Goal: Information Seeking & Learning: Learn about a topic

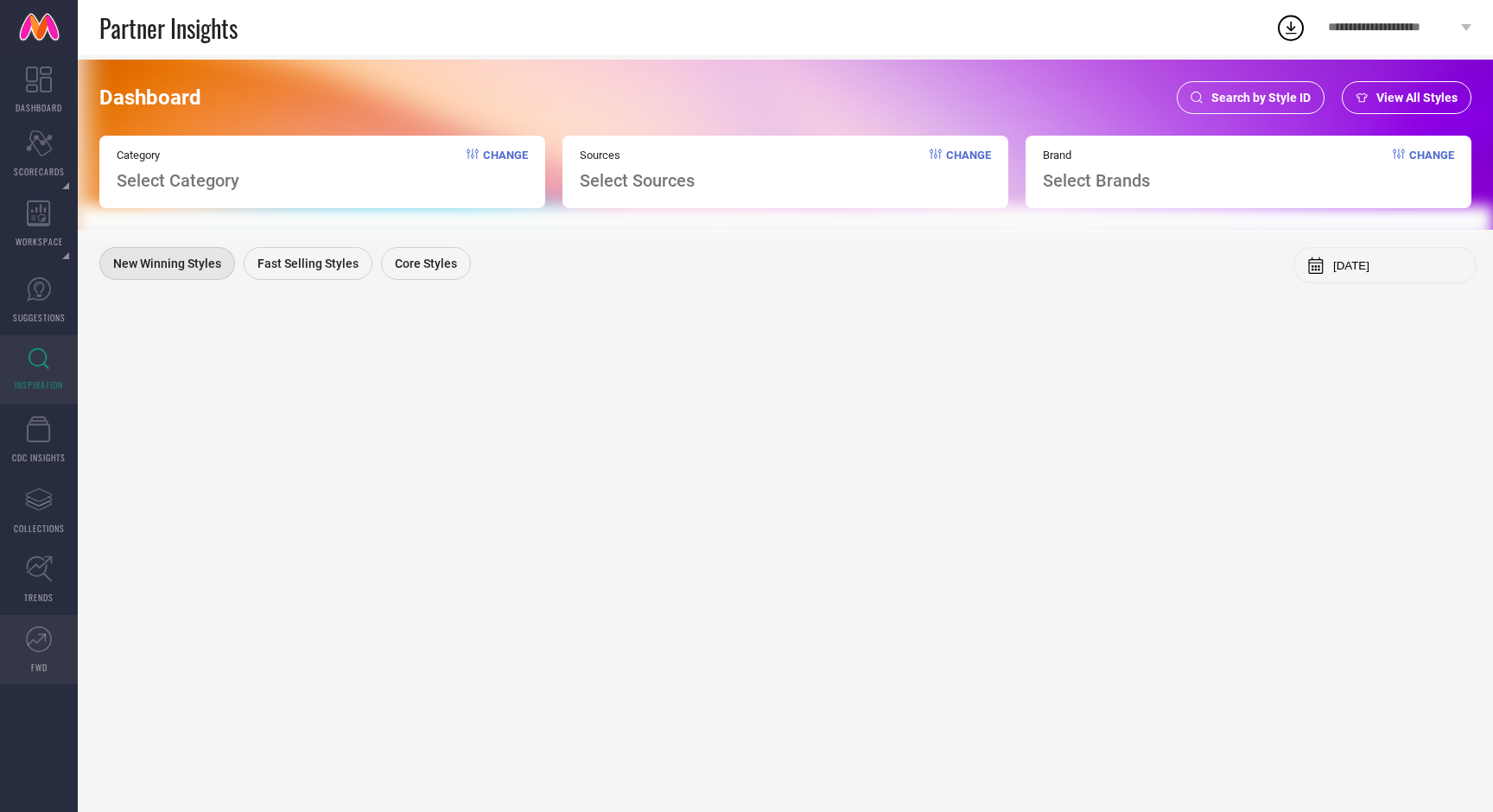
click at [45, 644] on icon at bounding box center [39, 640] width 26 height 26
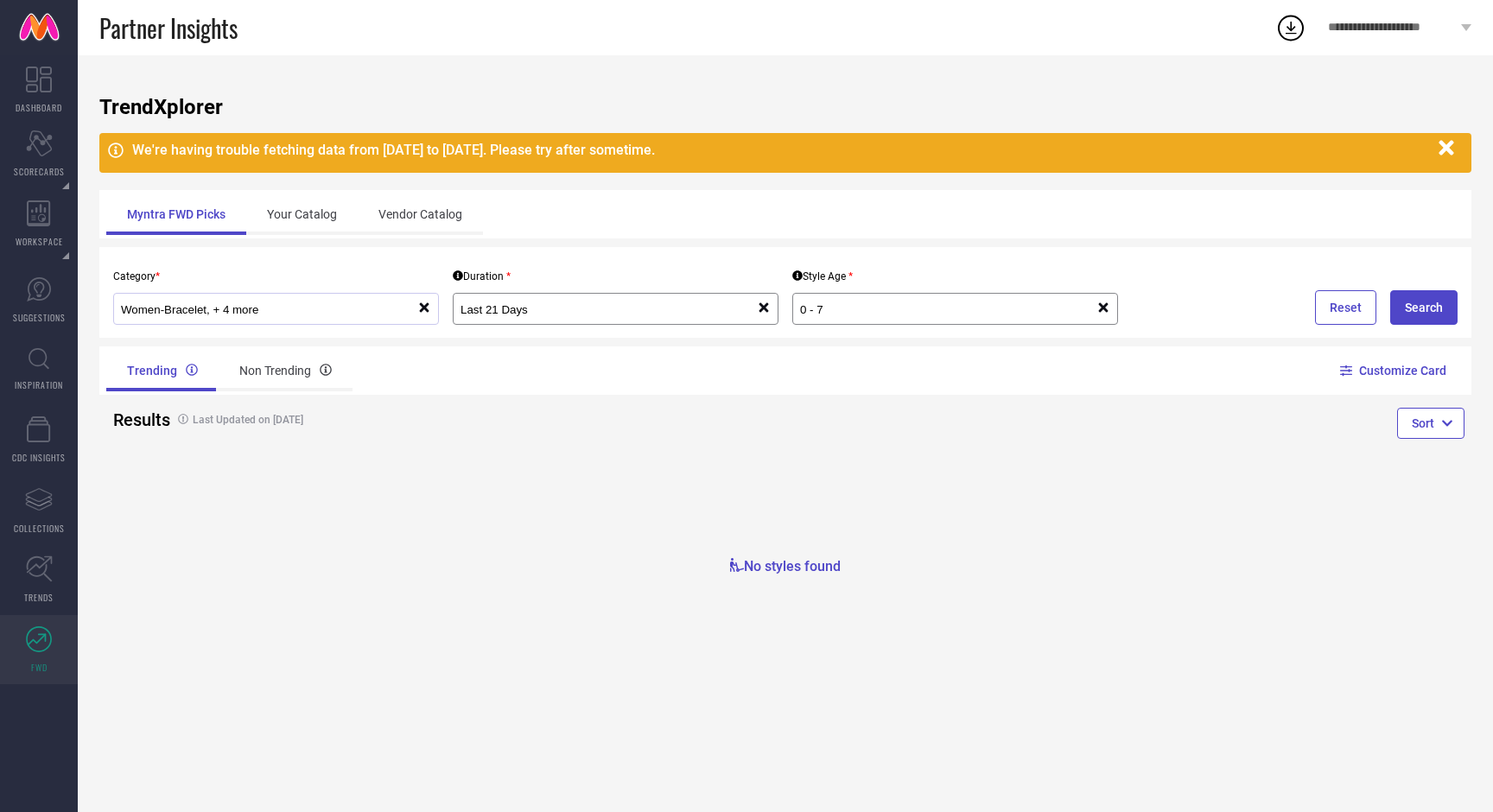
click at [312, 317] on div "Women-Bracelet, + 4 more" at bounding box center [269, 309] width 297 height 17
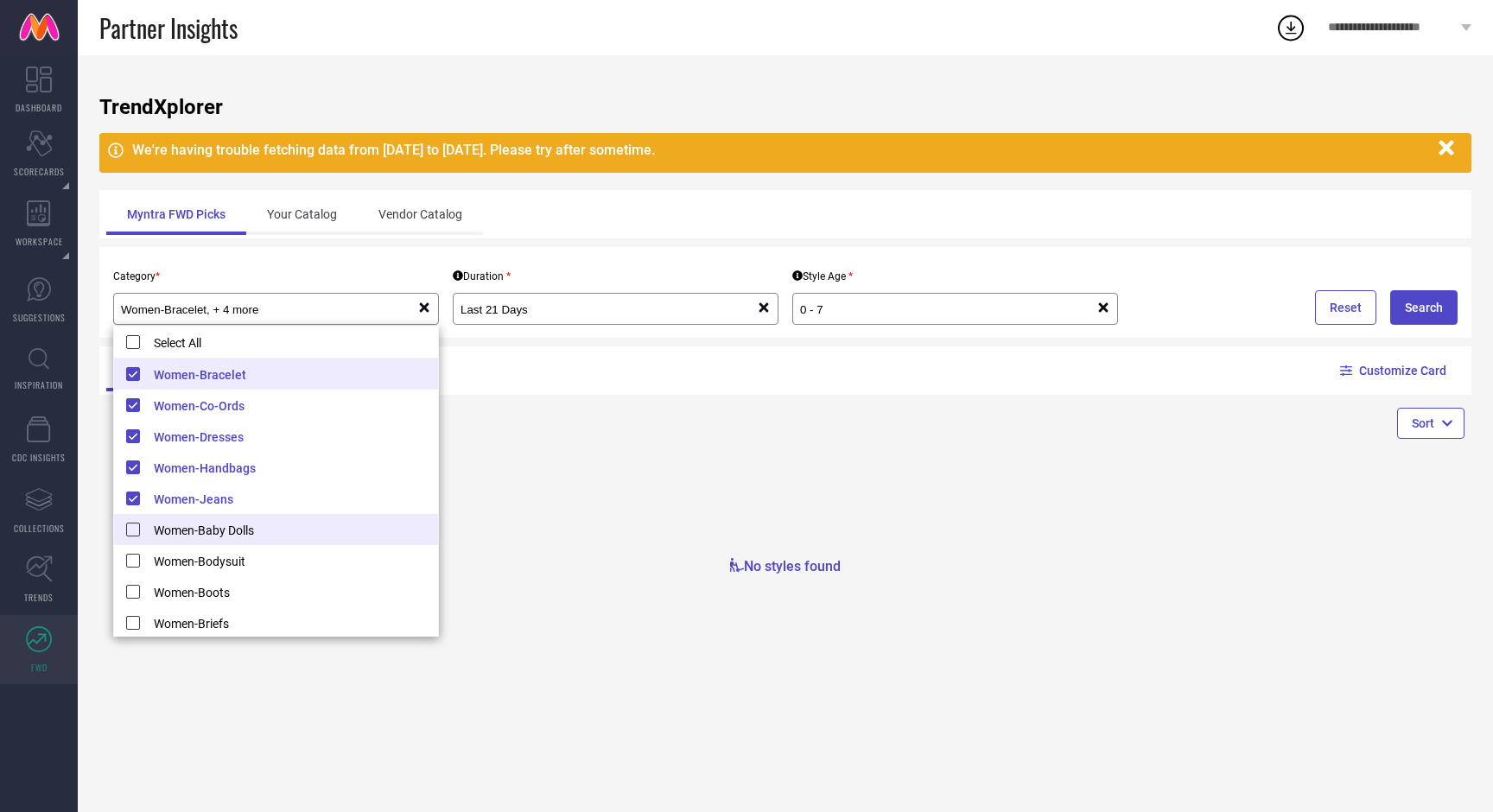
click at [138, 528] on li "Women-Baby Dolls" at bounding box center [275, 530] width 324 height 32
type input "Women-Baby Dolls, + 5 more"
click at [842, 309] on input "0 - 7" at bounding box center [934, 310] width 267 height 13
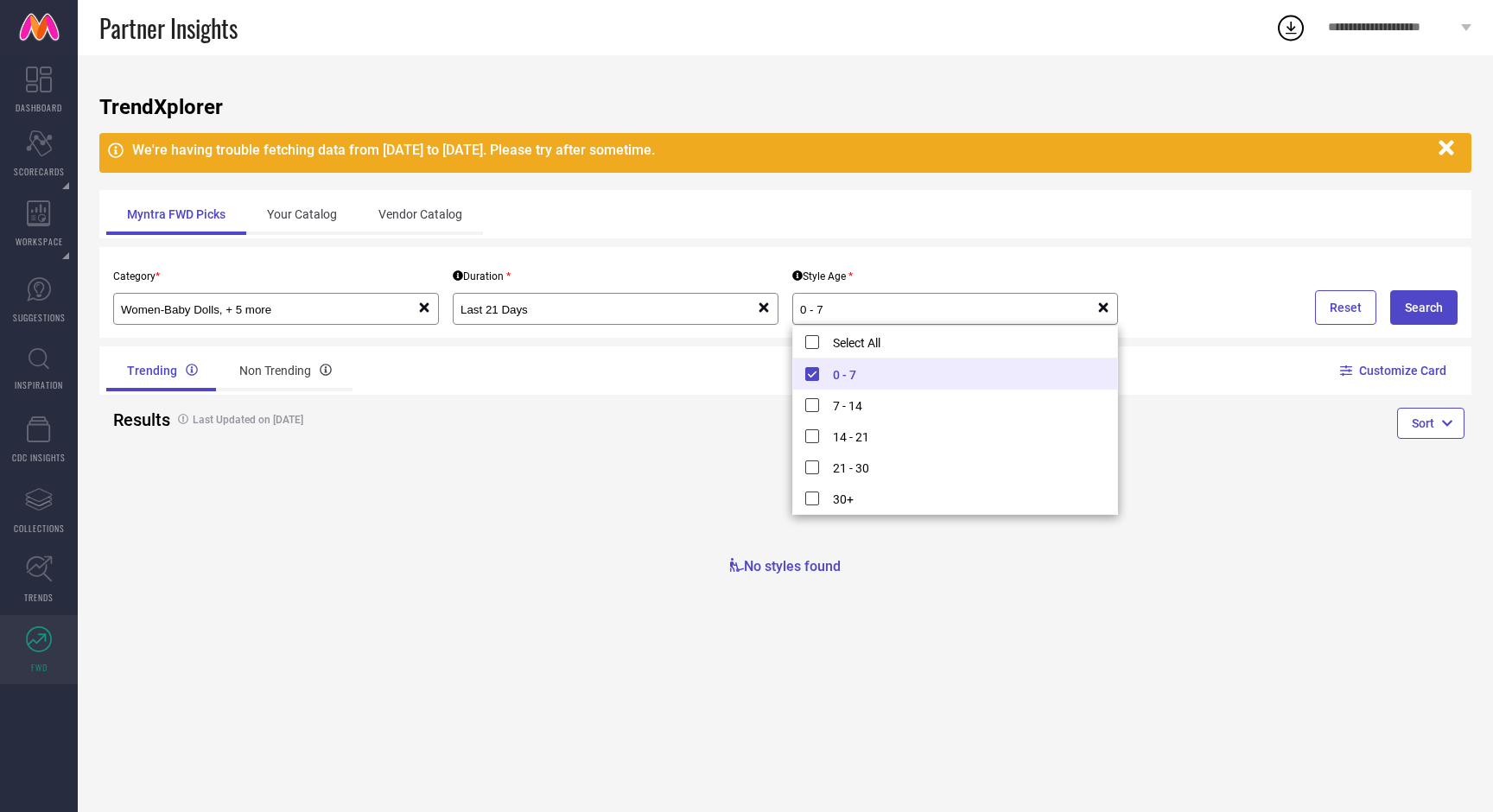
click at [681, 476] on div "No styles found" at bounding box center [785, 530] width 1372 height 145
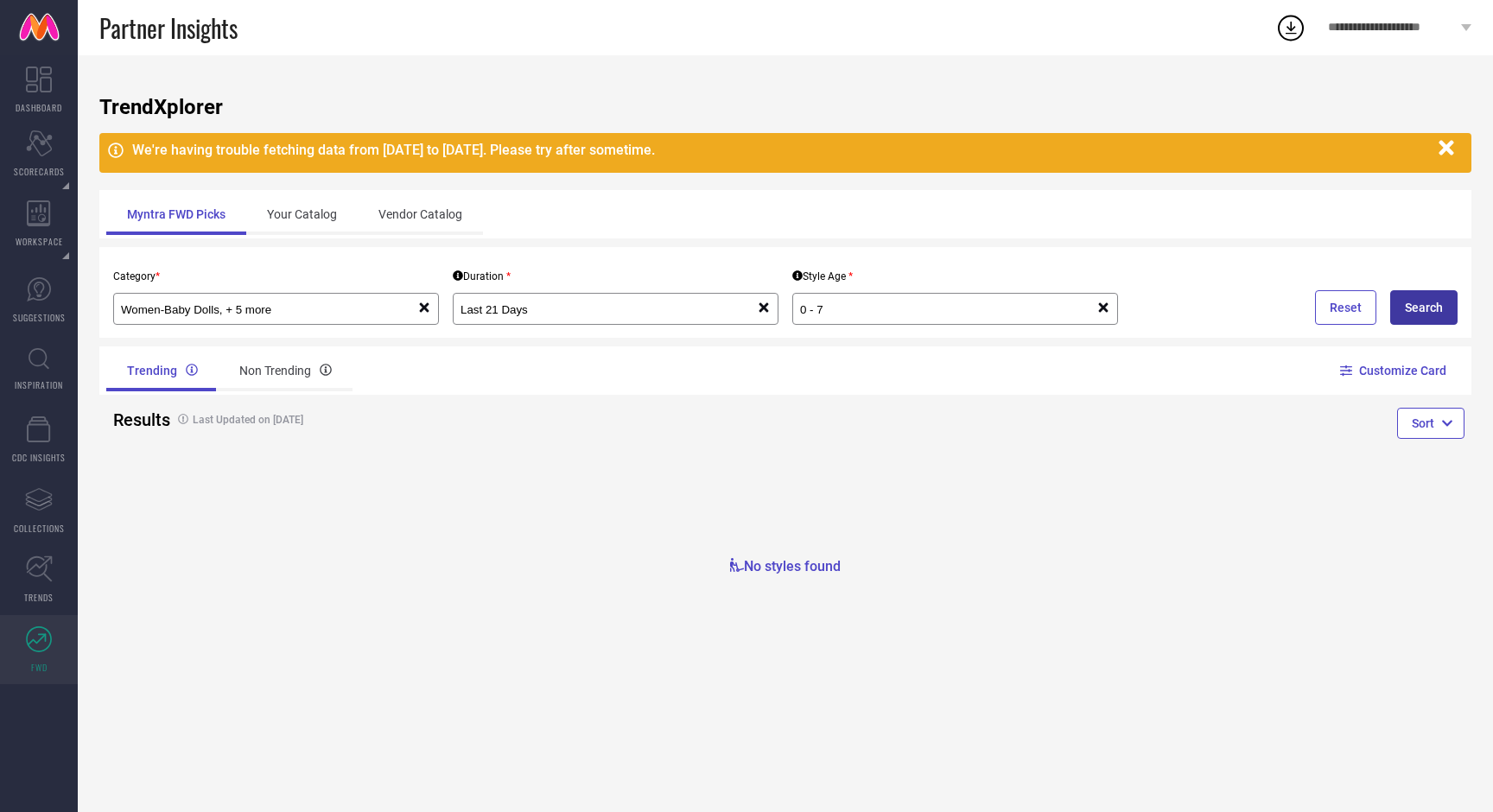
click at [1423, 300] on button "Search" at bounding box center [1424, 307] width 68 height 34
click at [871, 308] on input "0 - 7" at bounding box center [934, 310] width 267 height 13
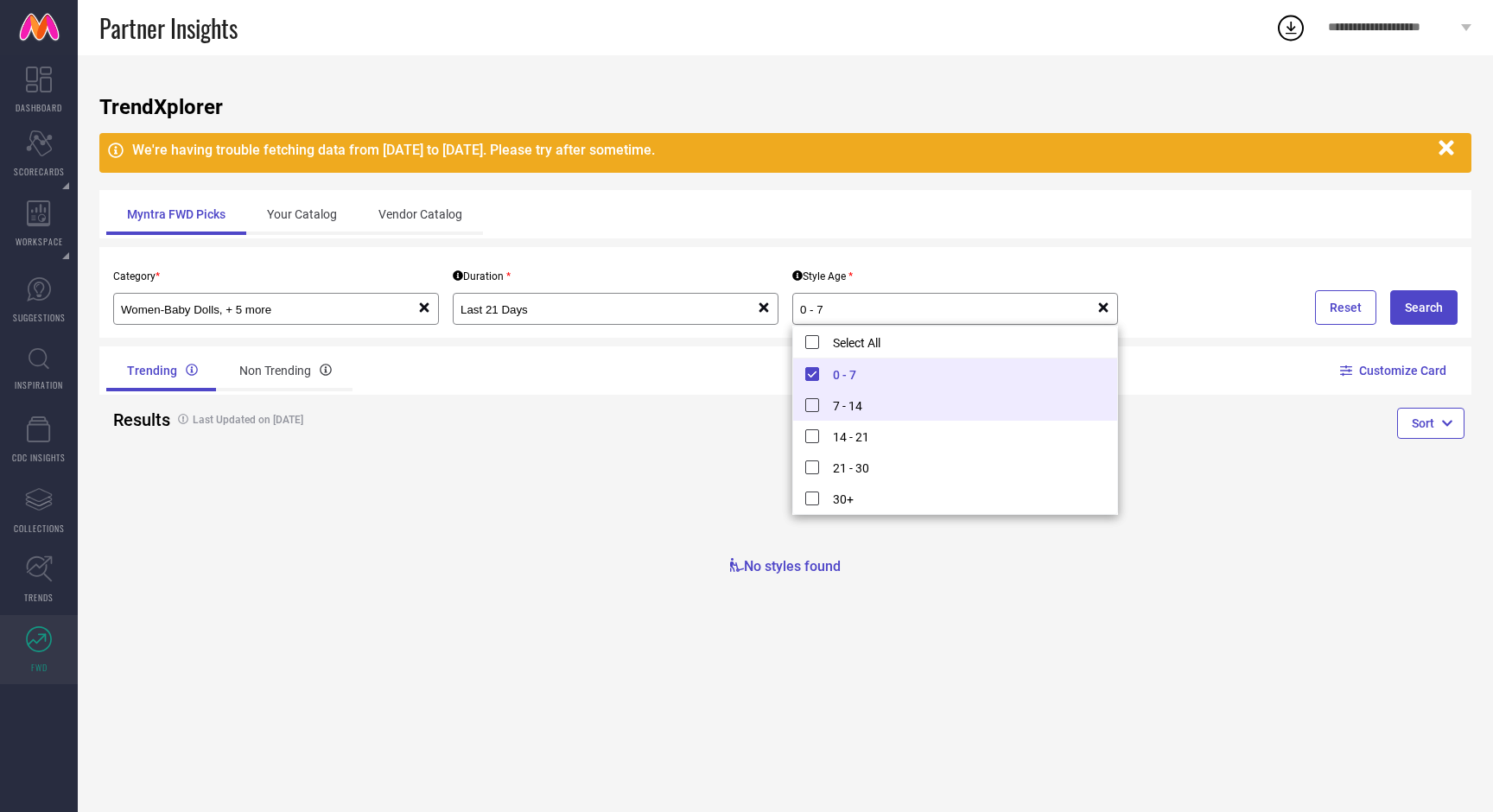
click at [815, 404] on li "7 - 14" at bounding box center [955, 405] width 324 height 32
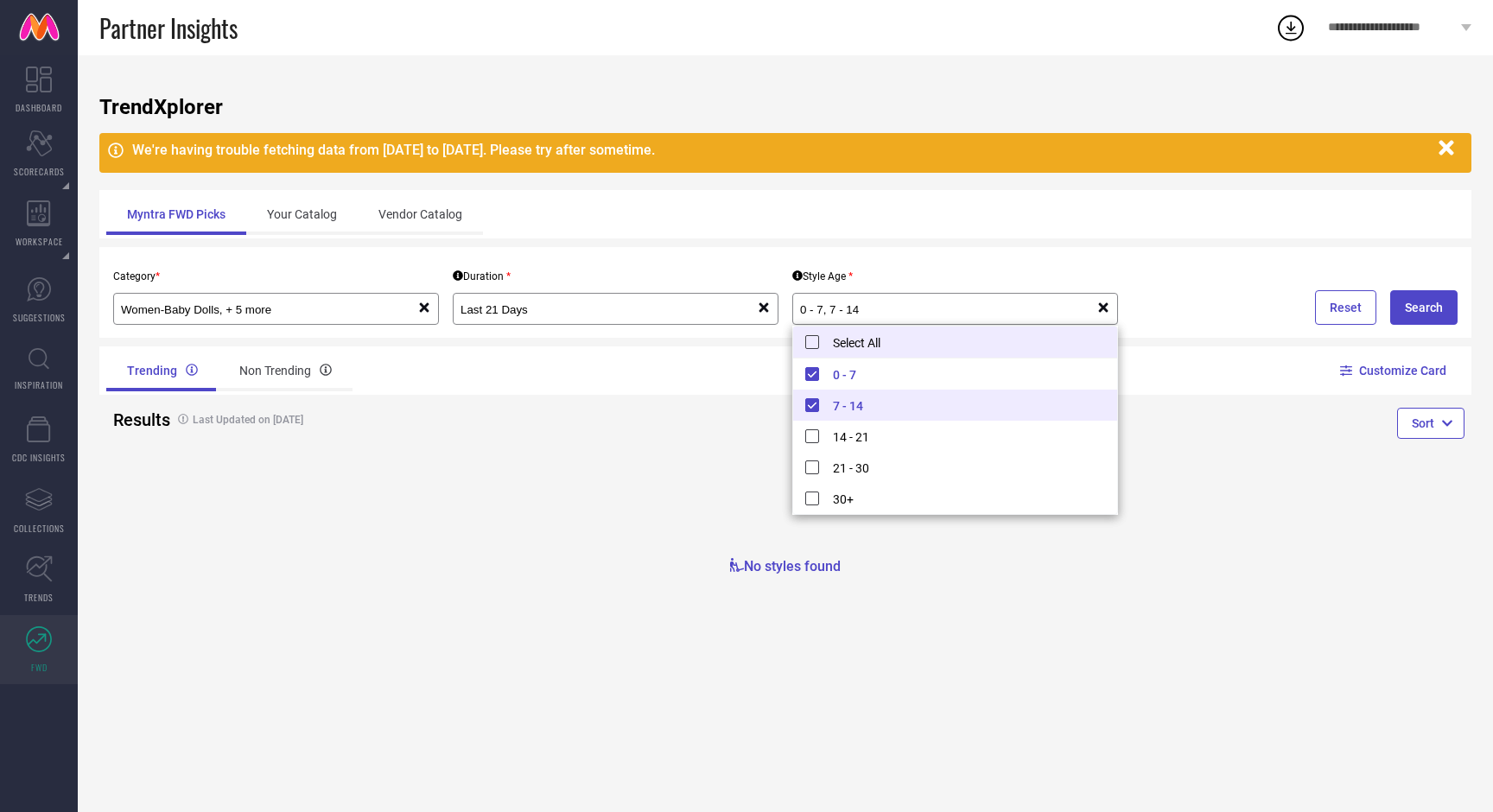
click at [812, 340] on li "Select All" at bounding box center [955, 342] width 324 height 32
type input "0 - 7, + 4 more"
click at [1421, 317] on button "Search" at bounding box center [1424, 307] width 68 height 34
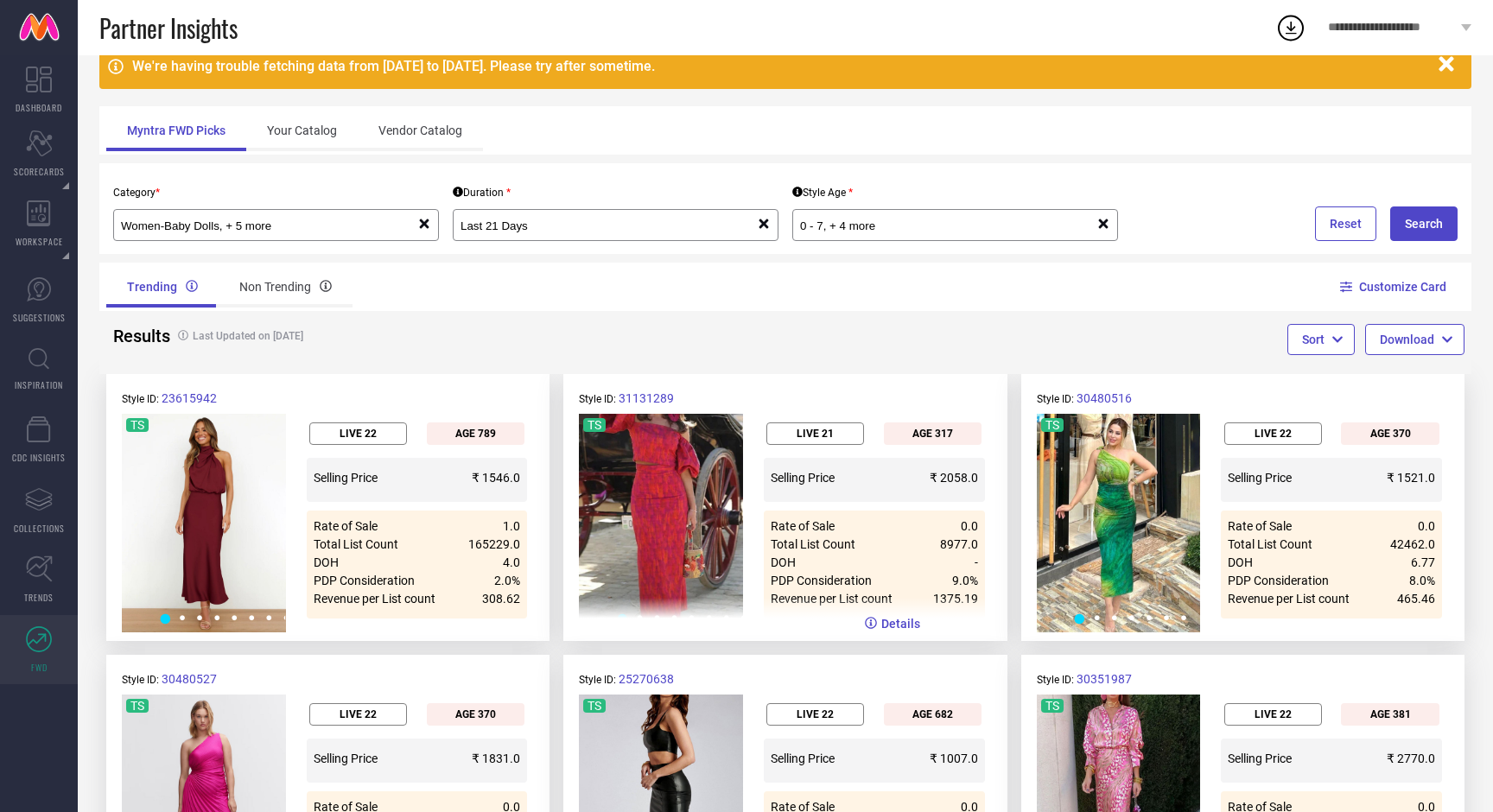
scroll to position [89, 0]
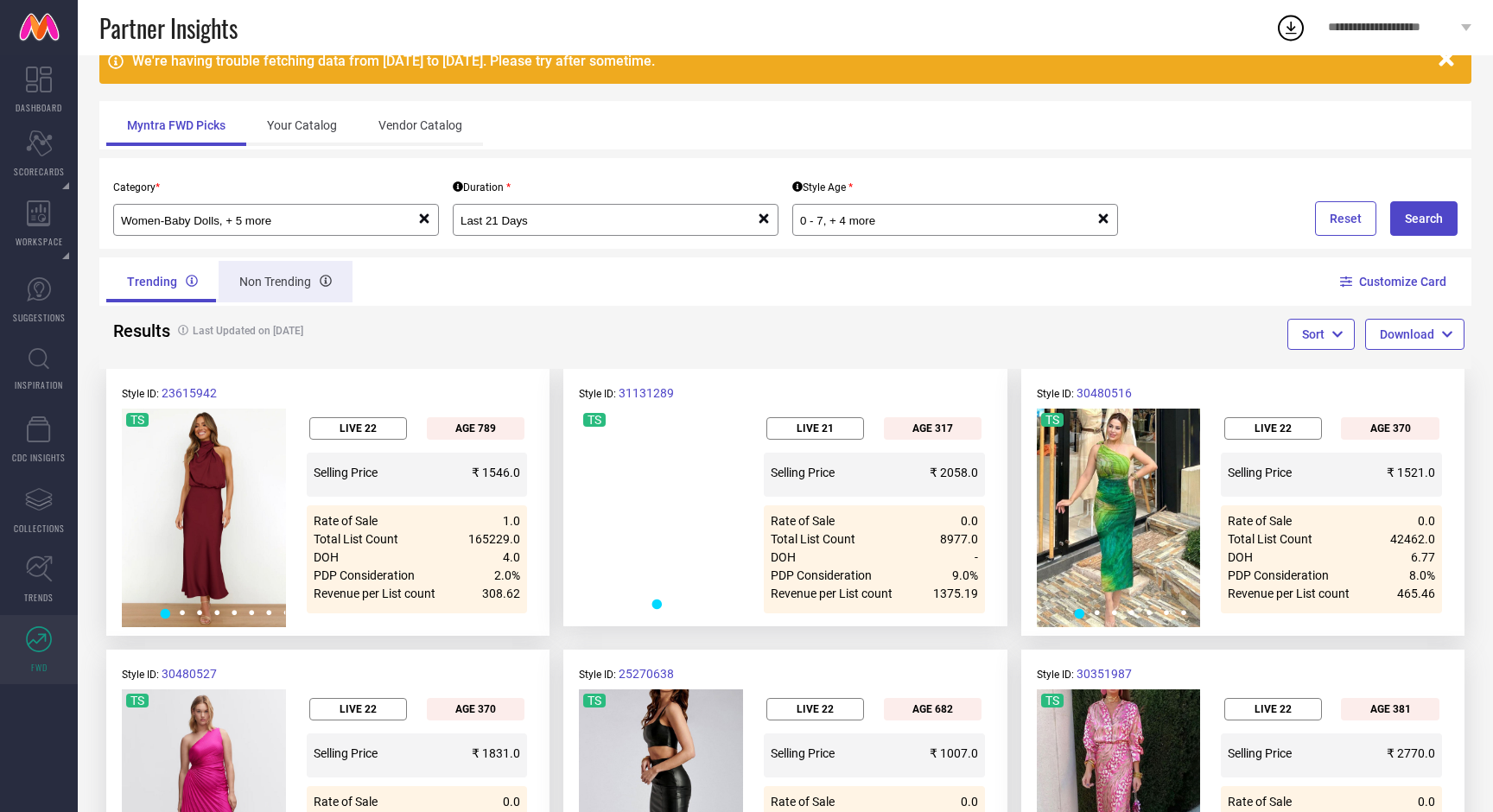
click at [289, 277] on div "Non Trending" at bounding box center [286, 281] width 134 height 42
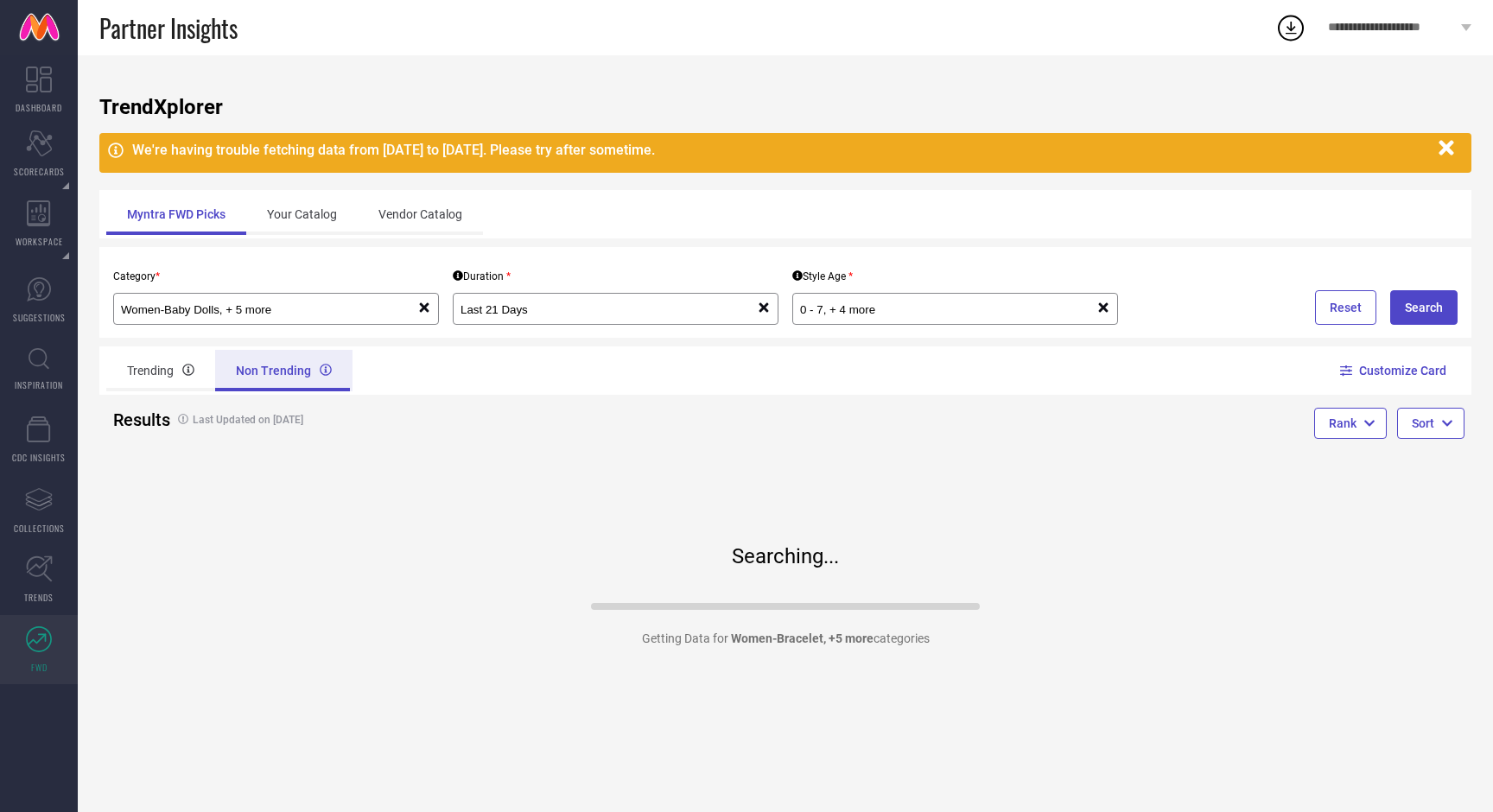
scroll to position [0, 0]
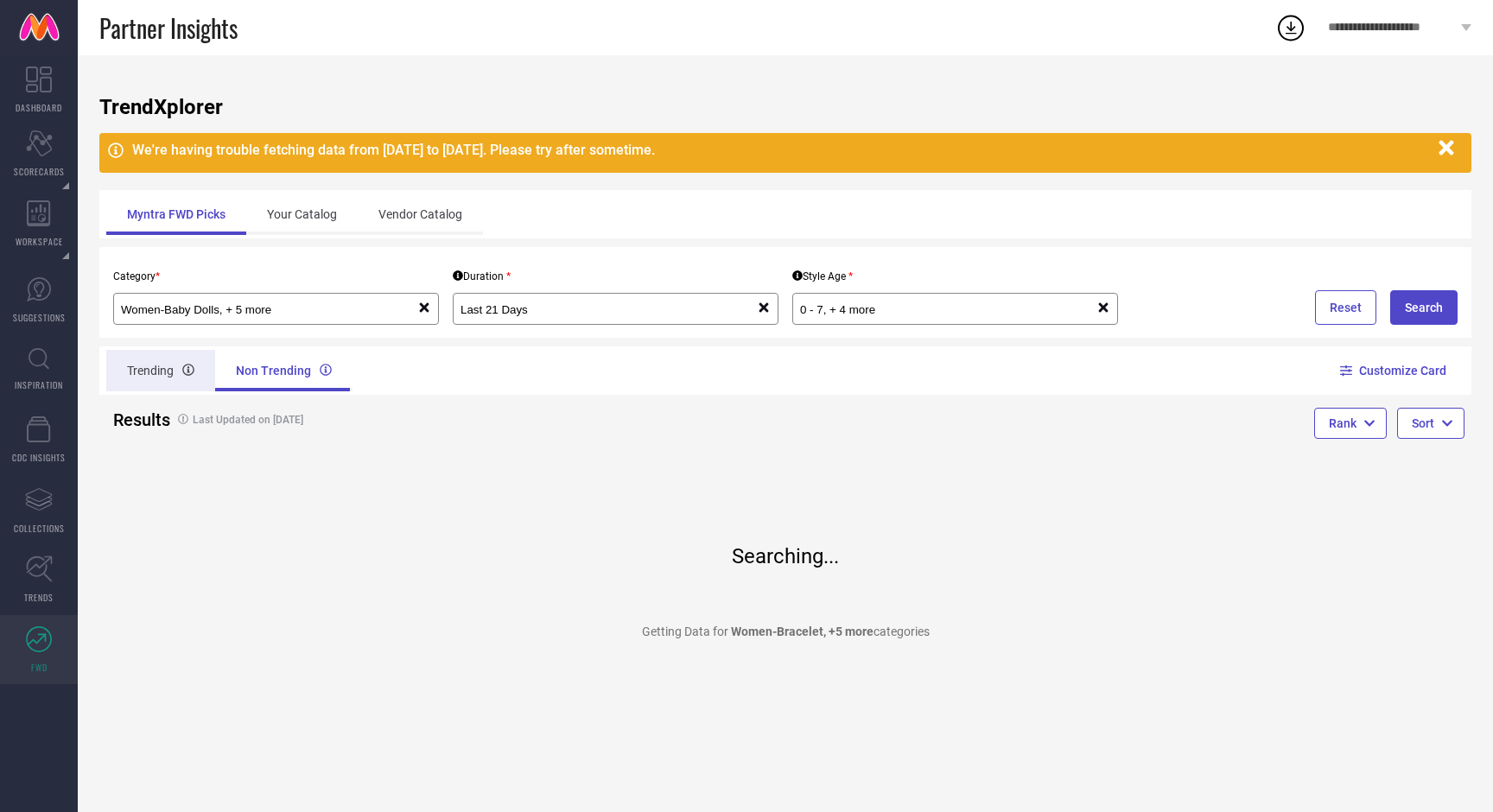
click at [159, 374] on div "Trending" at bounding box center [160, 370] width 108 height 42
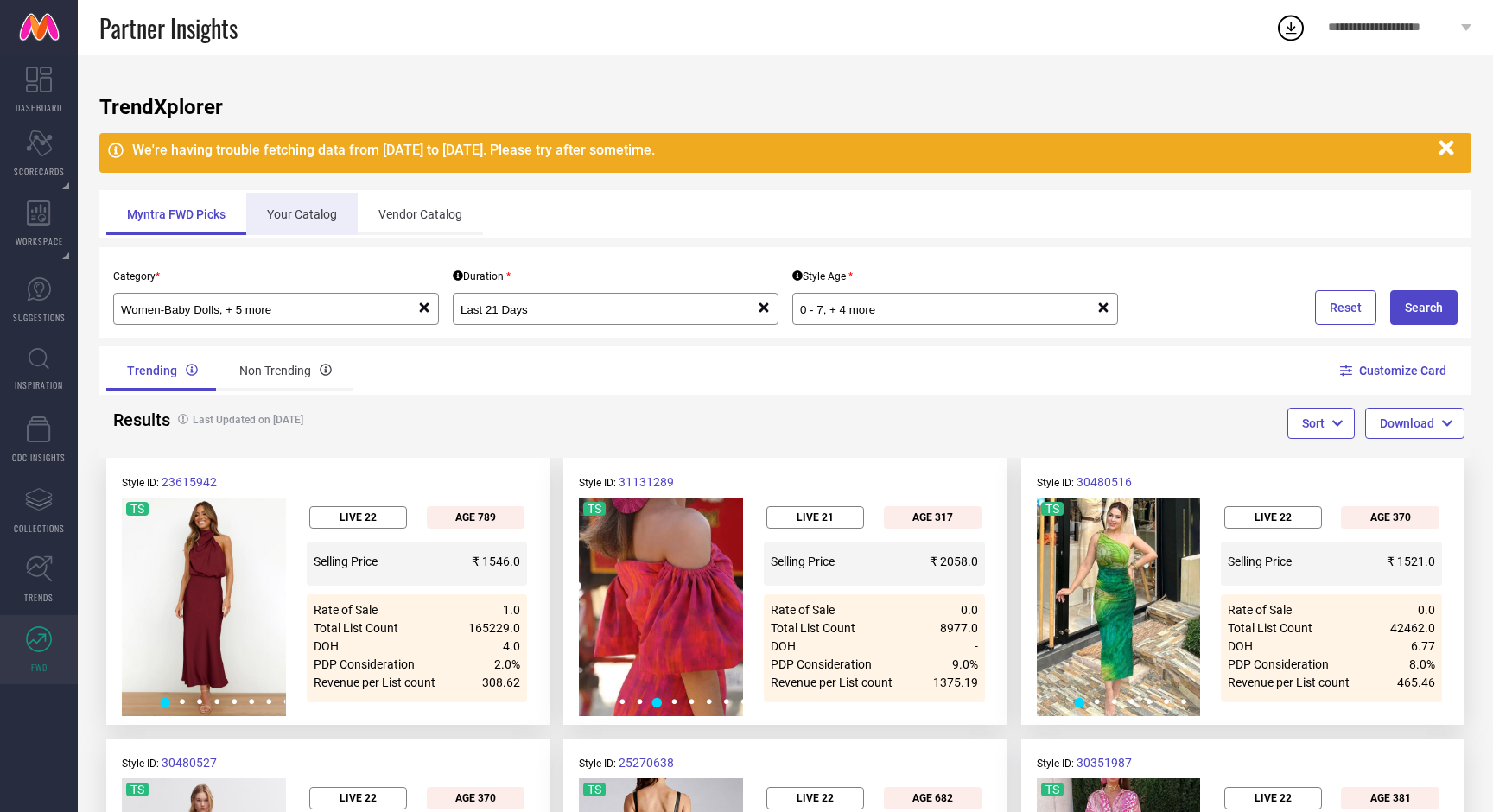
click at [292, 214] on div "Your Catalog" at bounding box center [302, 214] width 111 height 42
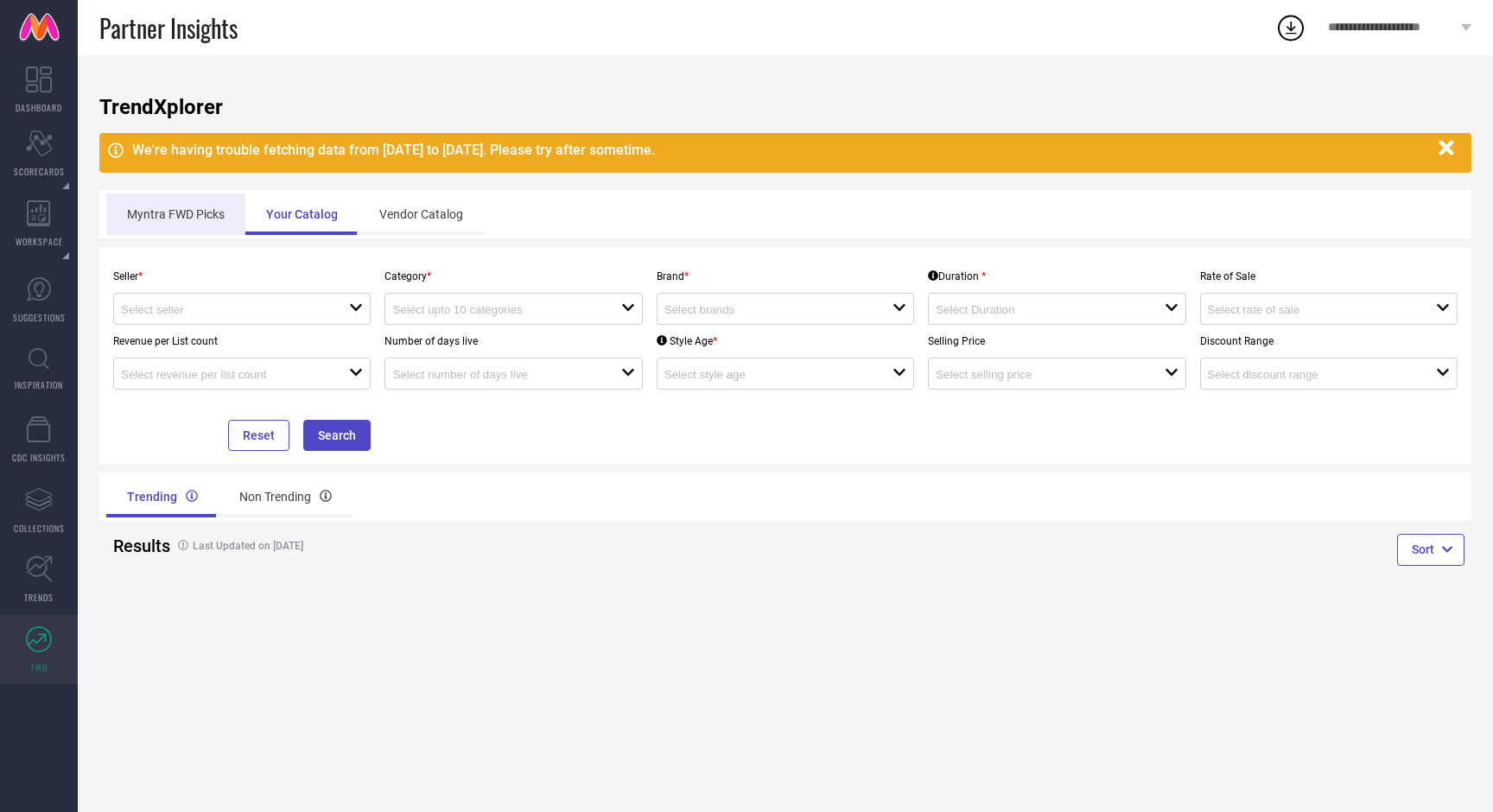
click at [189, 217] on div "Myntra FWD Picks" at bounding box center [176, 214] width 139 height 42
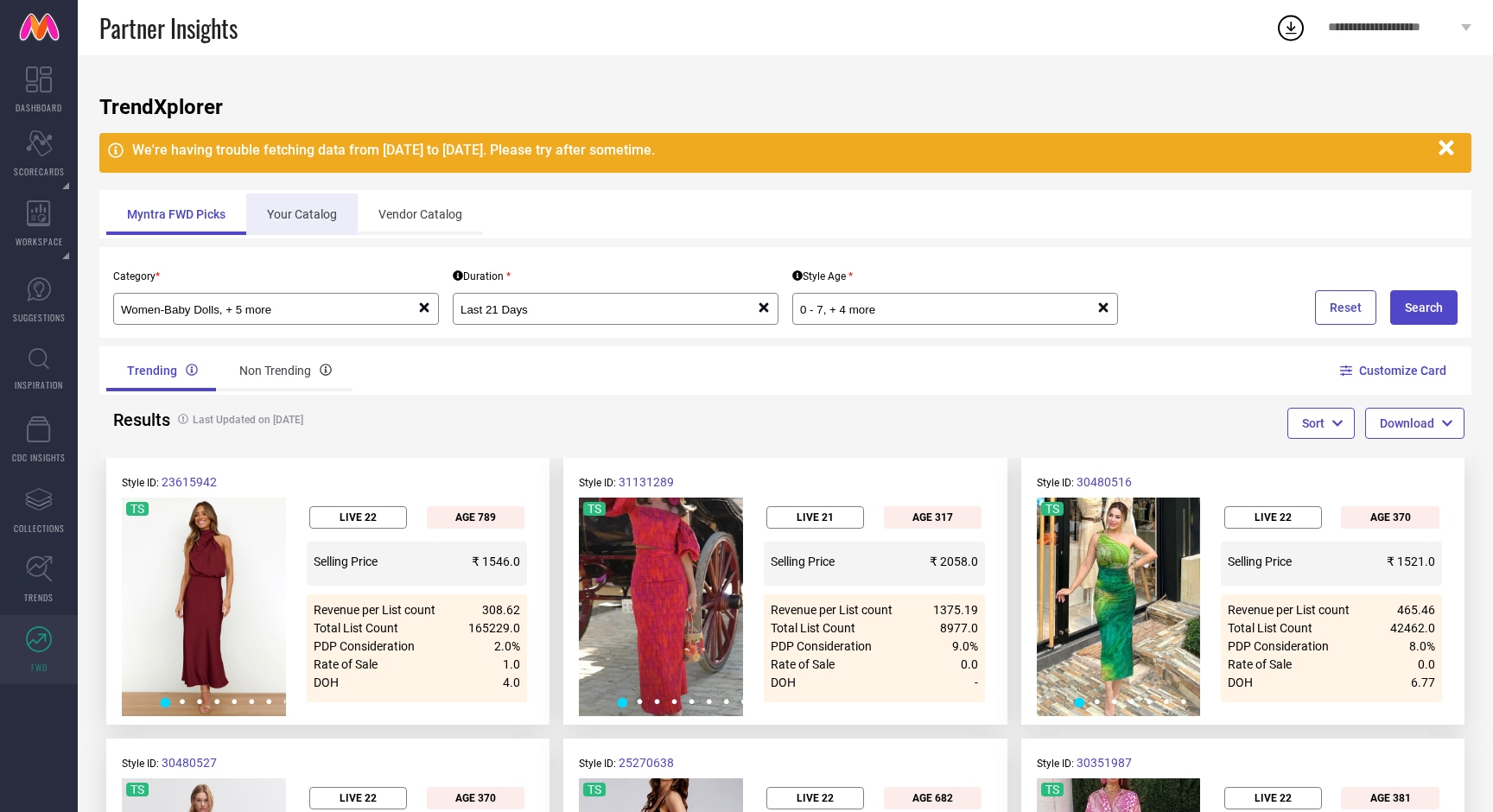
click at [328, 222] on div "Your Catalog" at bounding box center [302, 214] width 111 height 42
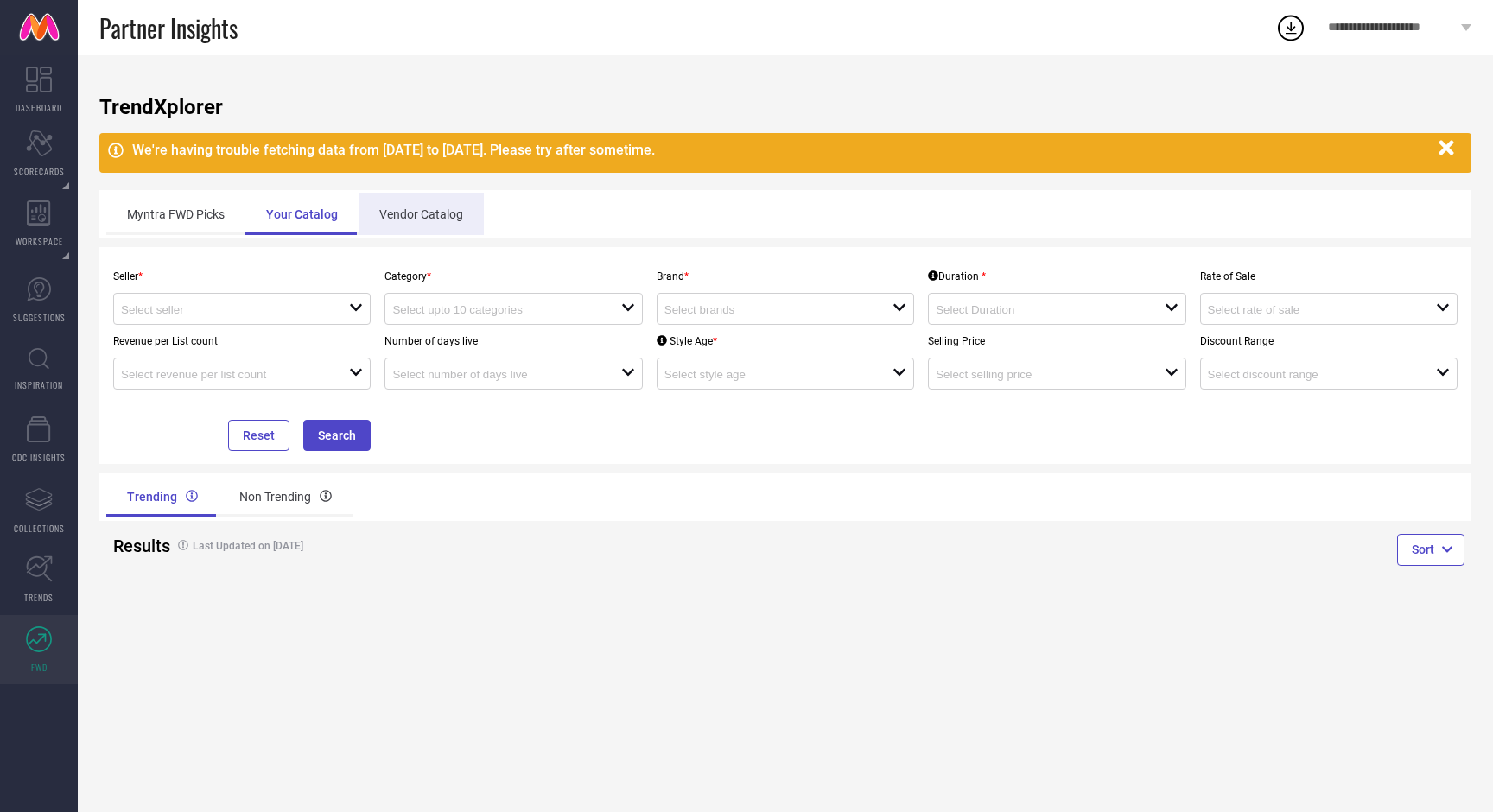
click at [389, 222] on div "Vendor Catalog" at bounding box center [421, 214] width 125 height 42
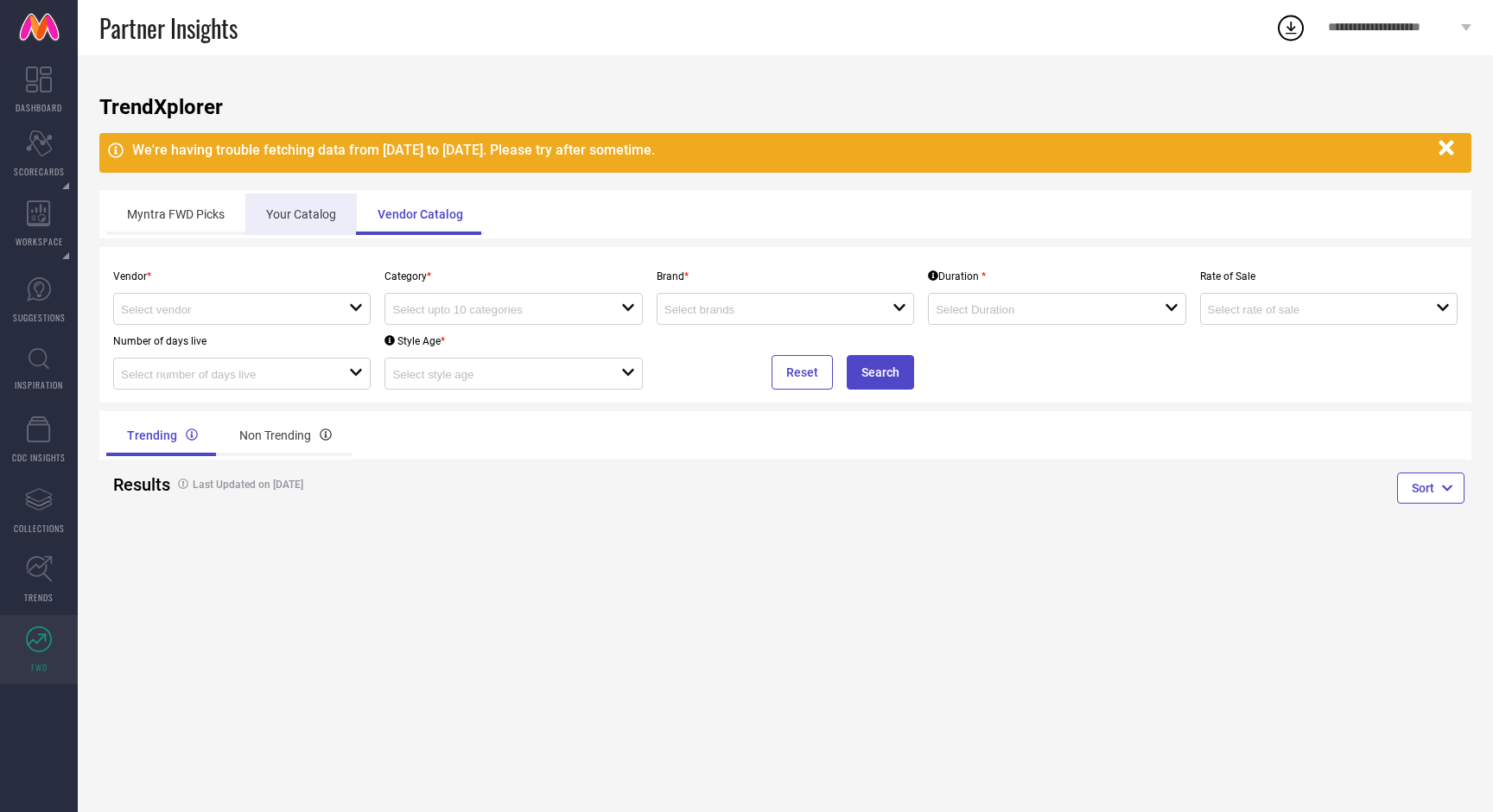
click at [303, 221] on div "Your Catalog" at bounding box center [301, 214] width 111 height 42
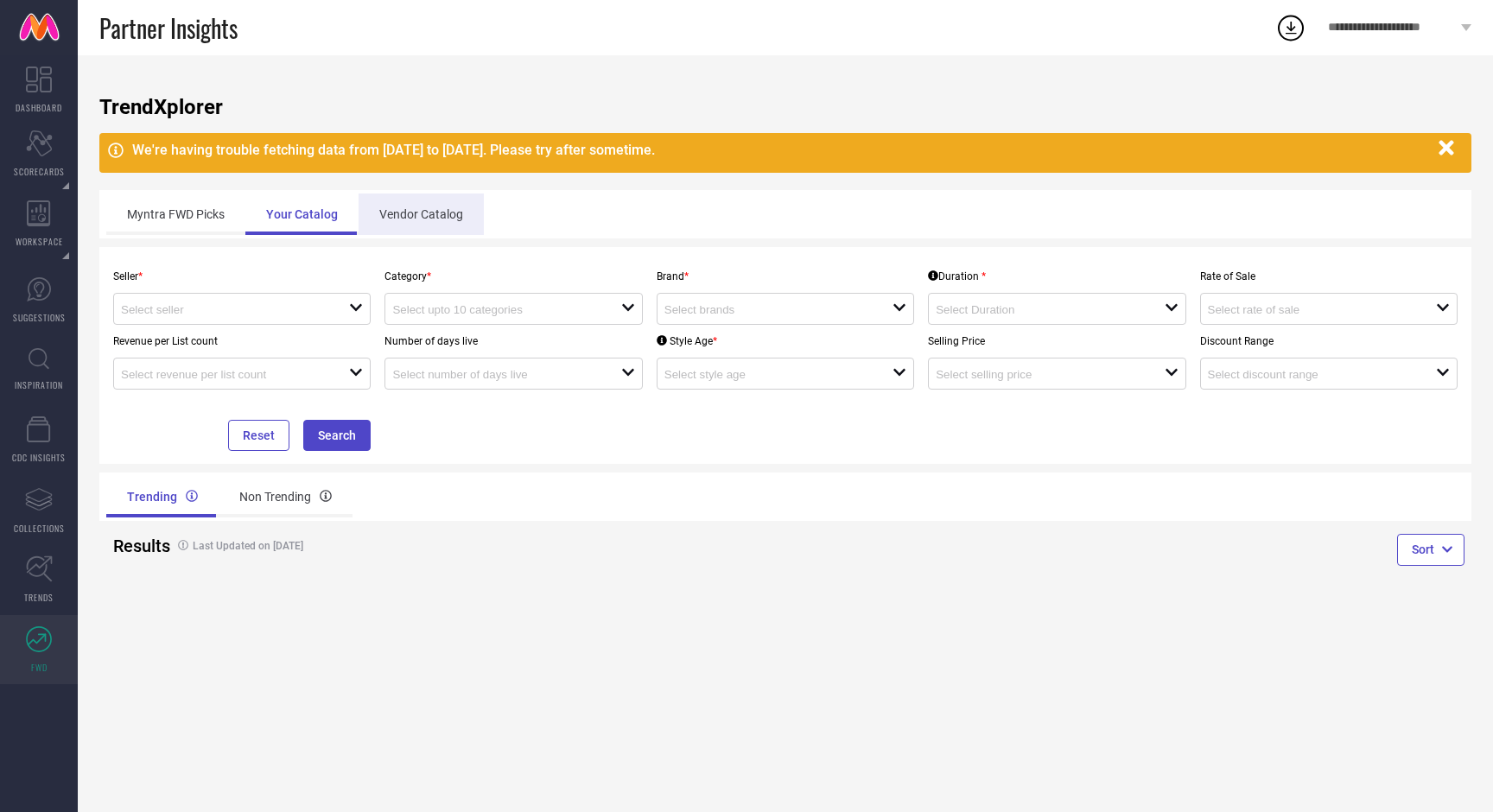
click at [393, 220] on div "Vendor Catalog" at bounding box center [421, 214] width 125 height 42
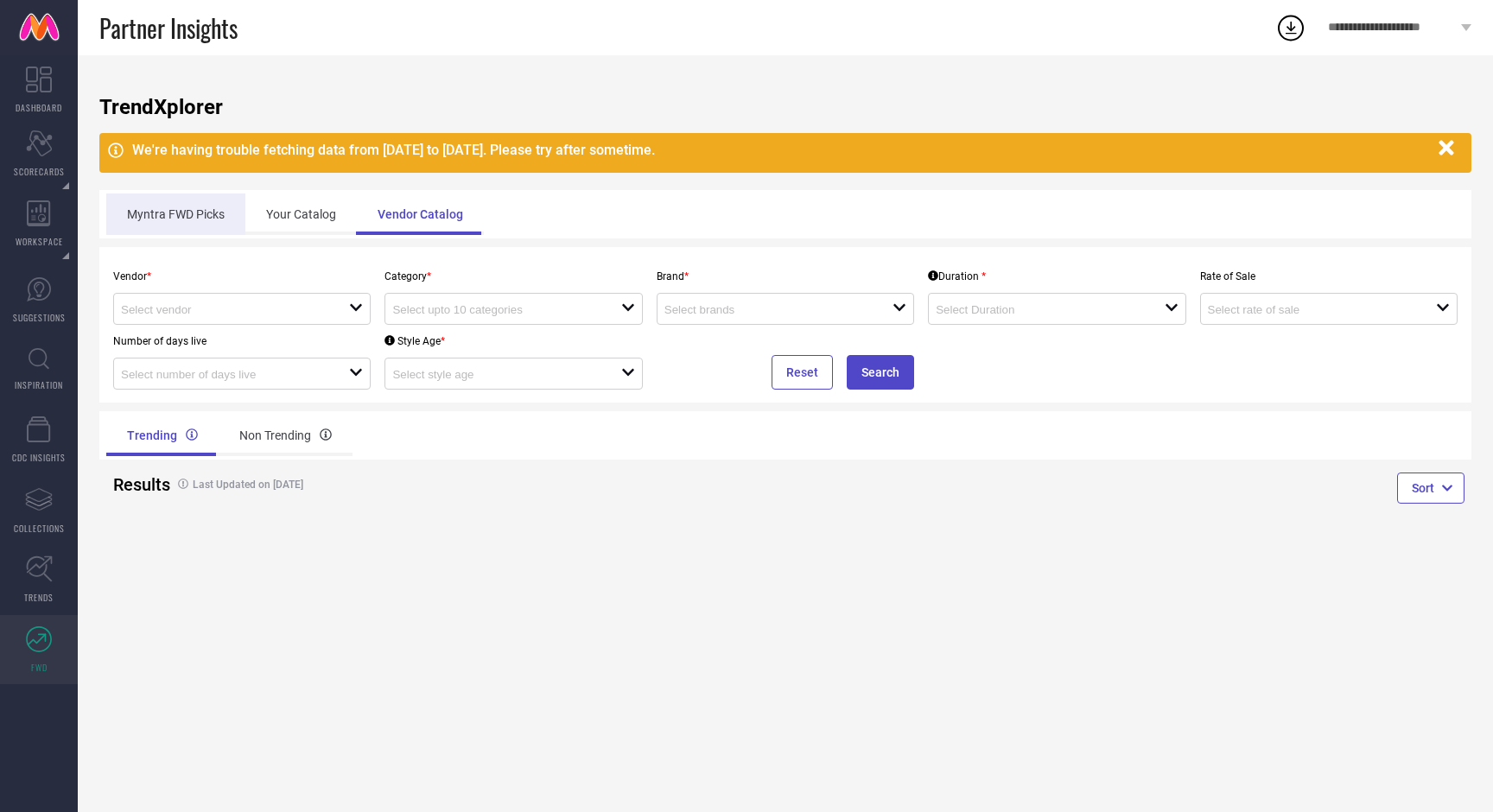
click at [175, 225] on div "Myntra FWD Picks" at bounding box center [176, 214] width 139 height 42
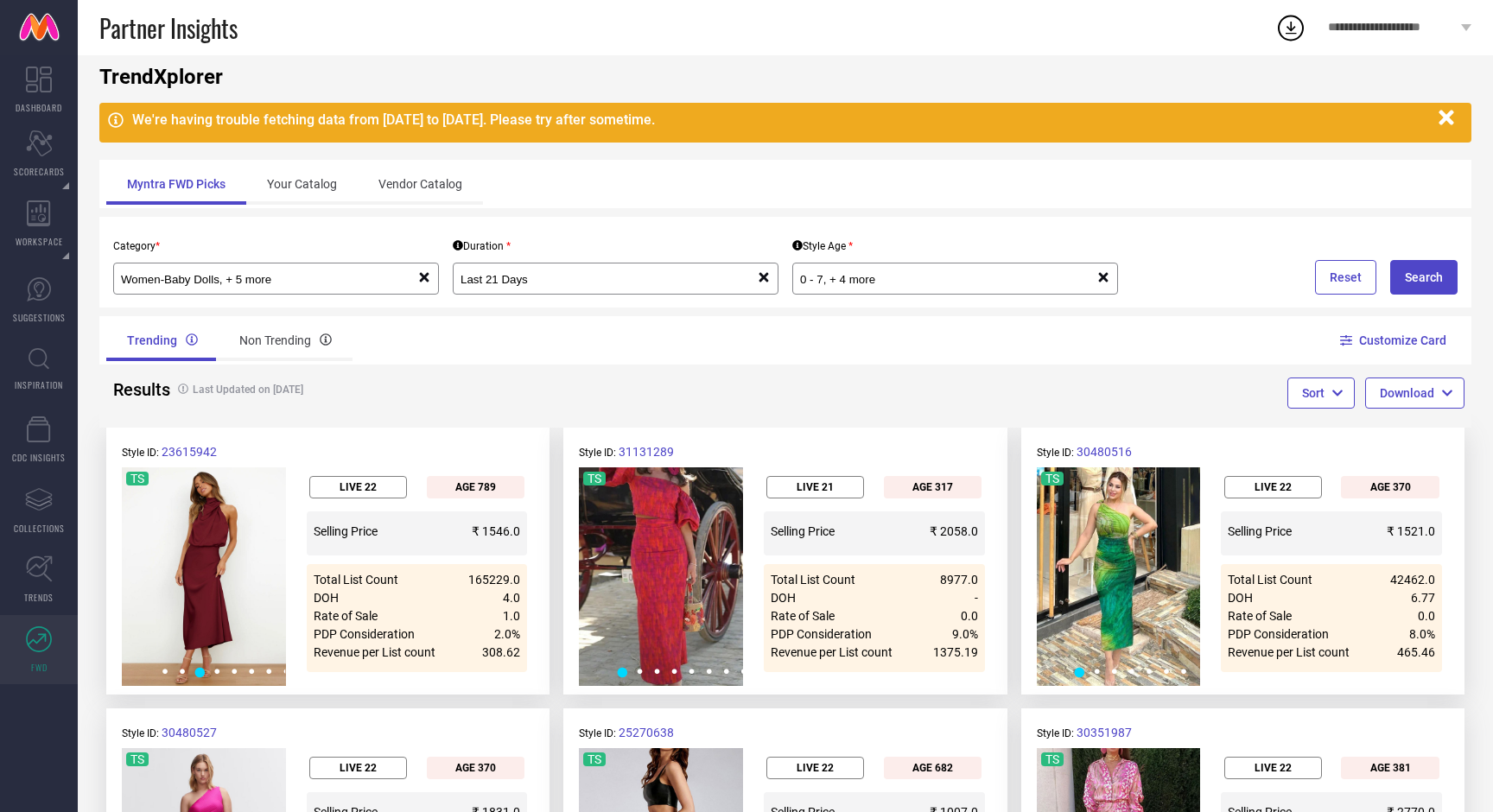
scroll to position [60, 0]
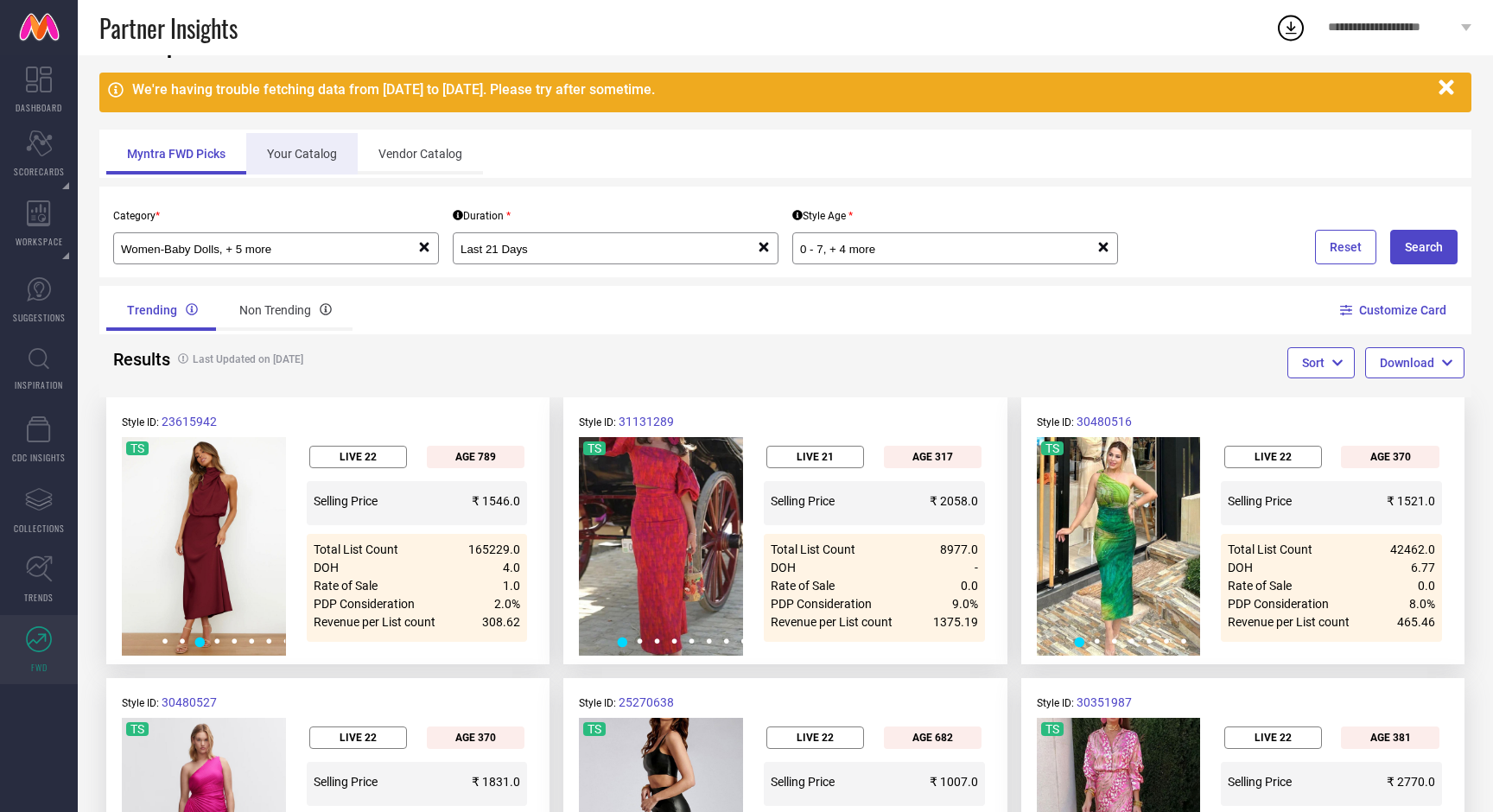
click at [289, 160] on div "Your Catalog" at bounding box center [302, 154] width 111 height 42
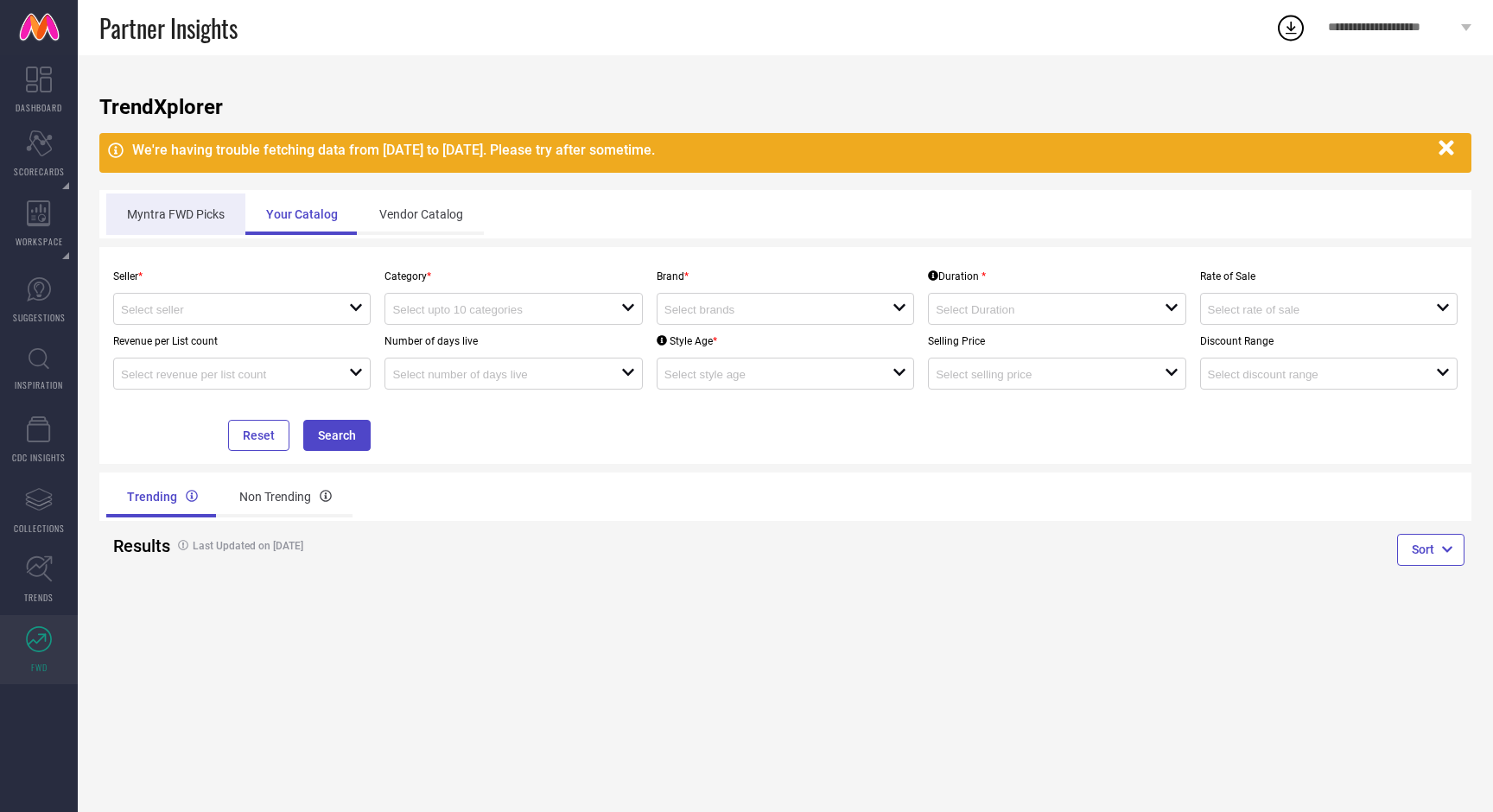
click at [177, 208] on div "Myntra FWD Picks" at bounding box center [176, 214] width 139 height 42
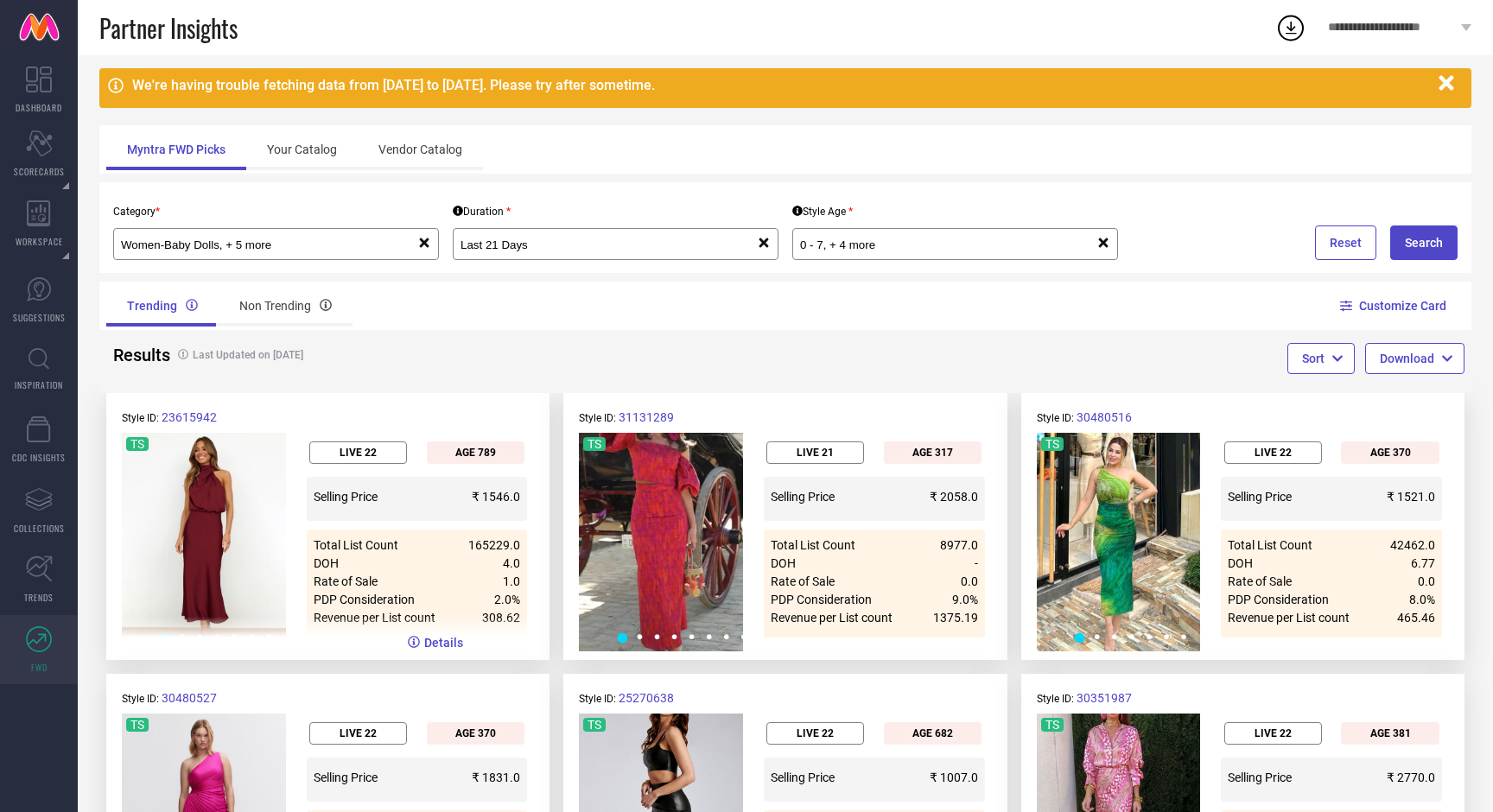
scroll to position [44, 0]
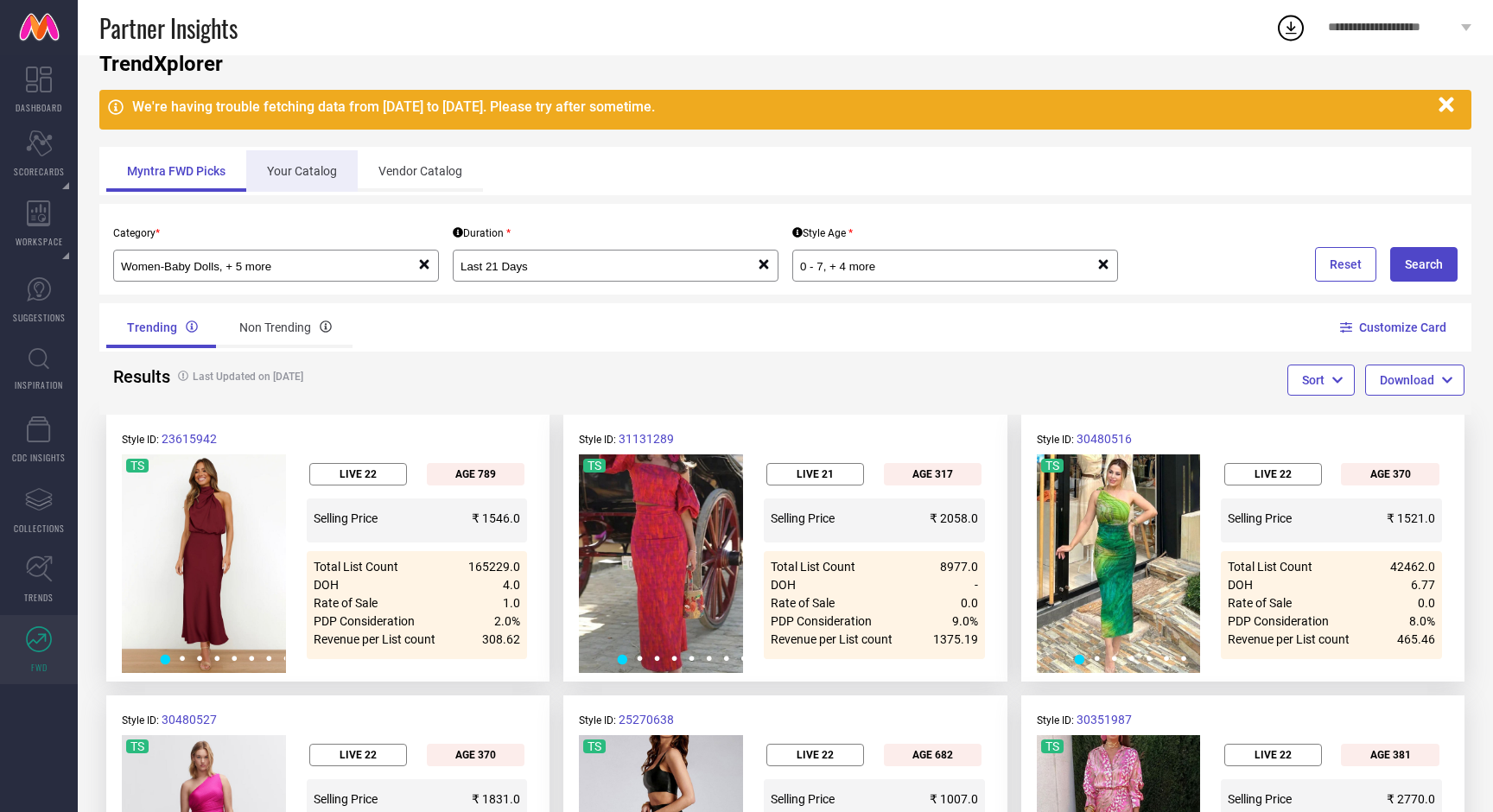
click at [292, 184] on div "Your Catalog" at bounding box center [302, 171] width 111 height 42
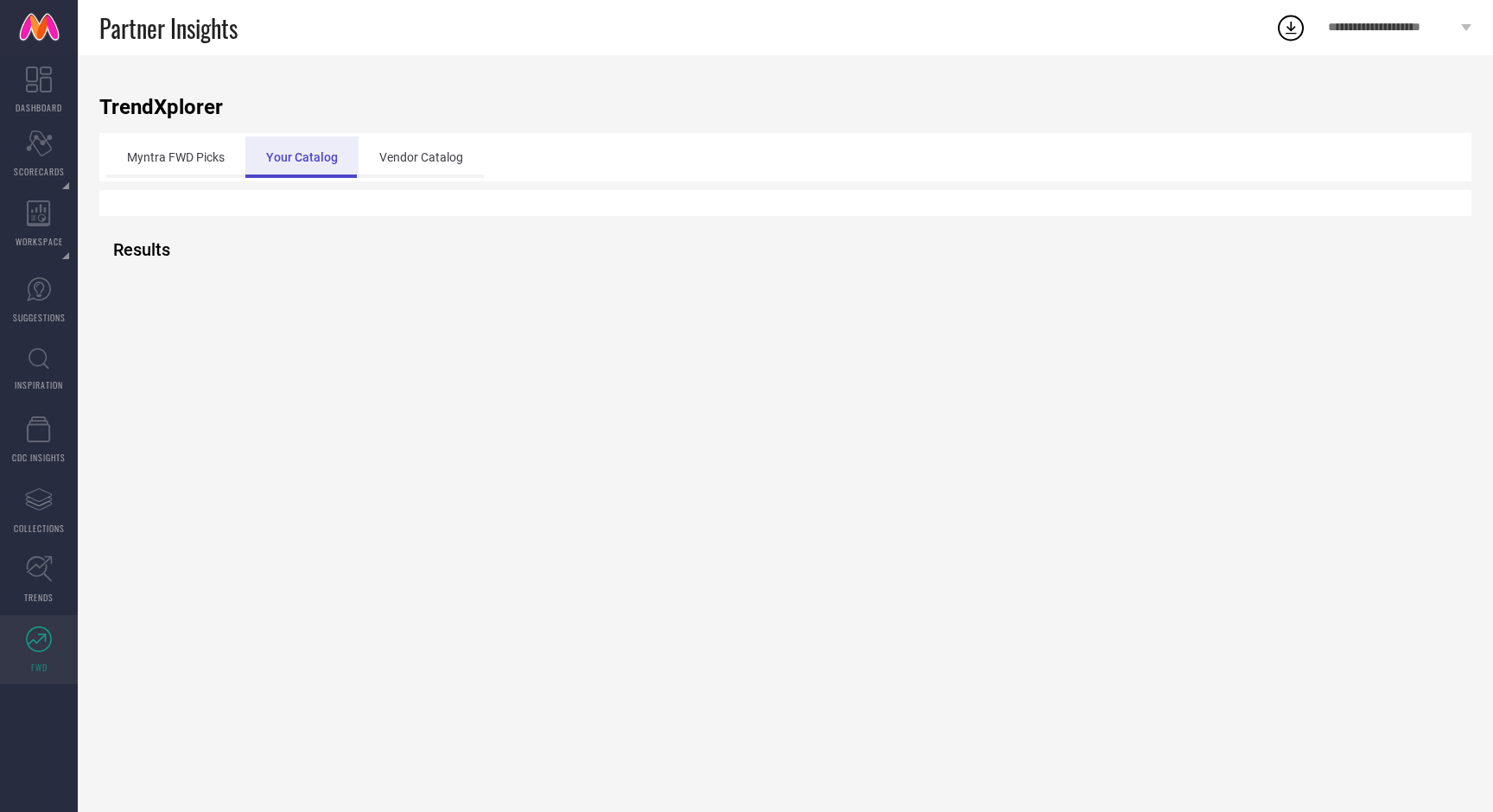
scroll to position [0, 0]
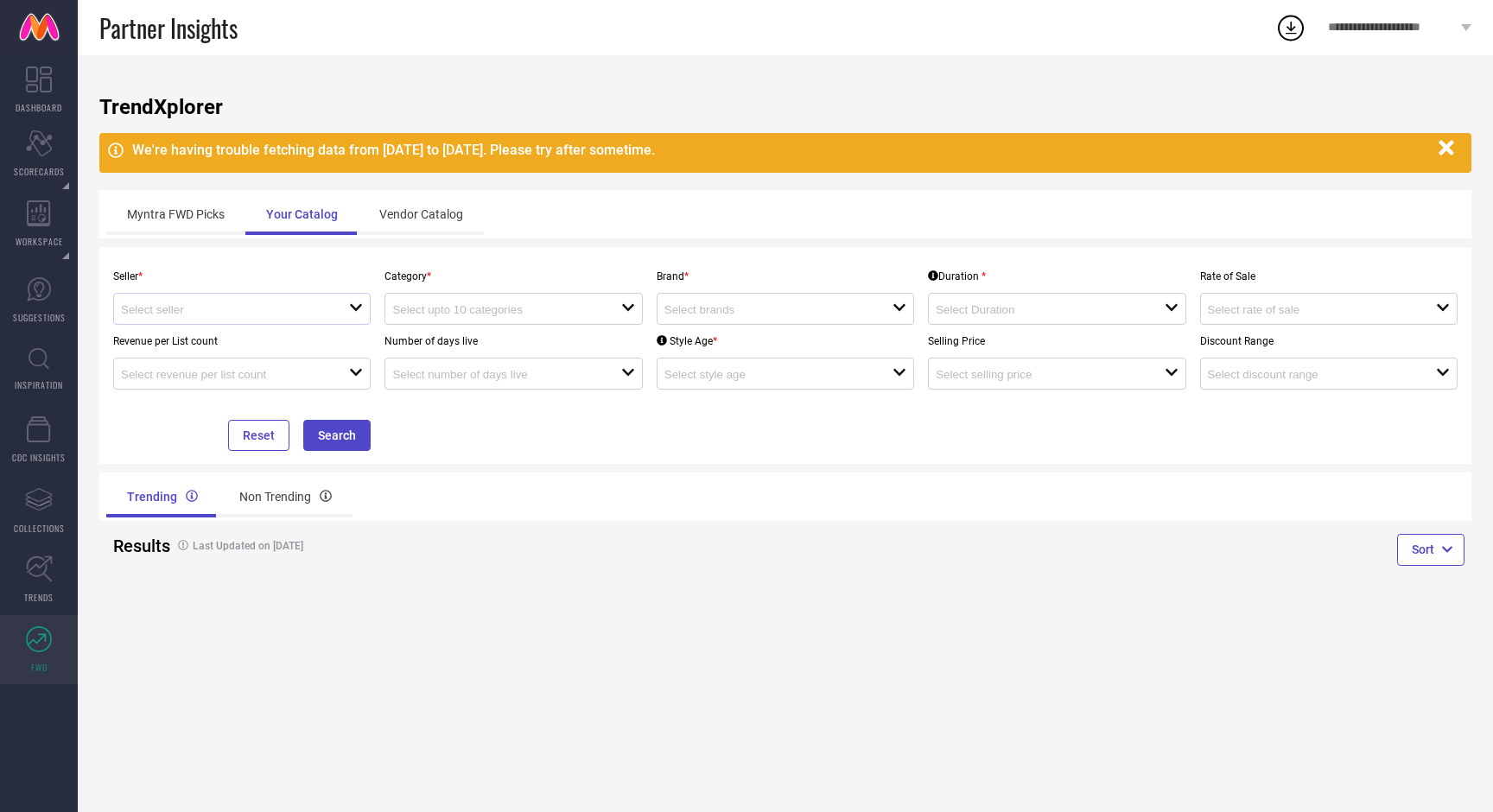
click at [341, 314] on div at bounding box center [235, 309] width 228 height 17
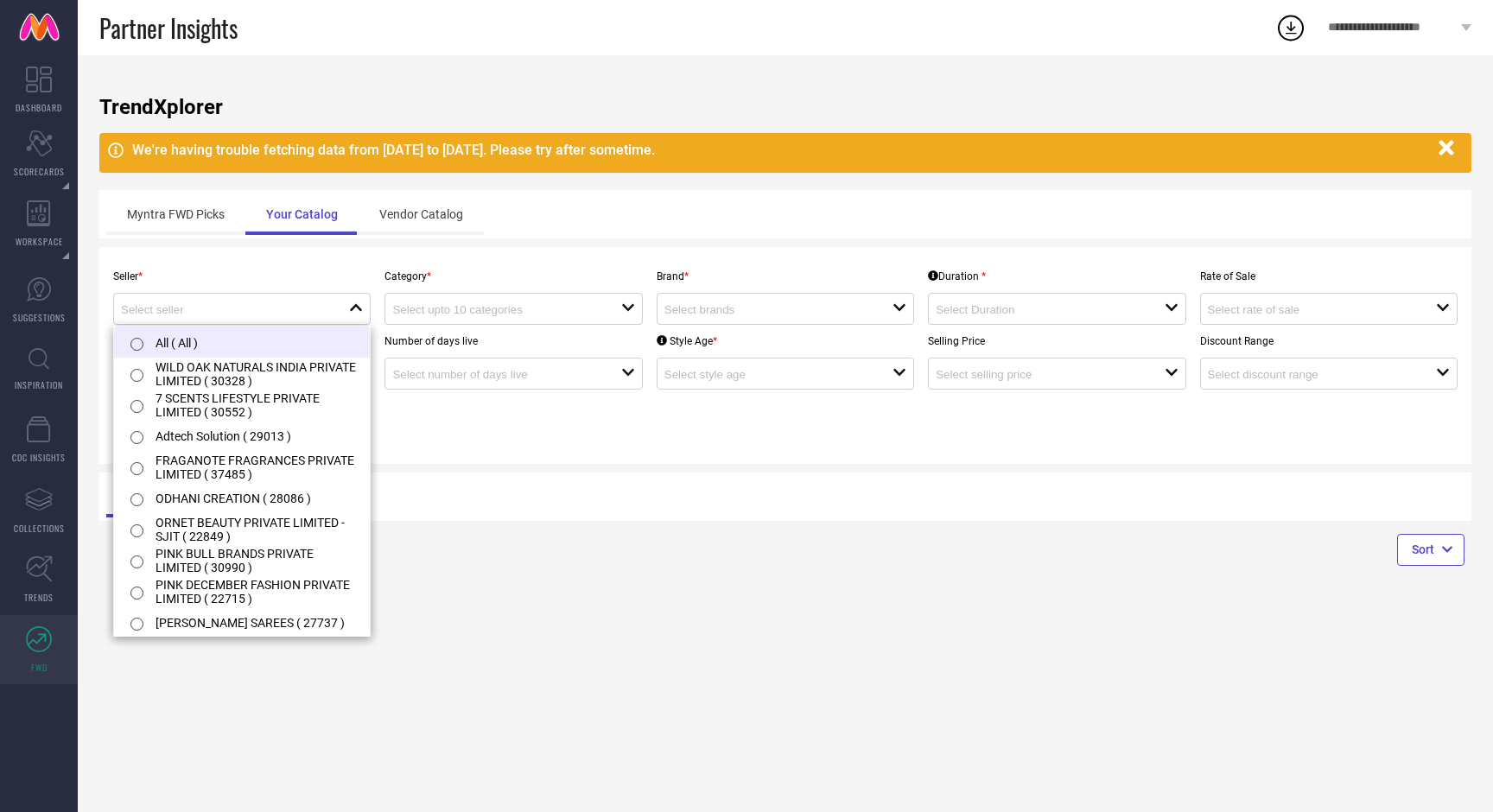
click at [142, 342] on input "radio" at bounding box center [137, 344] width 13 height 13
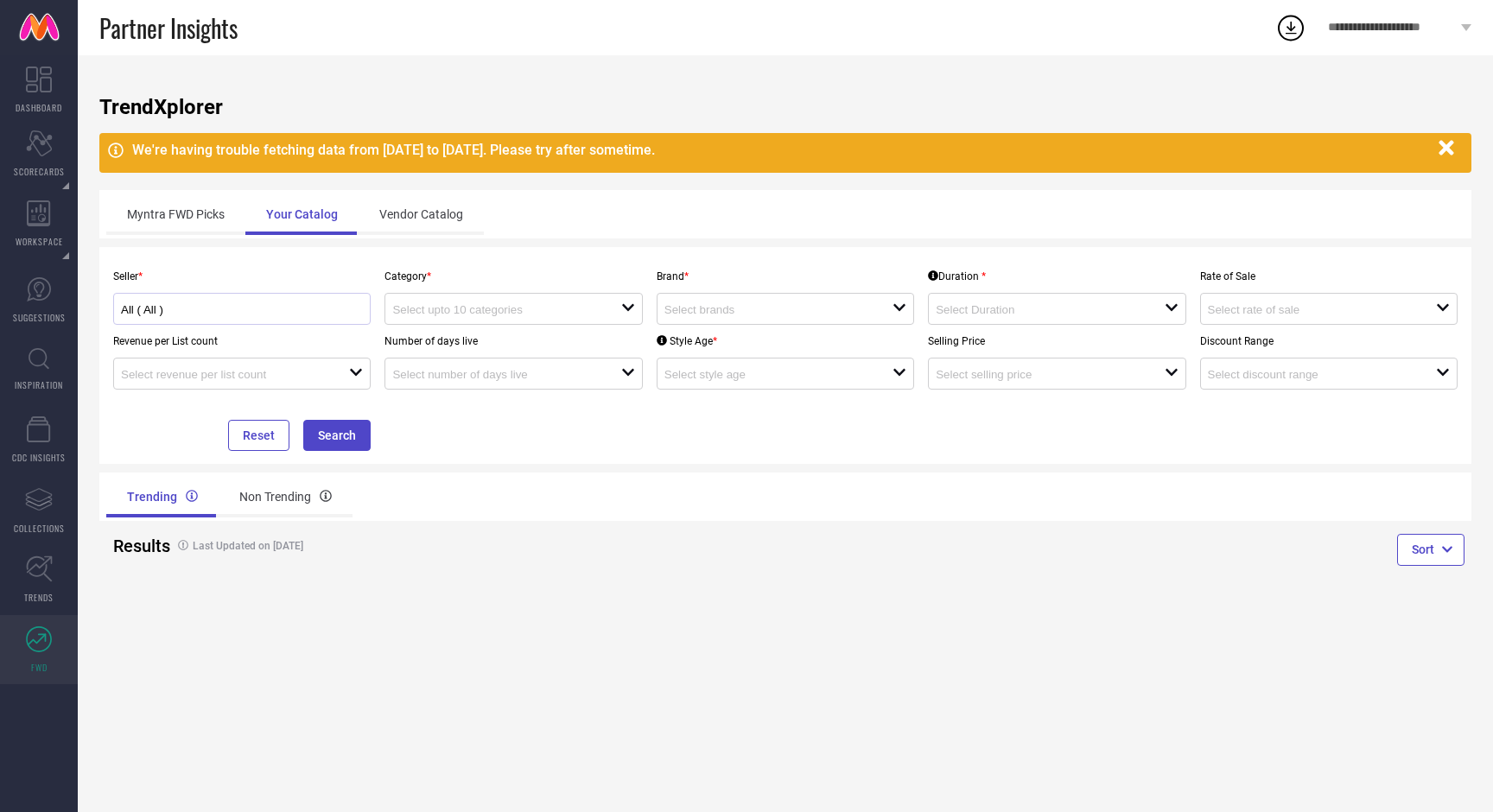
click at [162, 300] on div "All ( All )" at bounding box center [241, 309] width 242 height 17
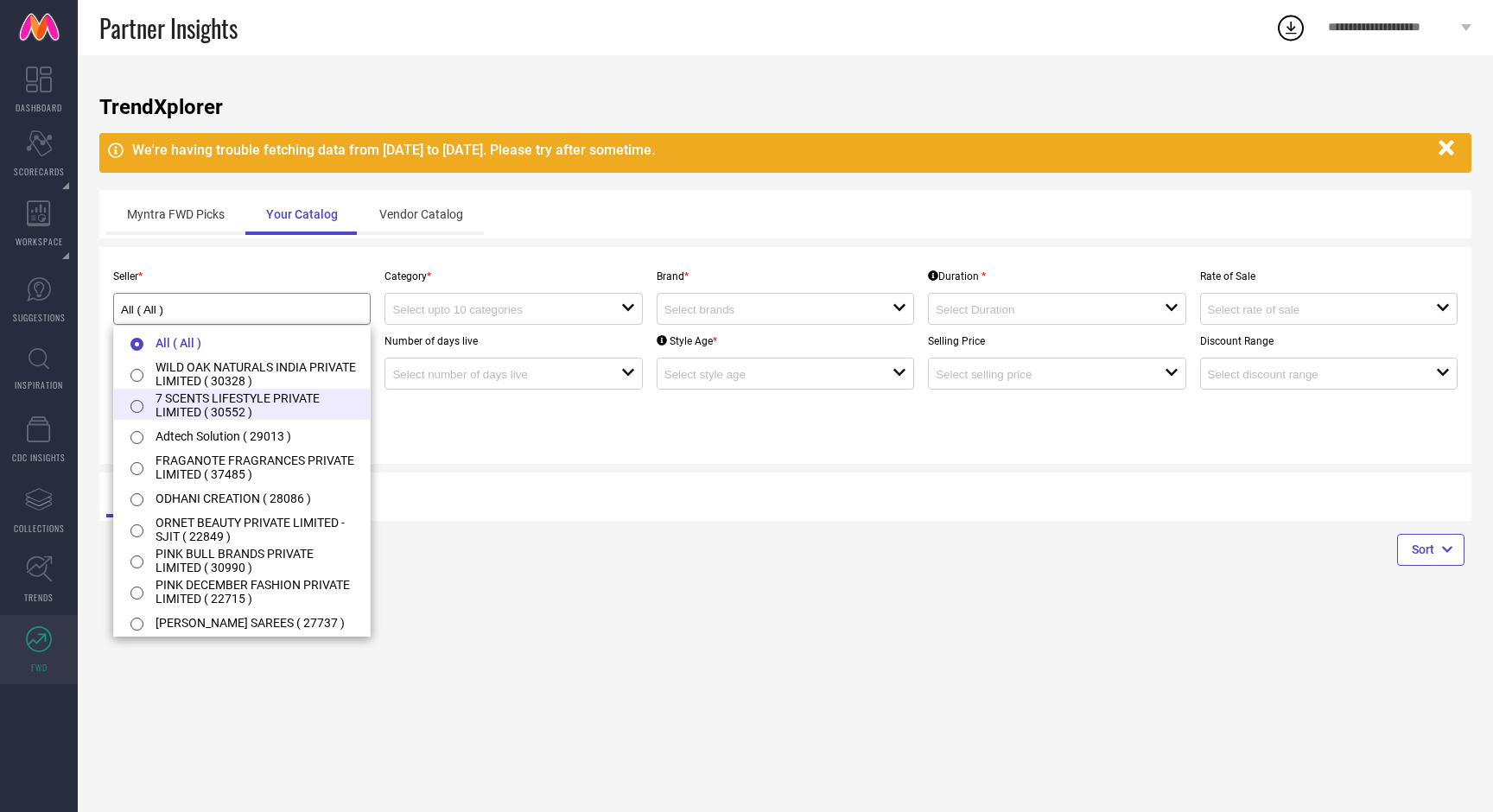
click at [140, 407] on input "radio" at bounding box center [137, 407] width 13 height 13
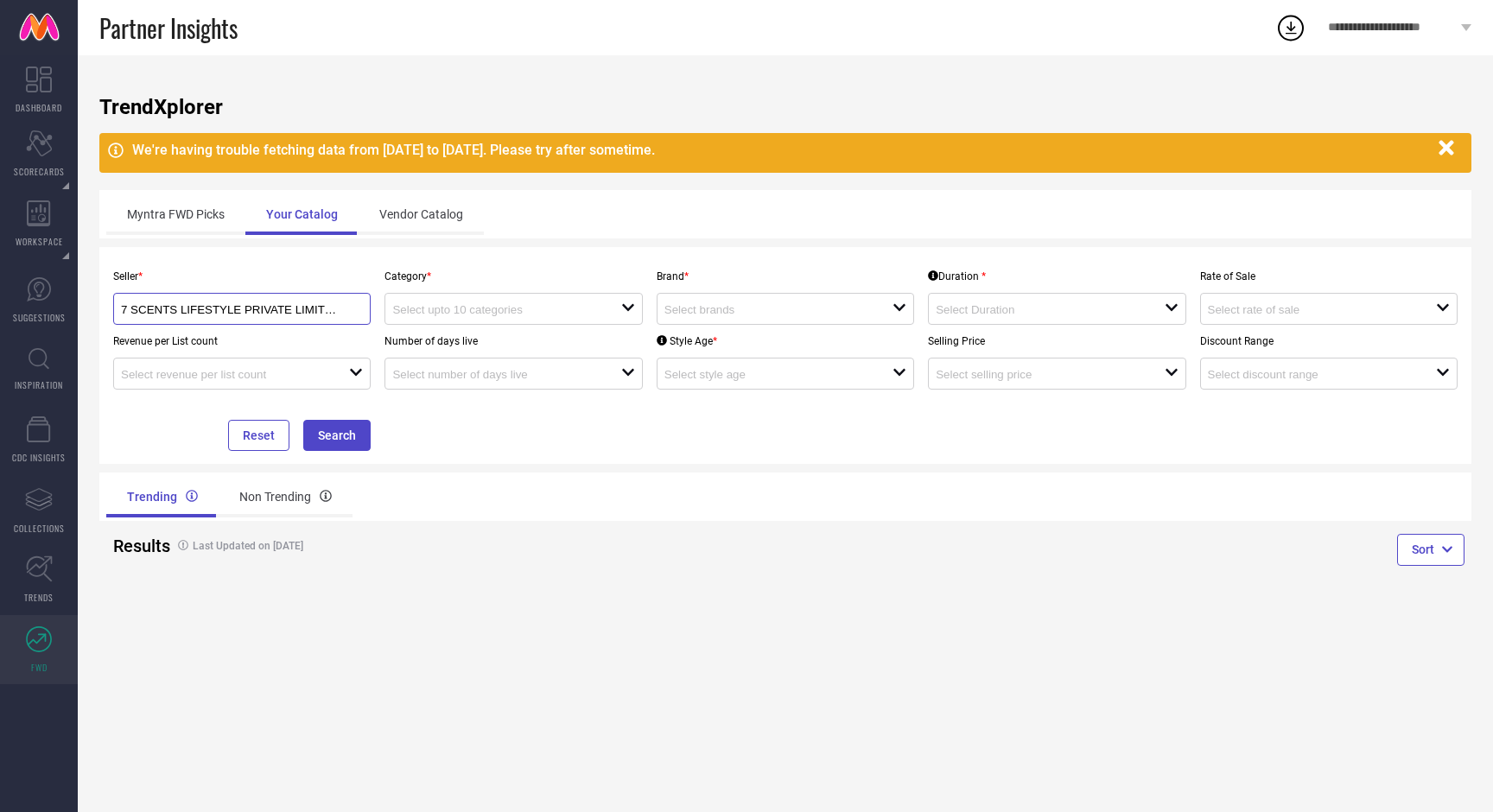
click at [146, 313] on input "7 SCENTS LIFESTYLE PRIVATE LIMITED ( 30552 )" at bounding box center [229, 310] width 218 height 13
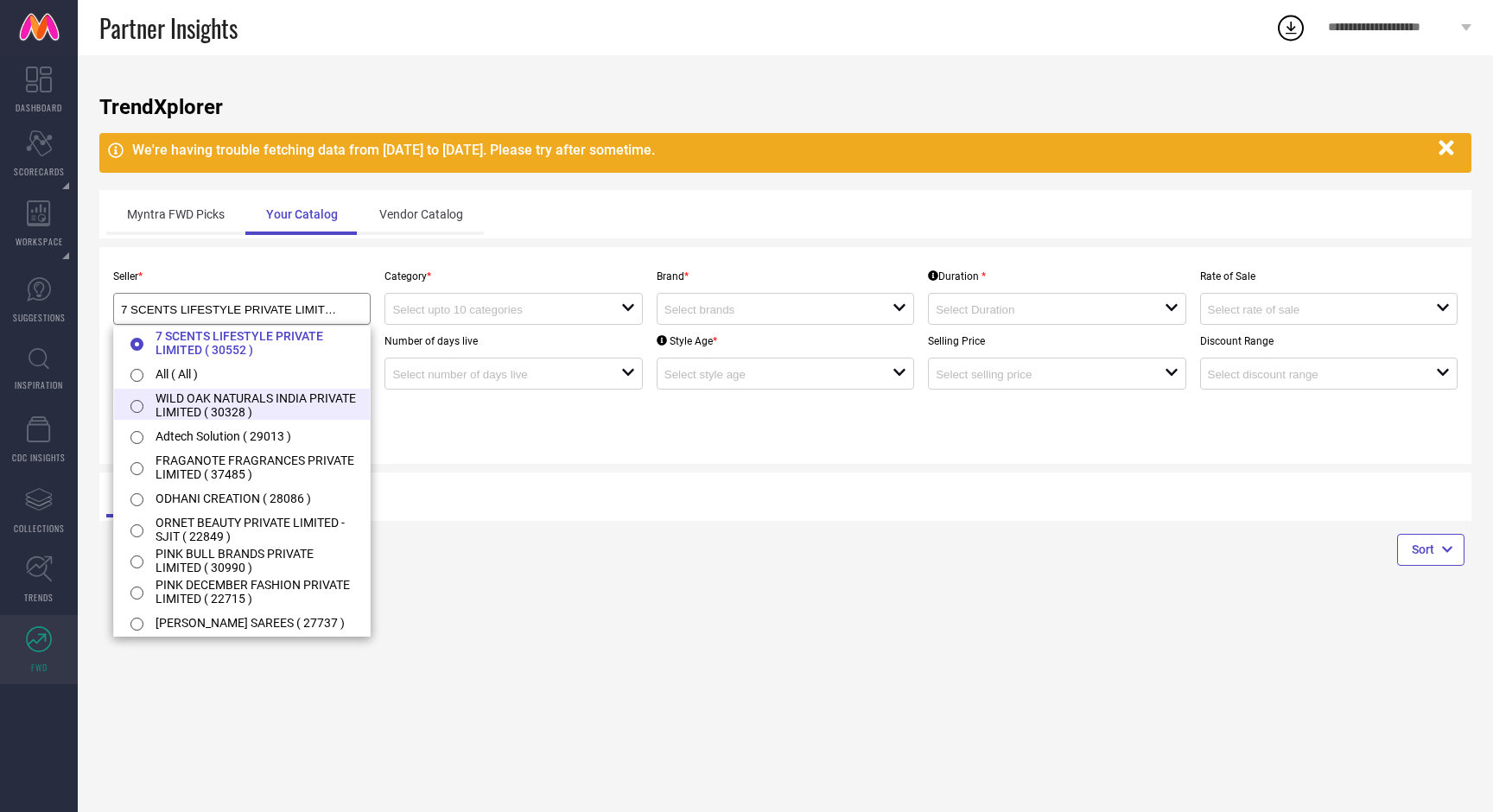
click at [139, 408] on input "radio" at bounding box center [137, 407] width 13 height 13
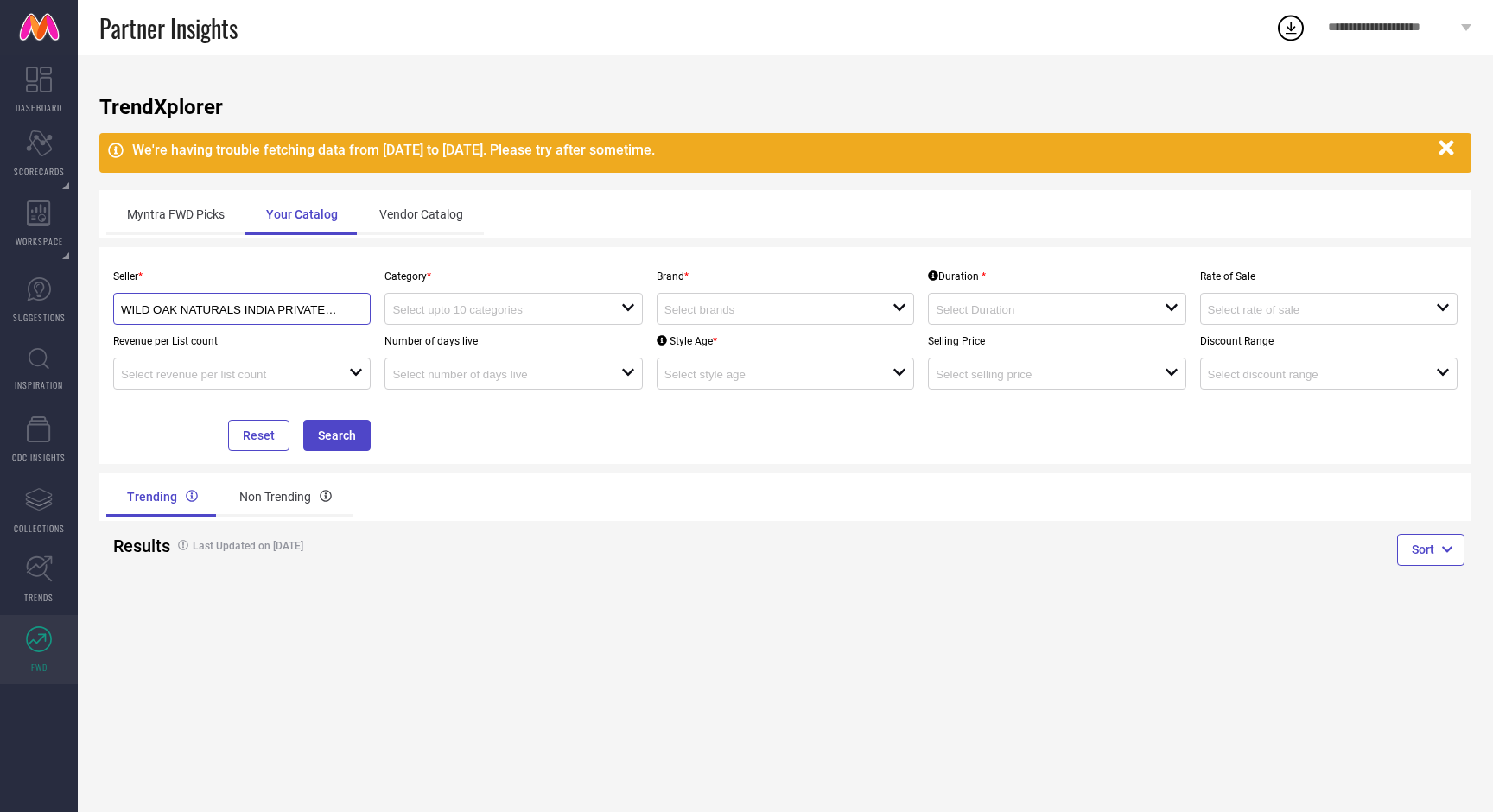
click at [153, 314] on input "WILD OAK NATURALS INDIA PRIVATE LIMITED ( 30328 )" at bounding box center [229, 310] width 218 height 13
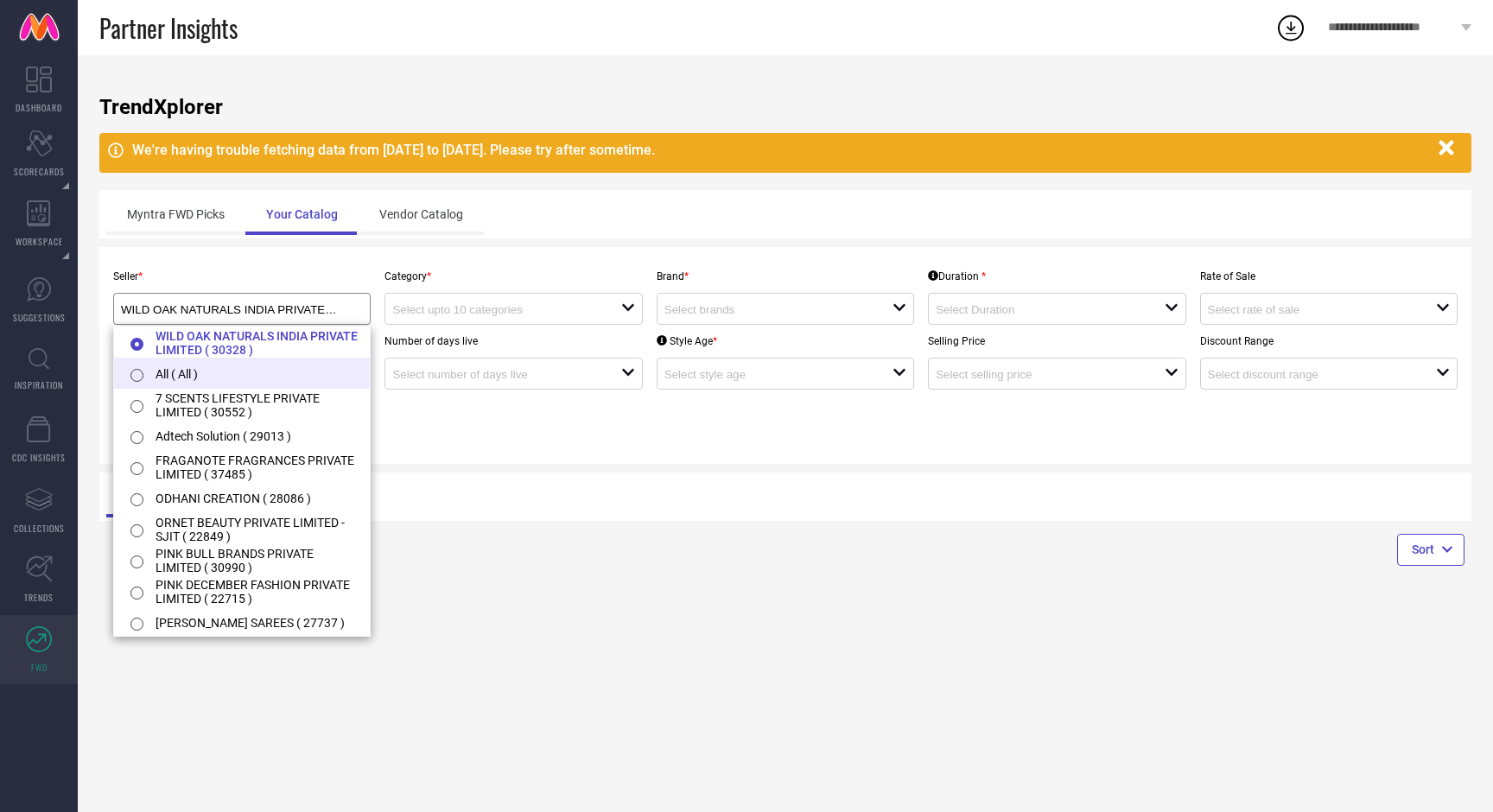
click at [184, 373] on li "All ( All )" at bounding box center [242, 374] width 256 height 32
type input "All ( All )"
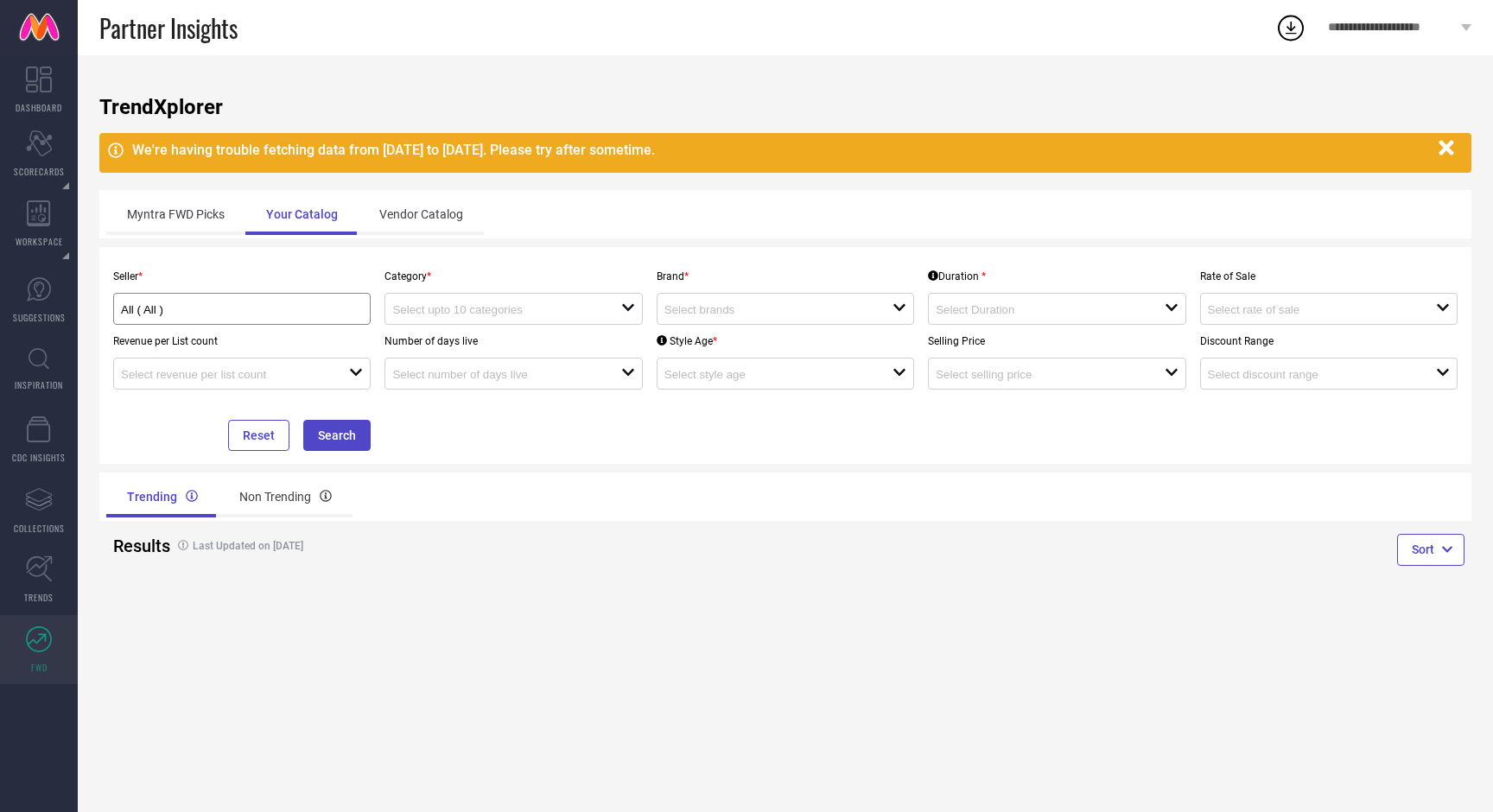
click at [485, 292] on div "Category * open" at bounding box center [513, 293] width 272 height 65
click at [485, 303] on input at bounding box center [495, 310] width 206 height 13
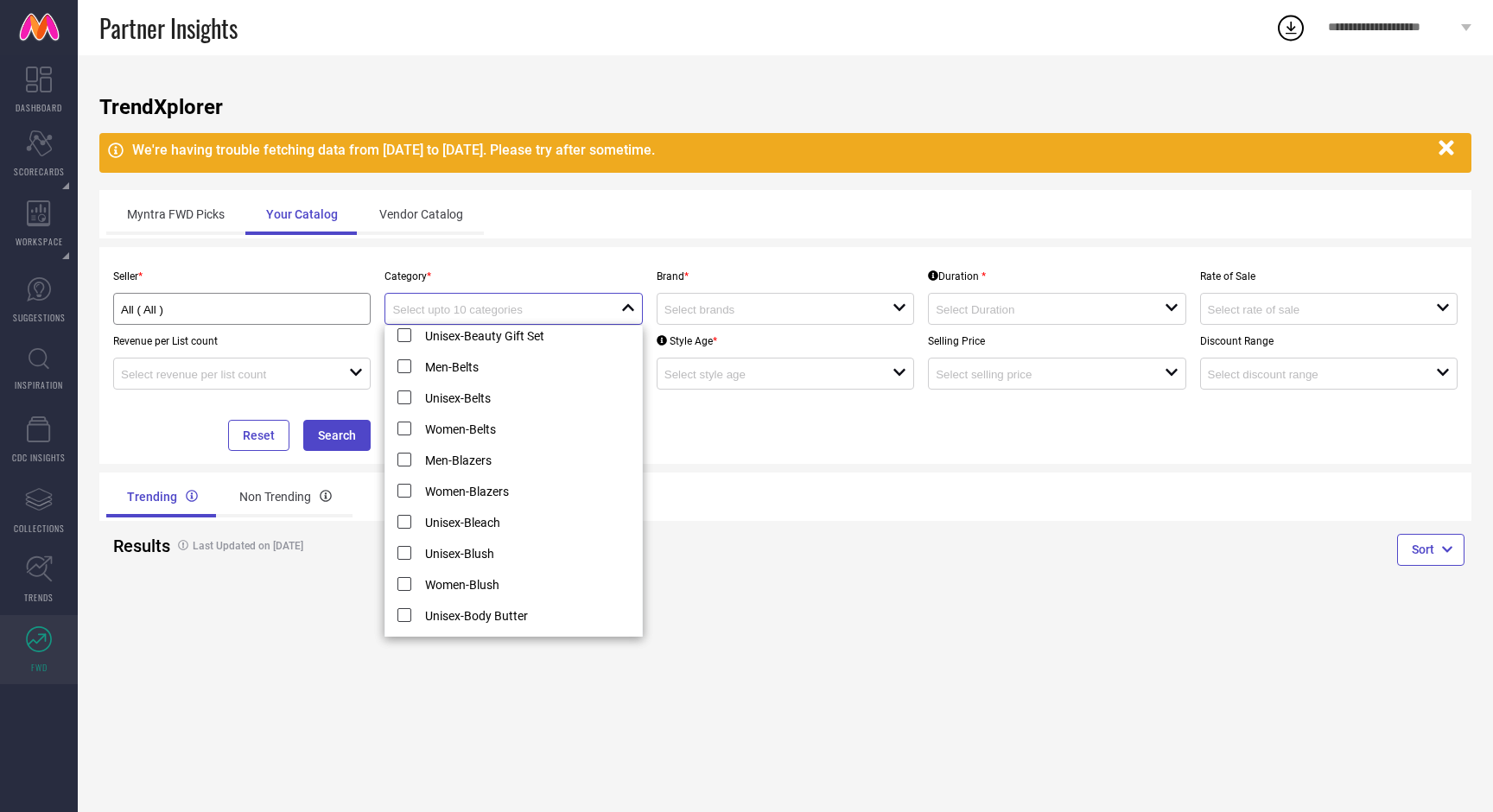
scroll to position [506, 0]
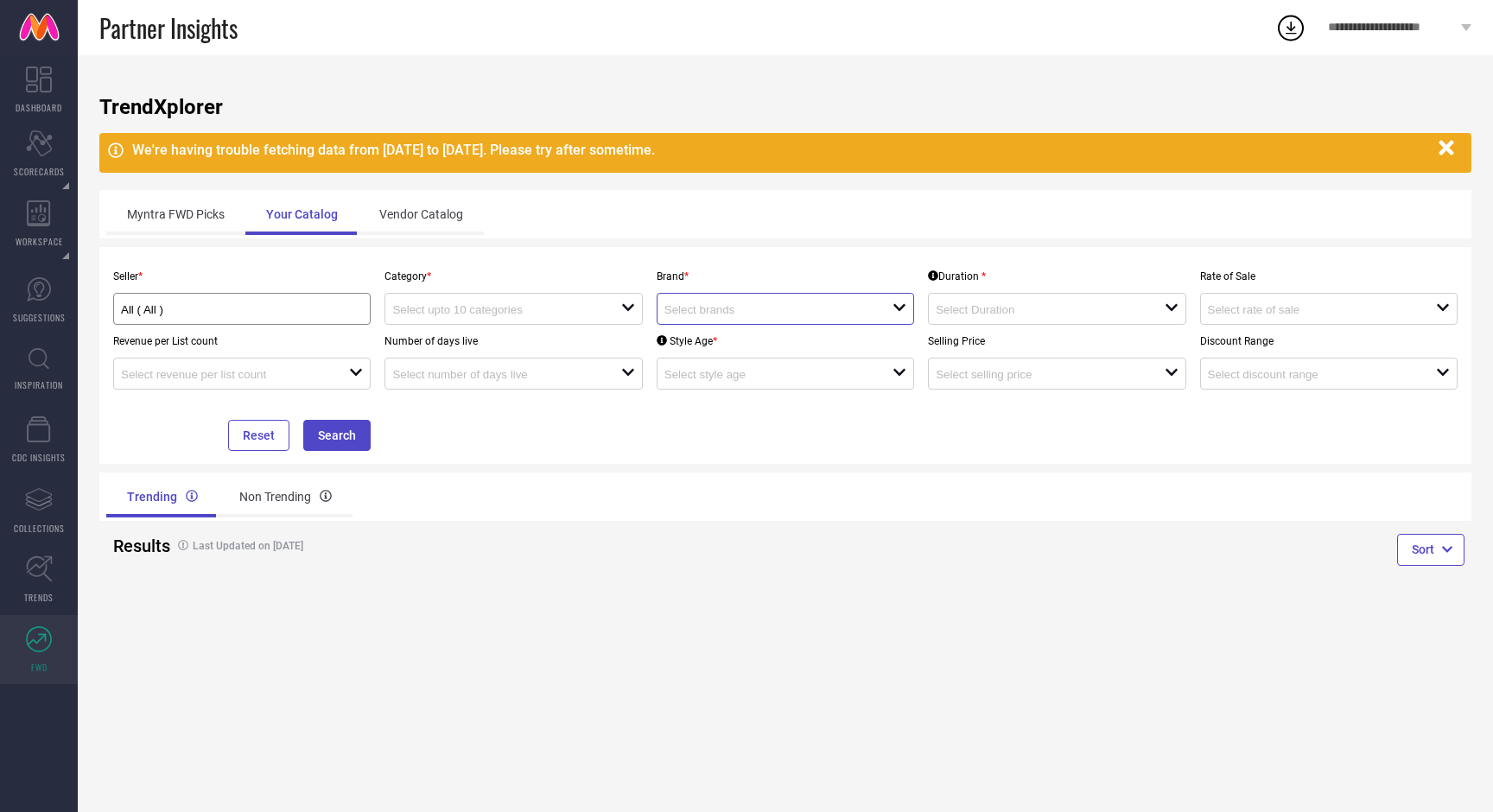
click at [727, 305] on input at bounding box center [768, 310] width 206 height 13
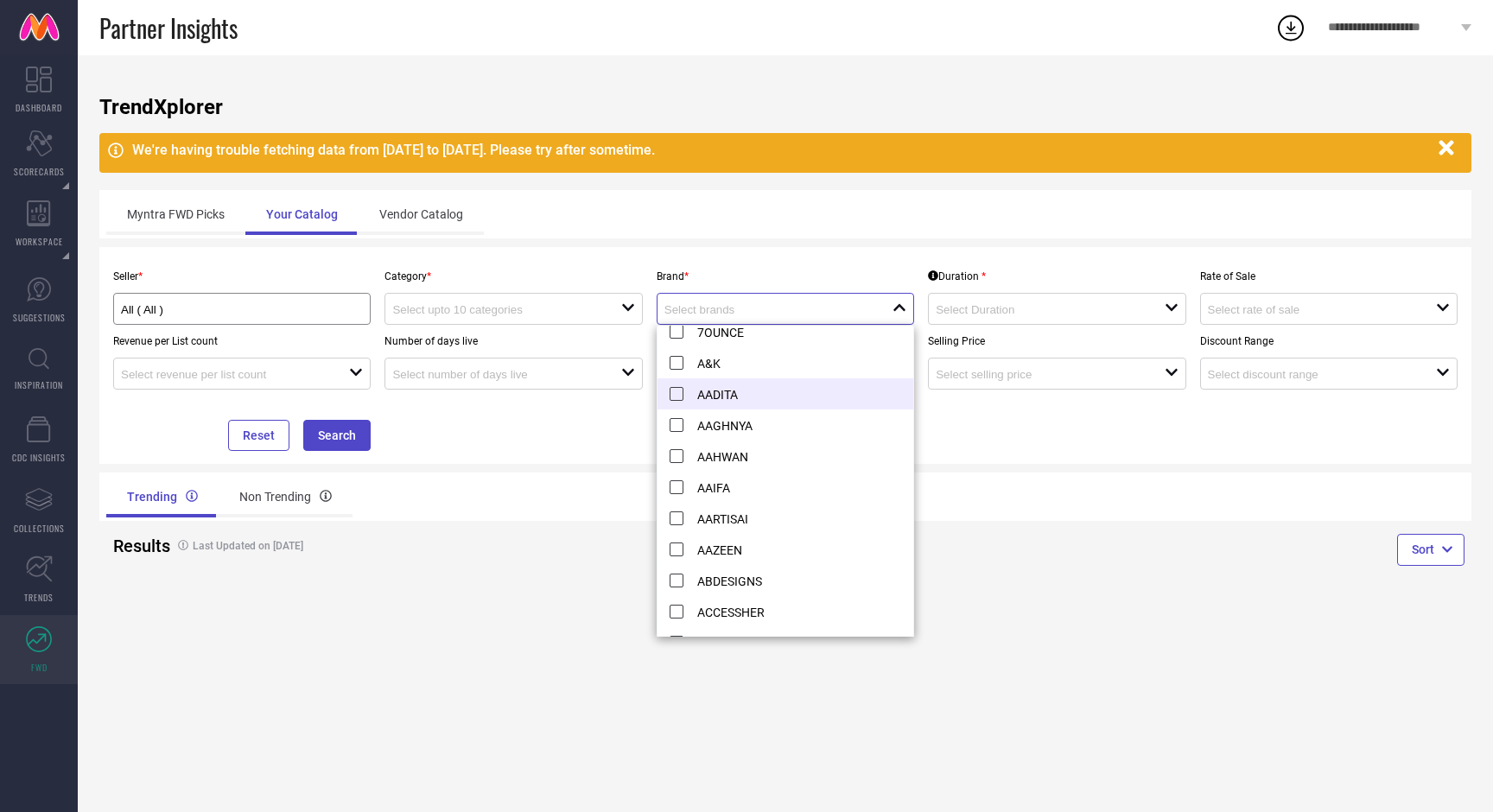
scroll to position [0, 0]
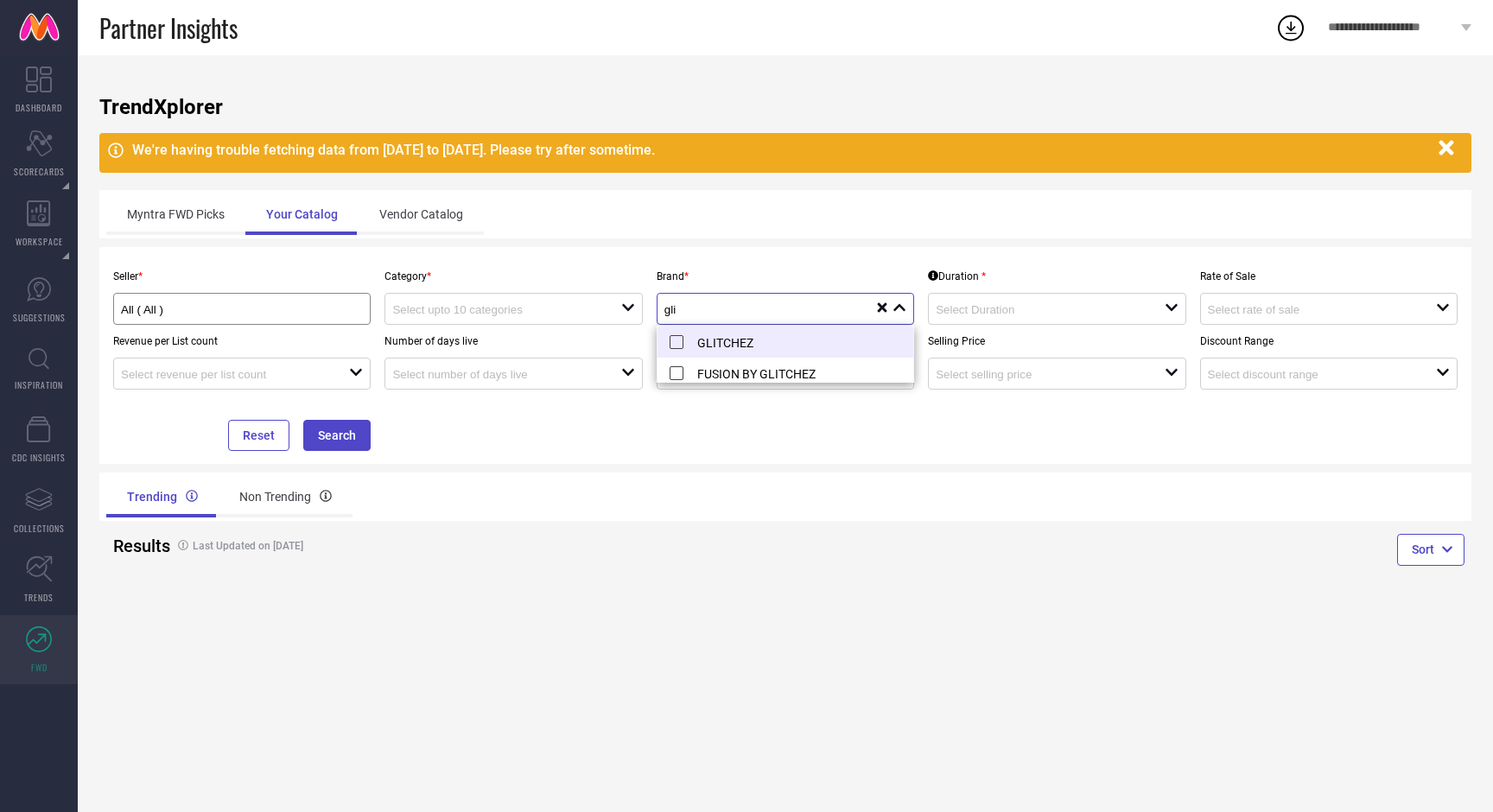
type input "gli"
click at [709, 339] on li "GLITCHEZ" at bounding box center [785, 342] width 256 height 32
click at [722, 369] on li "FUSION BY GLITCHEZ" at bounding box center [785, 374] width 256 height 32
click at [1047, 315] on input at bounding box center [1039, 310] width 206 height 13
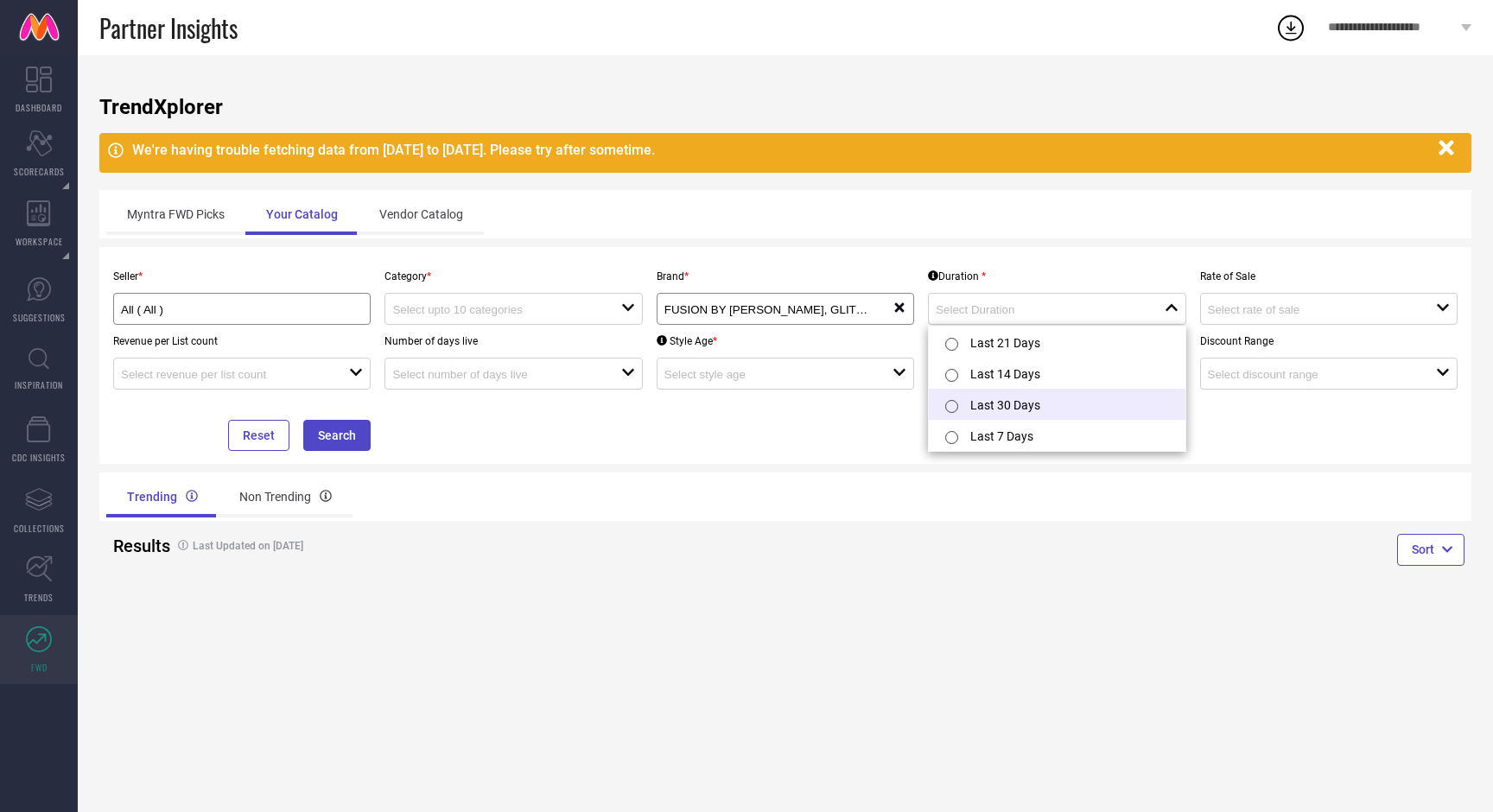
click at [1046, 412] on li "Last 30 Days" at bounding box center [1057, 404] width 256 height 32
type input "Last 30 Days"
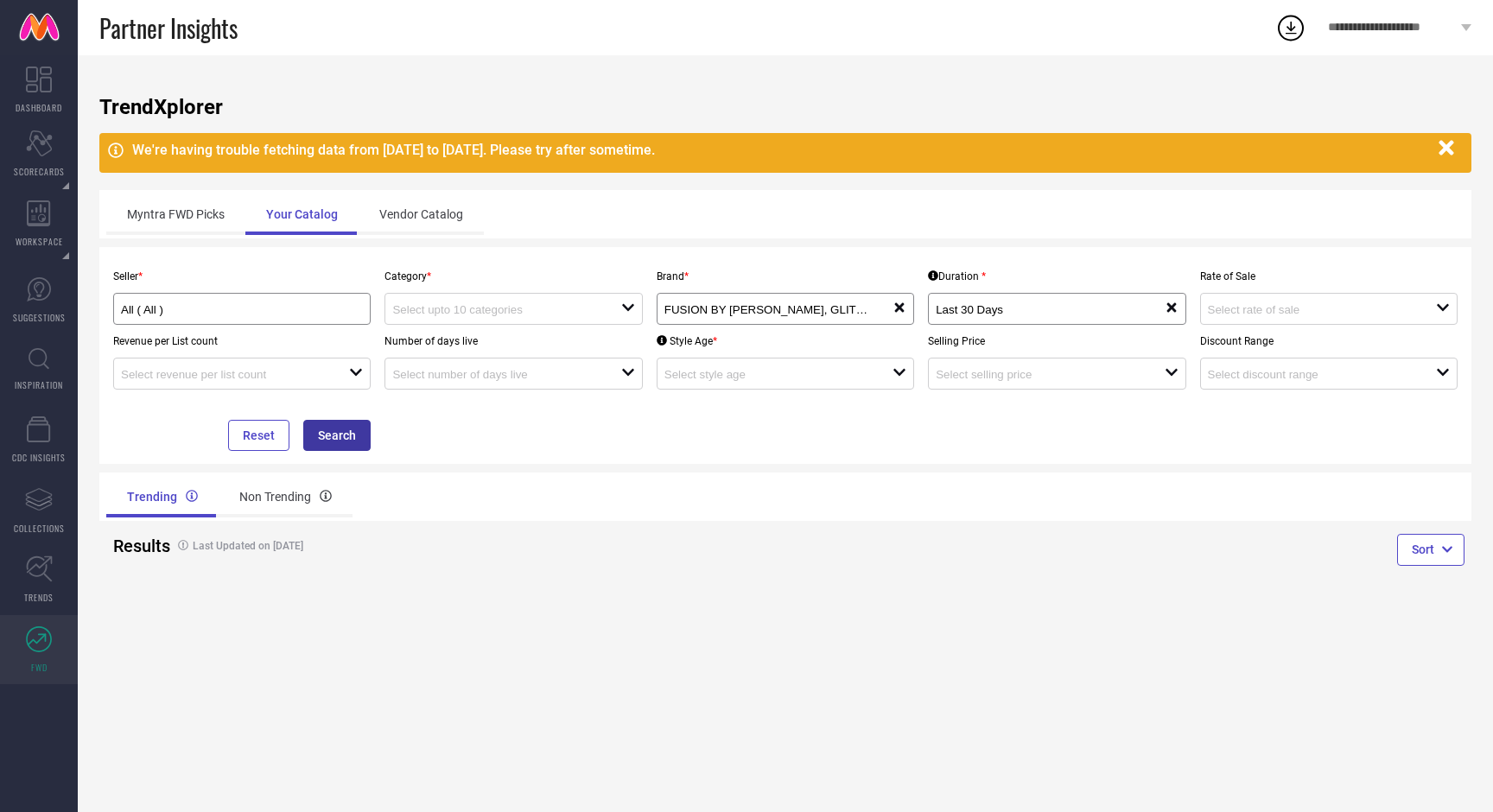
click at [346, 433] on button "Search" at bounding box center [337, 436] width 68 height 32
click at [543, 305] on input at bounding box center [495, 310] width 206 height 13
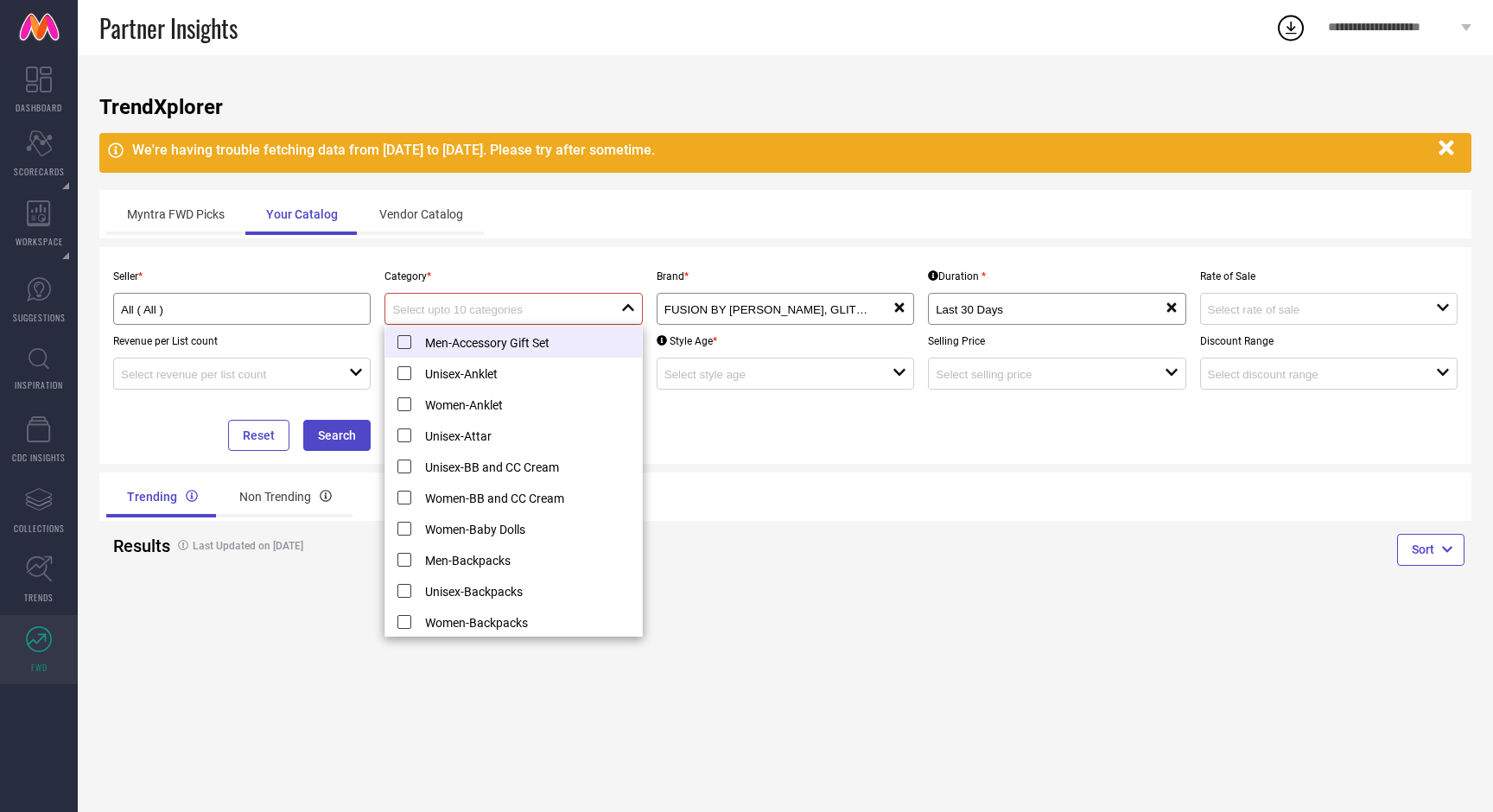
click at [402, 348] on li "Men-Accessory Gift Set" at bounding box center [514, 342] width 256 height 32
type input "Men-Accessory Gift Set"
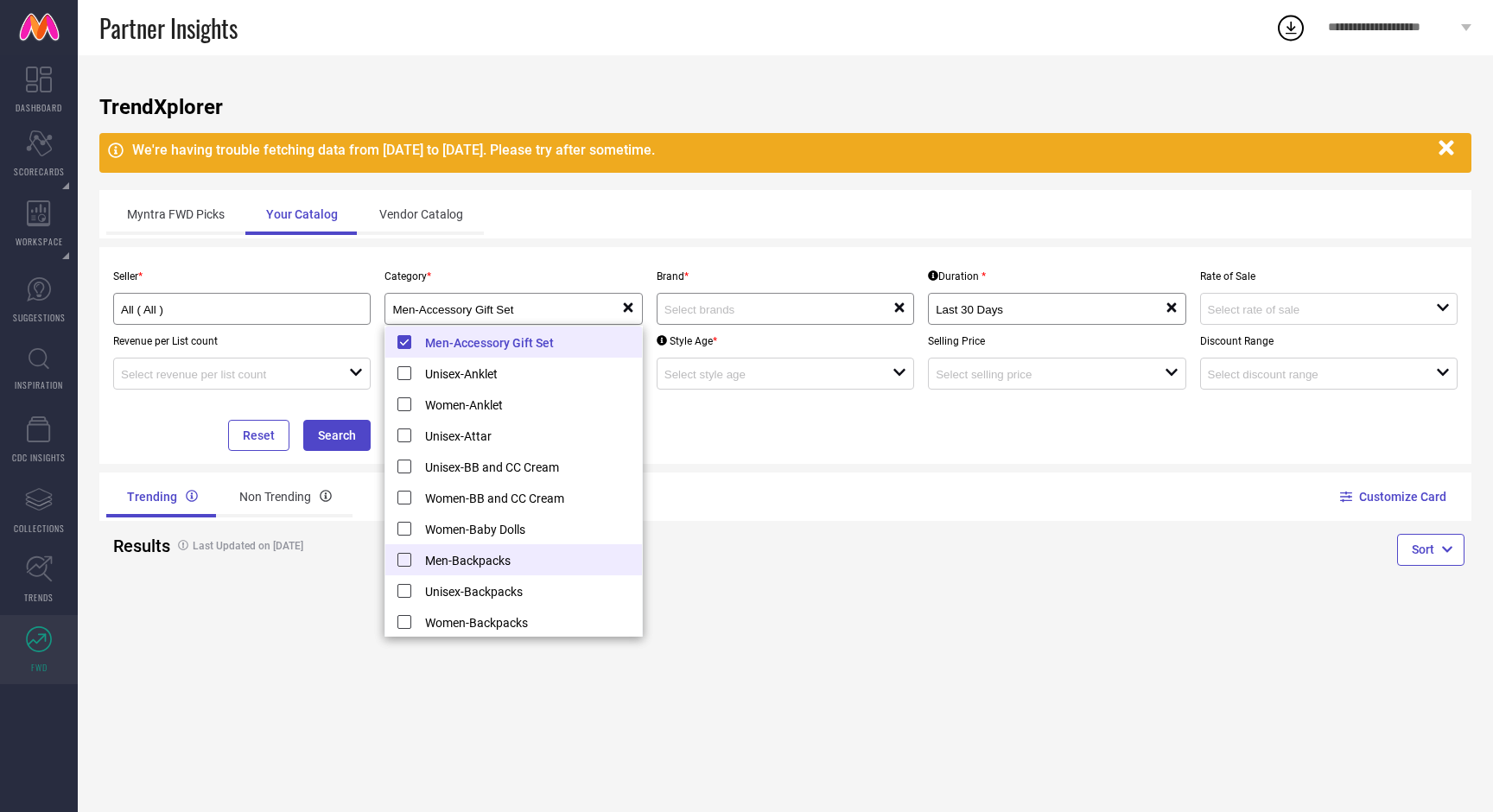
click at [405, 557] on li "Men-Backpacks" at bounding box center [514, 560] width 256 height 32
type input "Men-Accessory Gift Set, Men-Backpacks"
click at [1267, 557] on div "Sort" at bounding box center [1129, 552] width 686 height 63
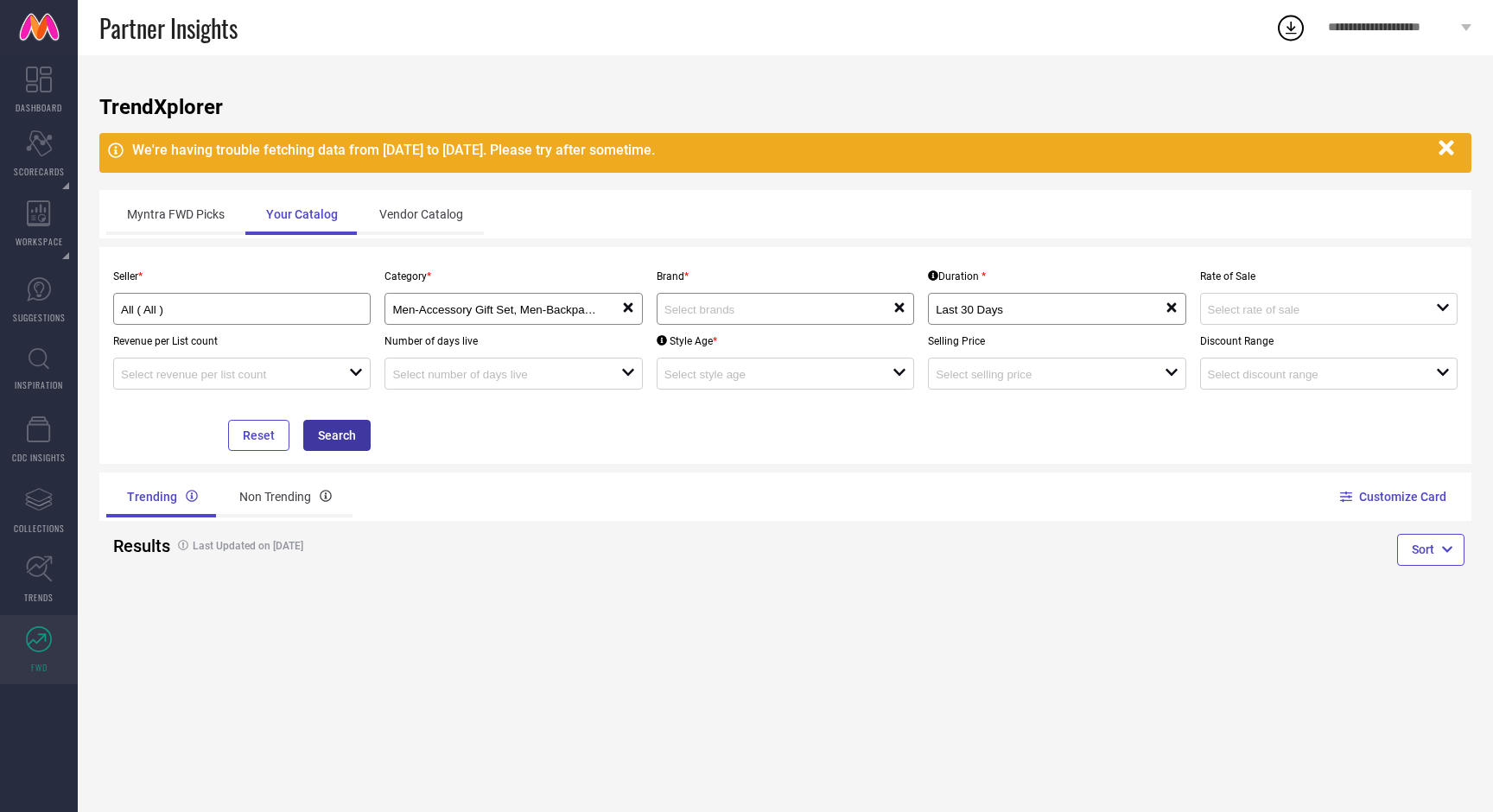
click at [340, 439] on button "Search" at bounding box center [337, 436] width 68 height 32
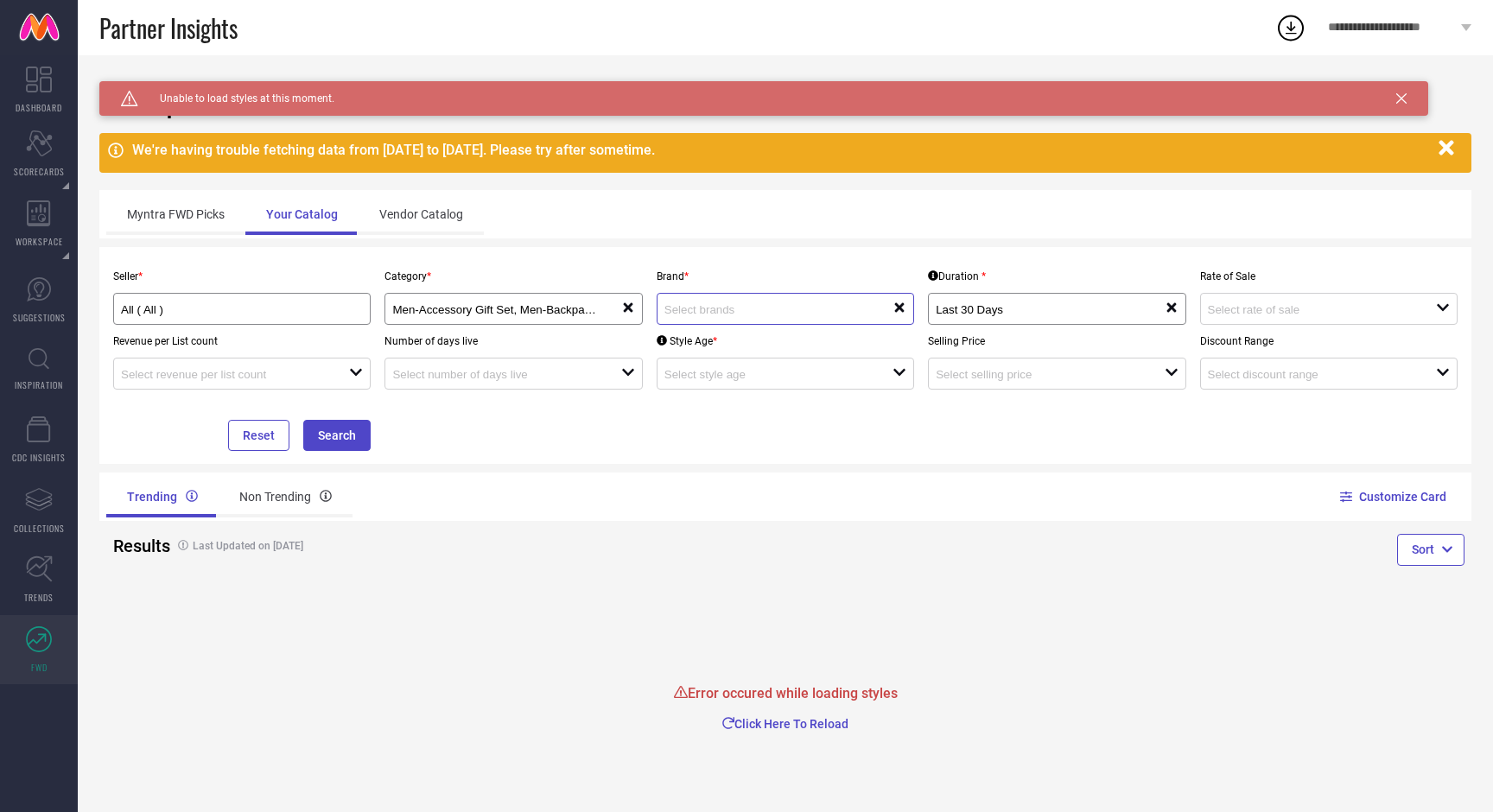
click at [759, 316] on input at bounding box center [768, 310] width 206 height 13
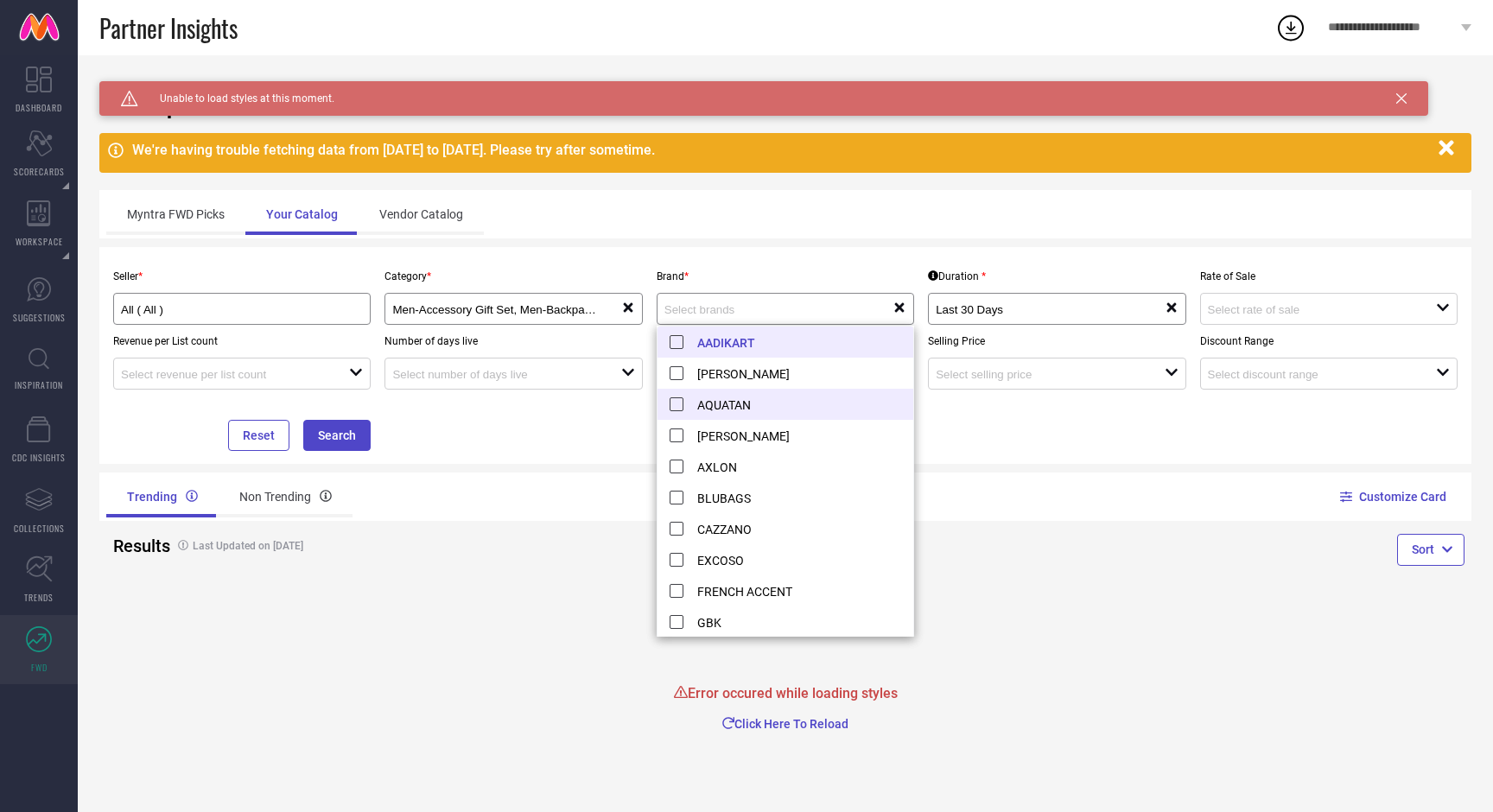
click at [734, 418] on li "AQUATAN" at bounding box center [785, 404] width 256 height 32
type input "AQUATAN"
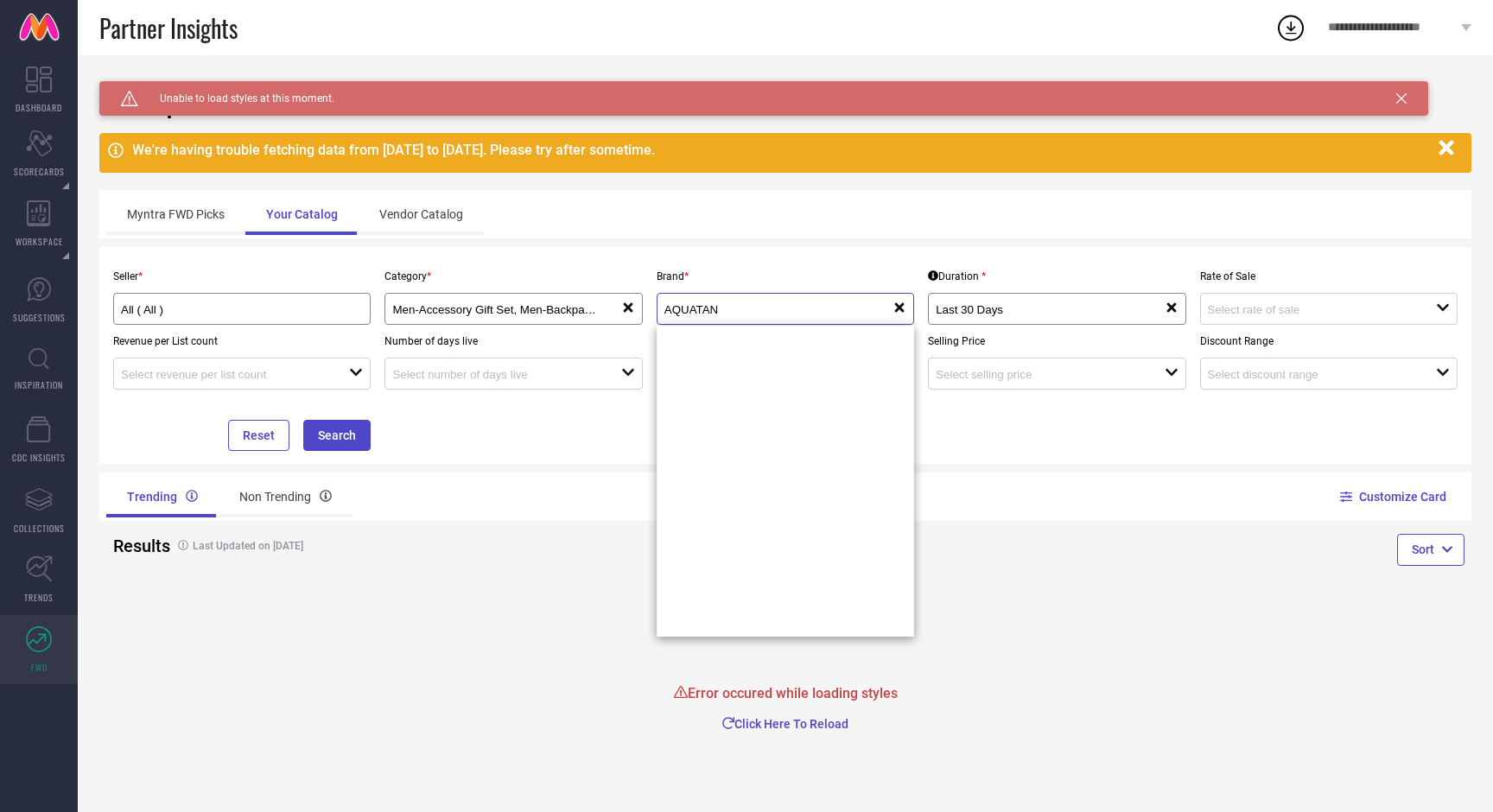
click at [723, 312] on input "AQUATAN" at bounding box center [768, 310] width 206 height 13
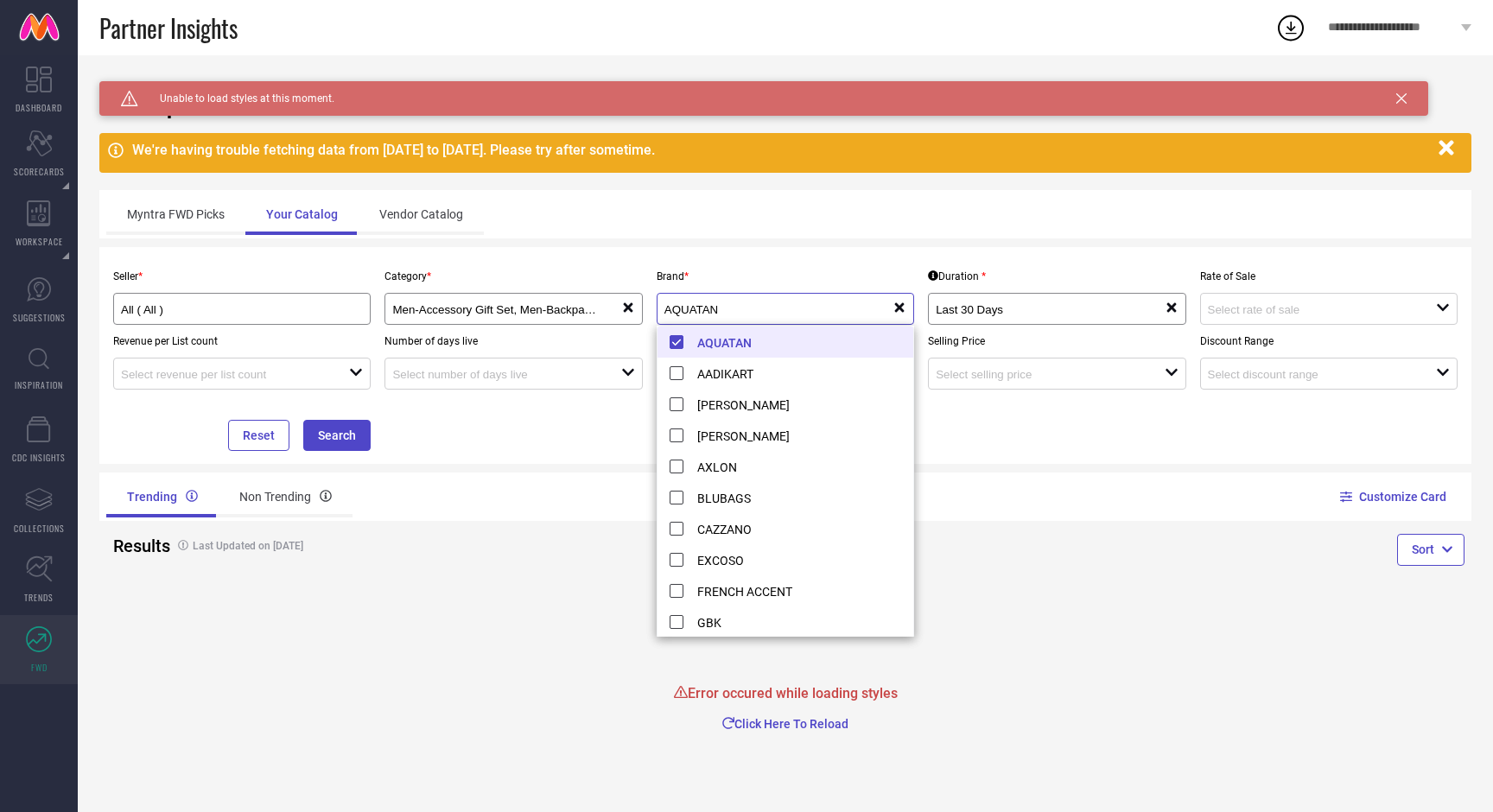
click at [723, 312] on input "AQUATAN" at bounding box center [768, 310] width 206 height 13
click at [900, 306] on icon at bounding box center [900, 308] width 9 height 9
click at [832, 312] on input at bounding box center [768, 310] width 206 height 13
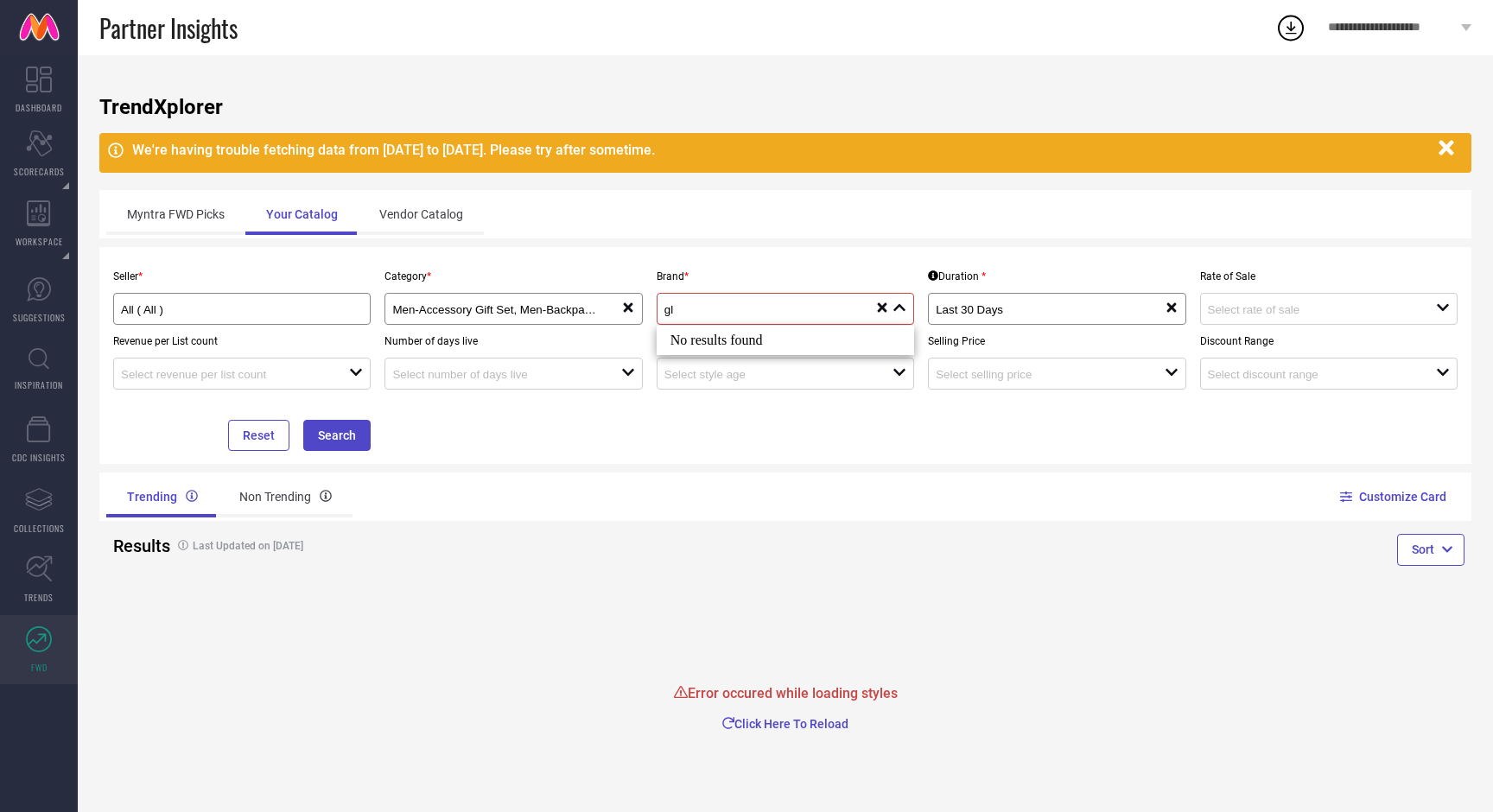
type input "g"
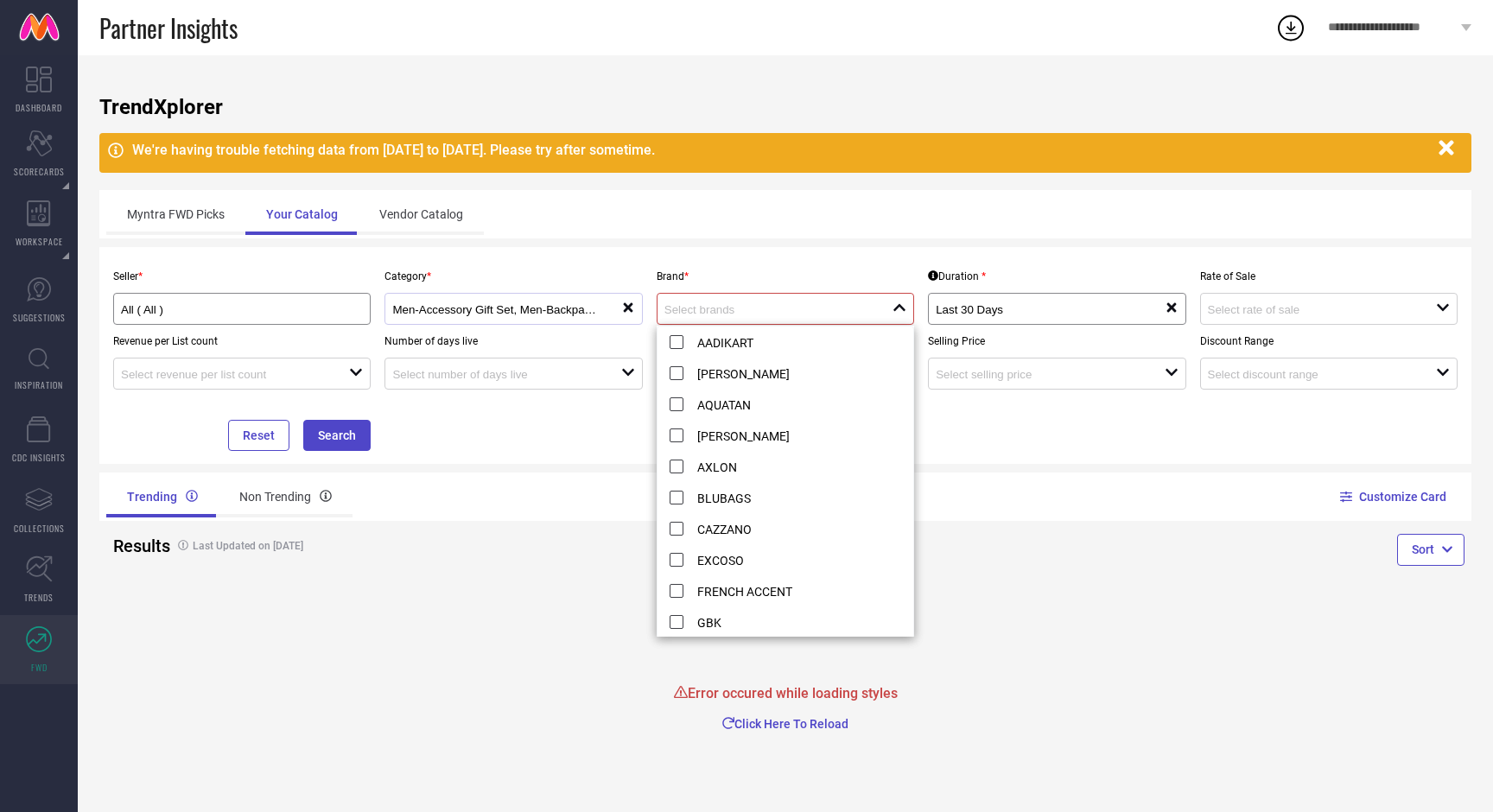
click at [626, 309] on icon at bounding box center [628, 308] width 9 height 9
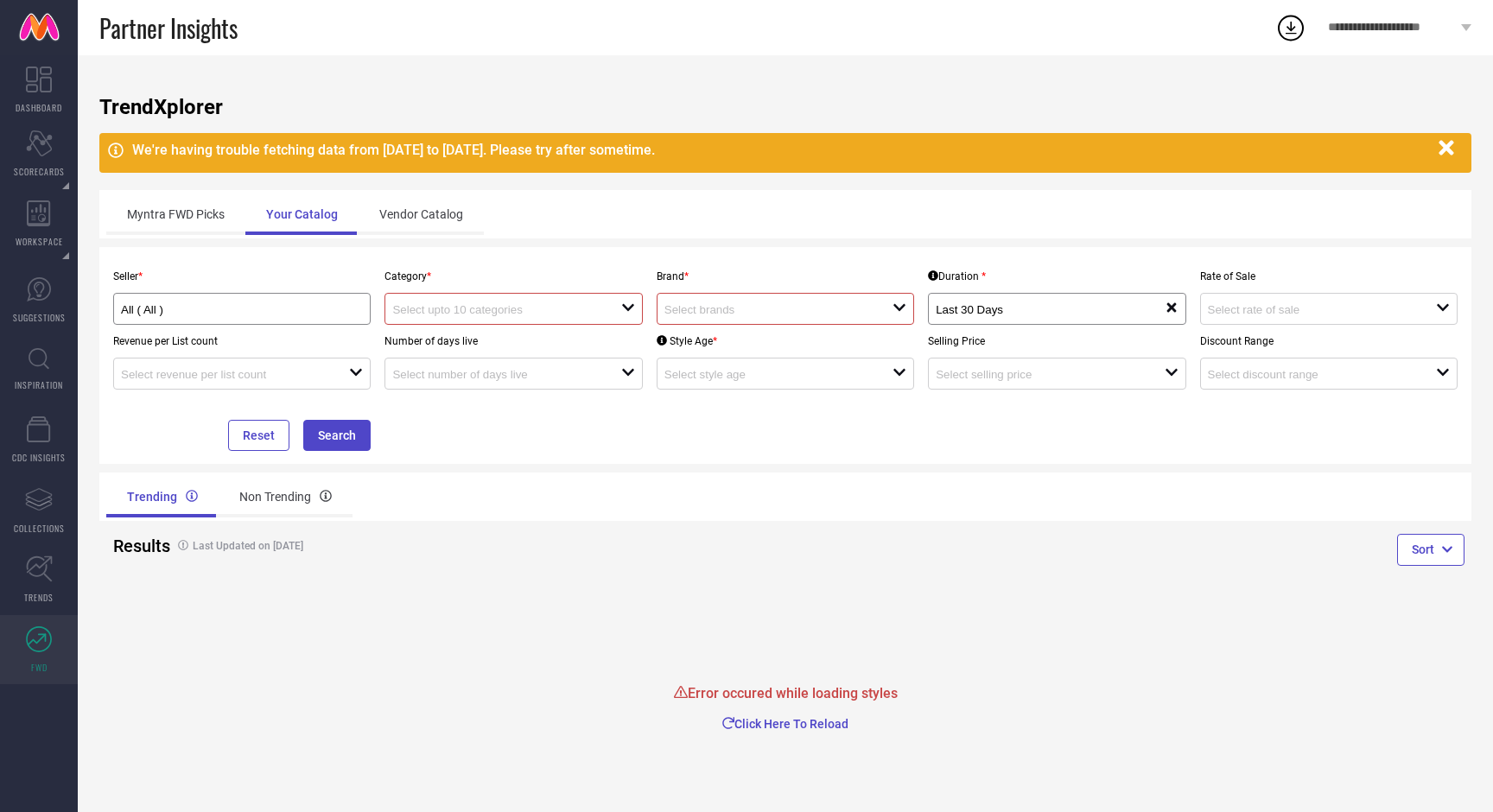
click at [477, 311] on input at bounding box center [495, 310] width 206 height 13
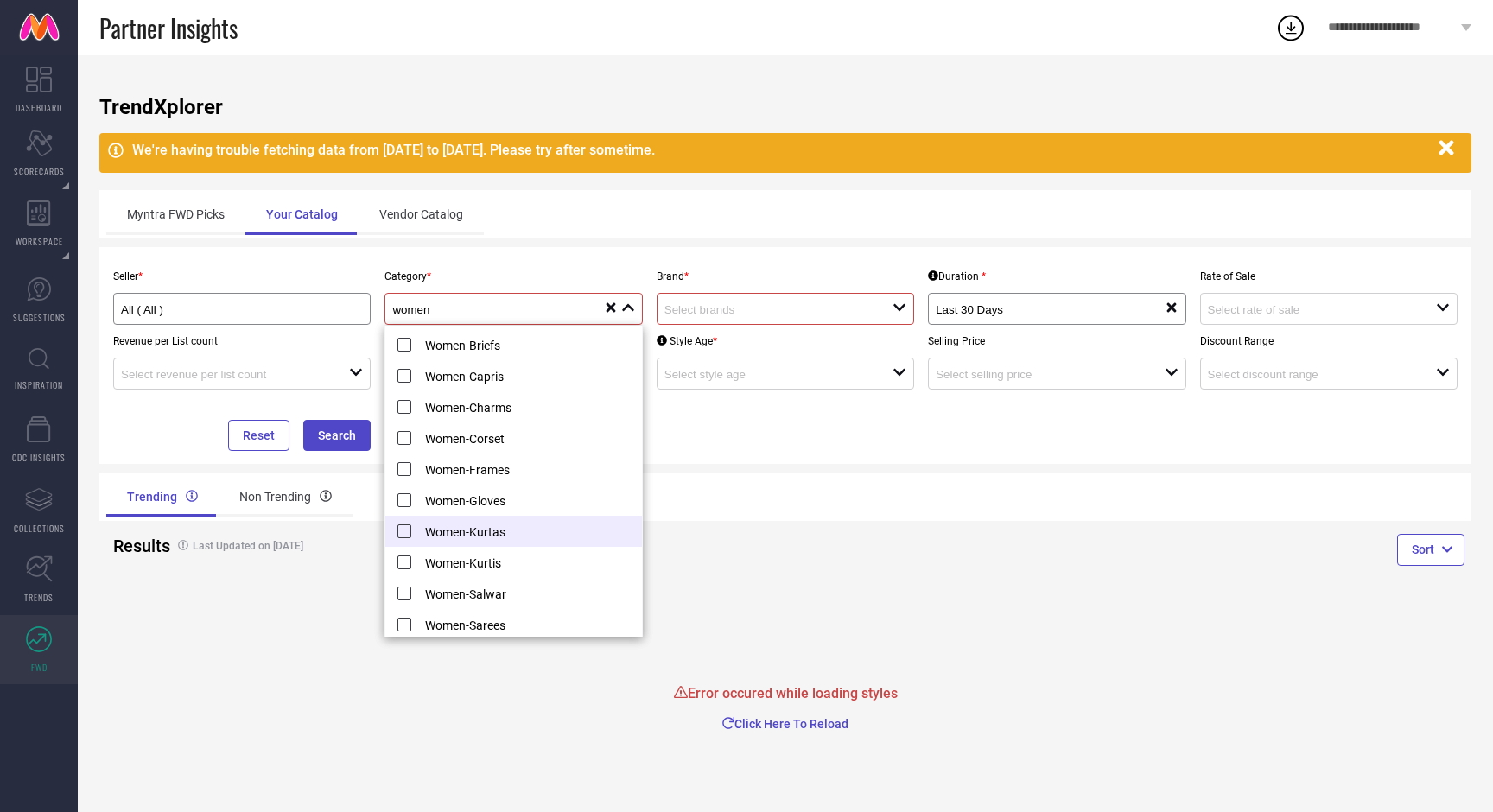
scroll to position [664, 0]
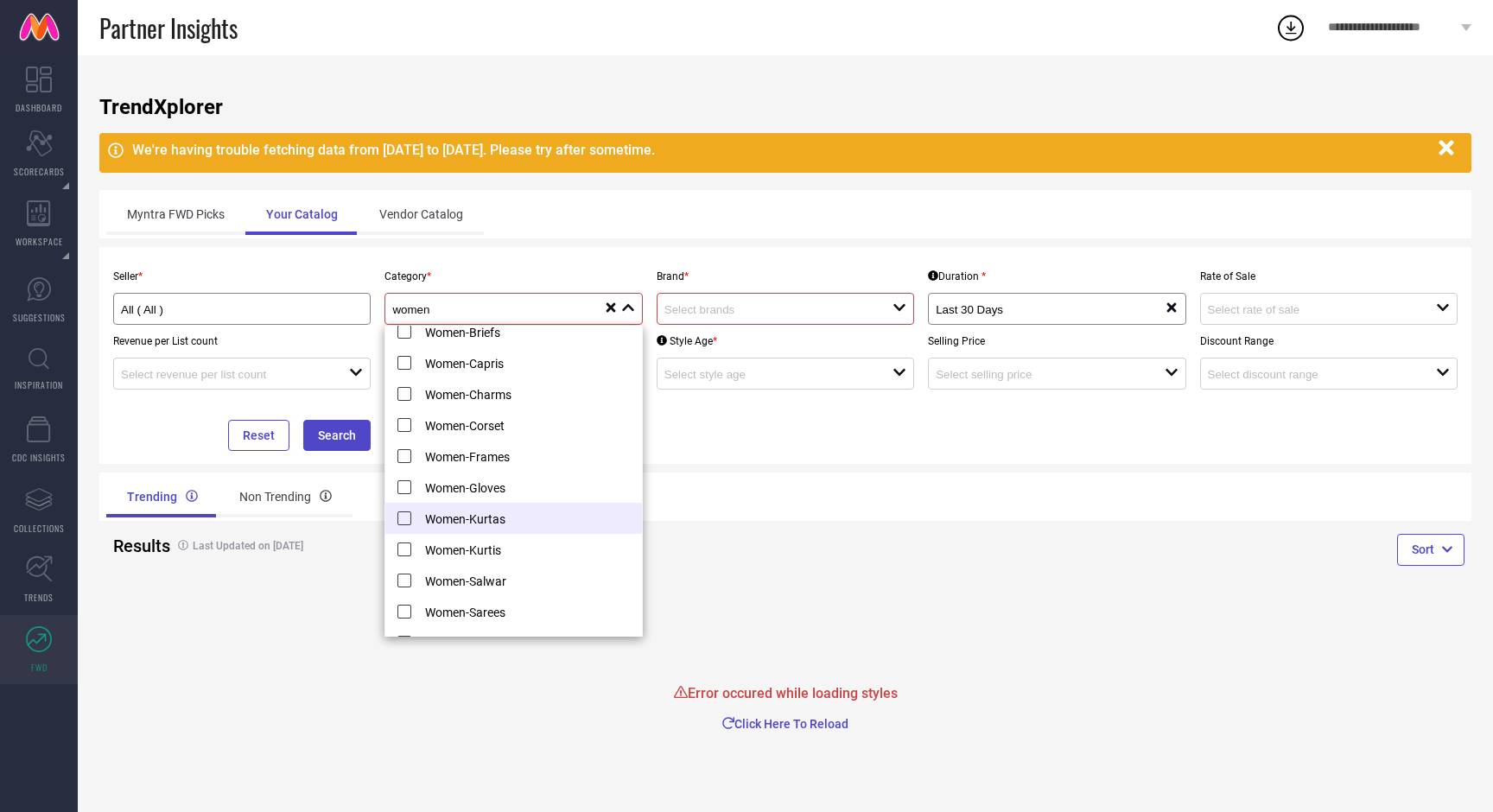
type input "women"
click at [402, 523] on li "Women-Kurtas" at bounding box center [514, 518] width 256 height 32
click at [408, 550] on li "Women-Kurtis" at bounding box center [514, 550] width 256 height 32
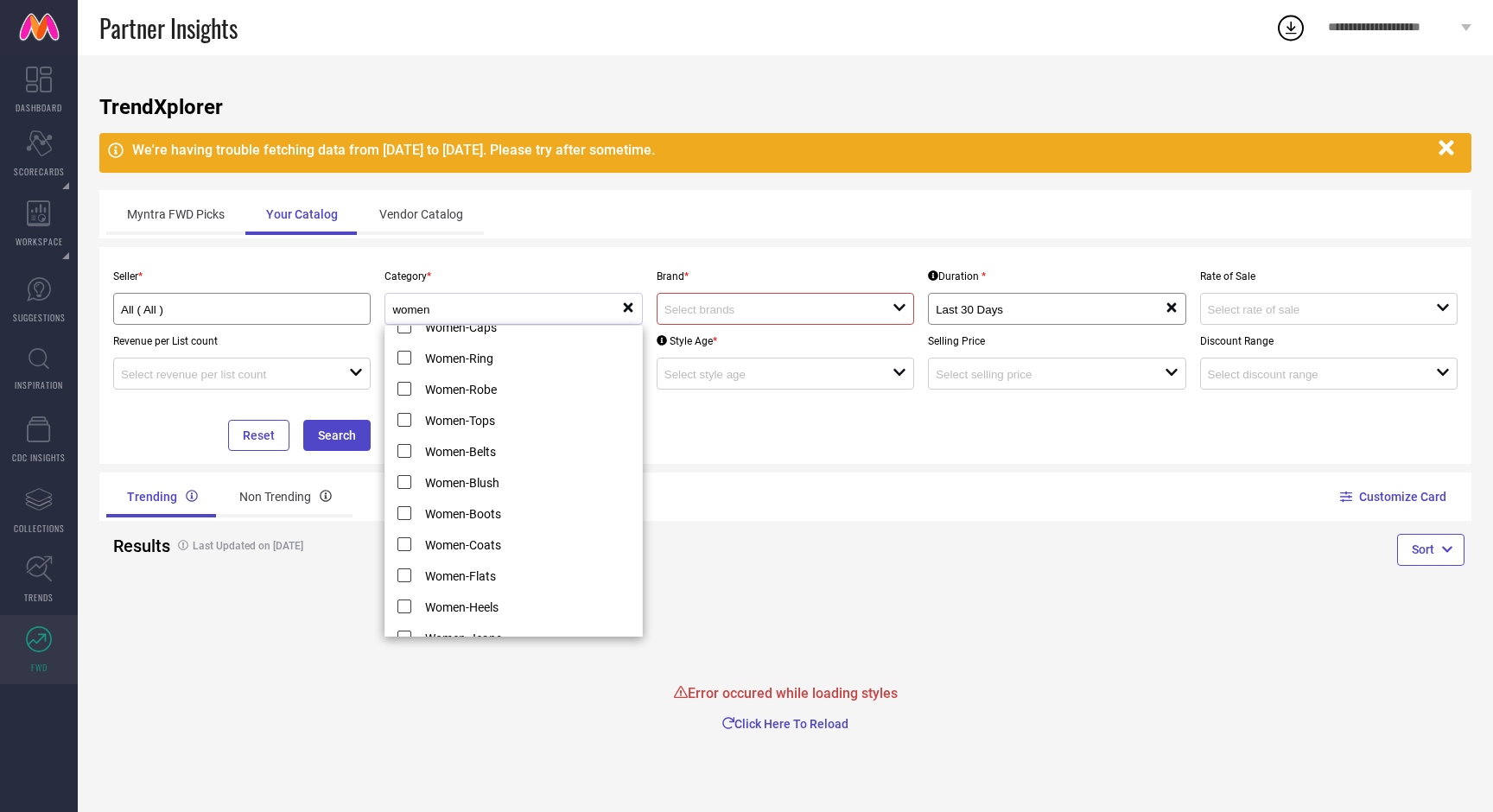
scroll to position [0, 0]
click at [782, 488] on div "Trending Non Trending" at bounding box center [442, 497] width 686 height 48
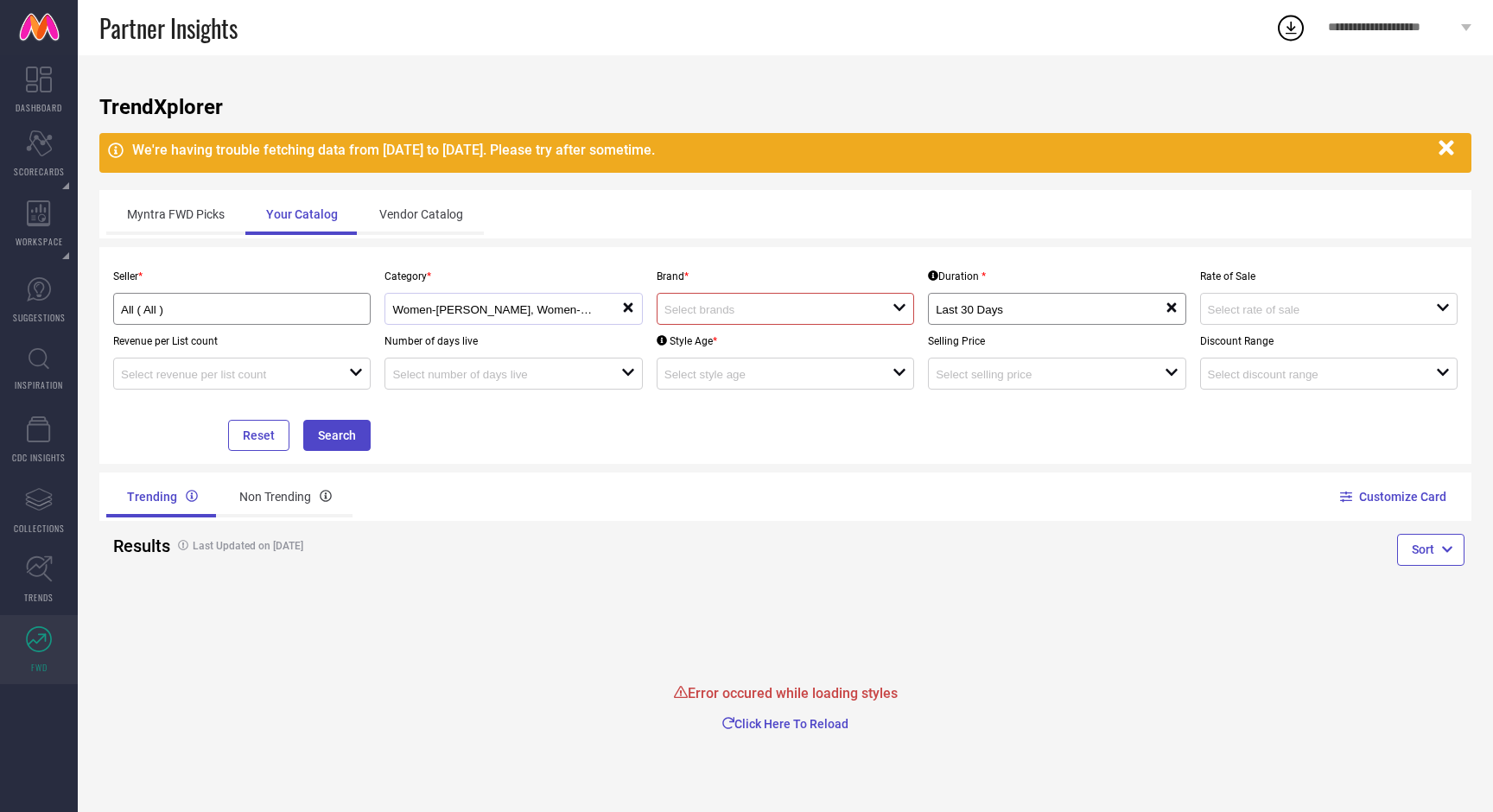
click at [784, 309] on input at bounding box center [768, 310] width 206 height 13
type input "g"
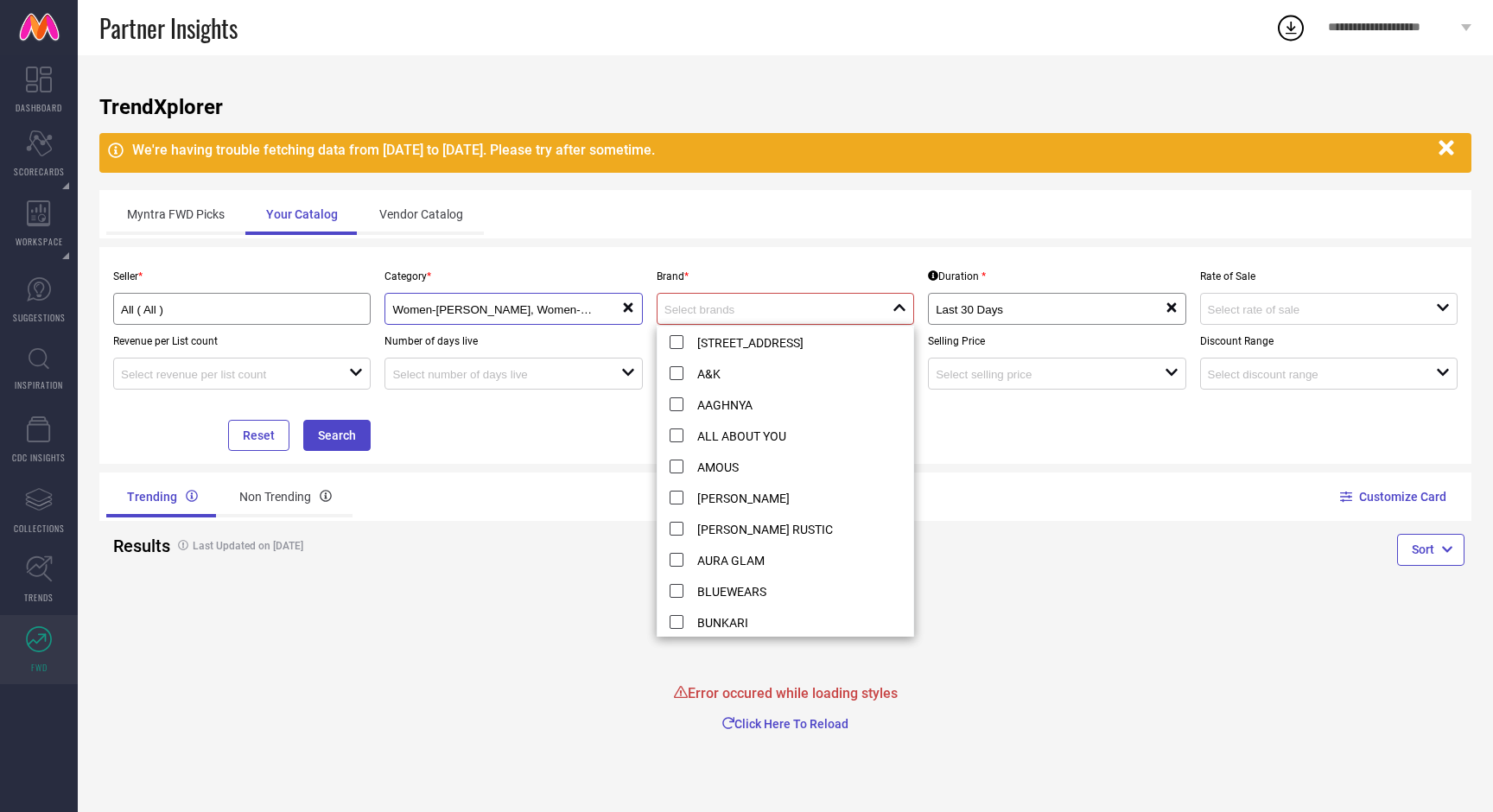
click at [592, 311] on input "Women-Kurtas, Women-Kurtis" at bounding box center [495, 310] width 206 height 13
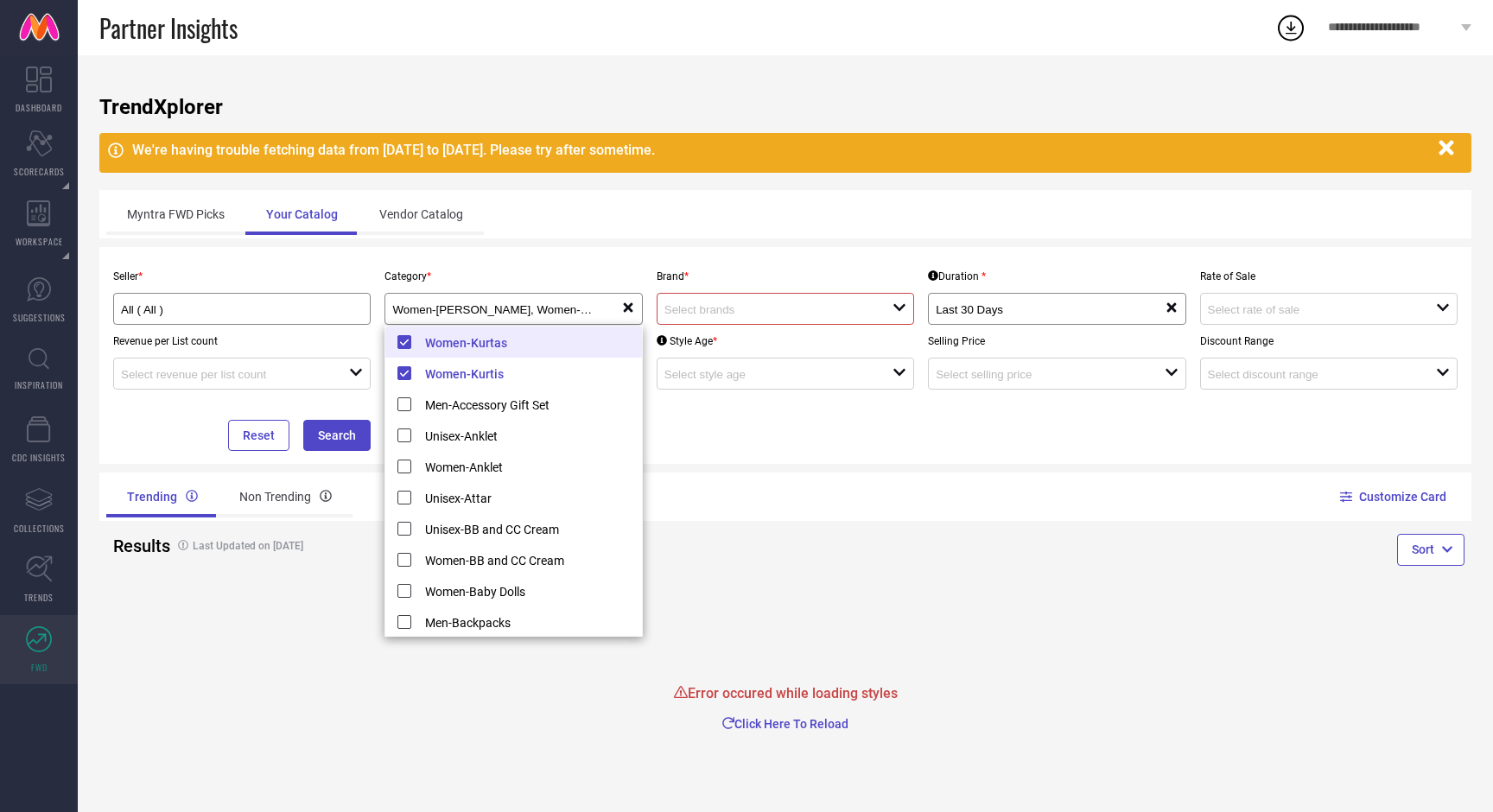
click at [632, 306] on icon "reset" at bounding box center [628, 307] width 14 height 14
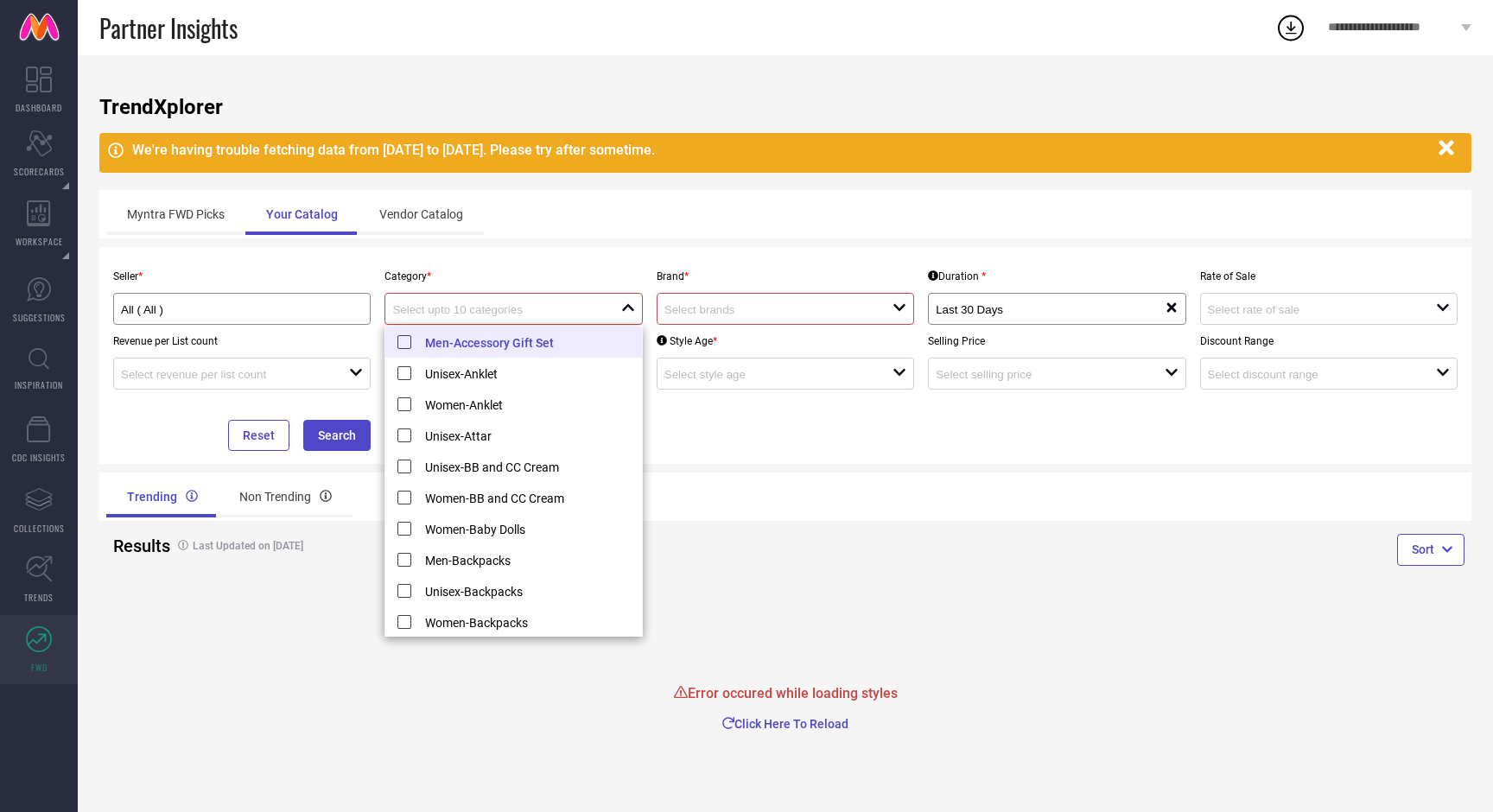
click at [600, 307] on div at bounding box center [506, 309] width 228 height 17
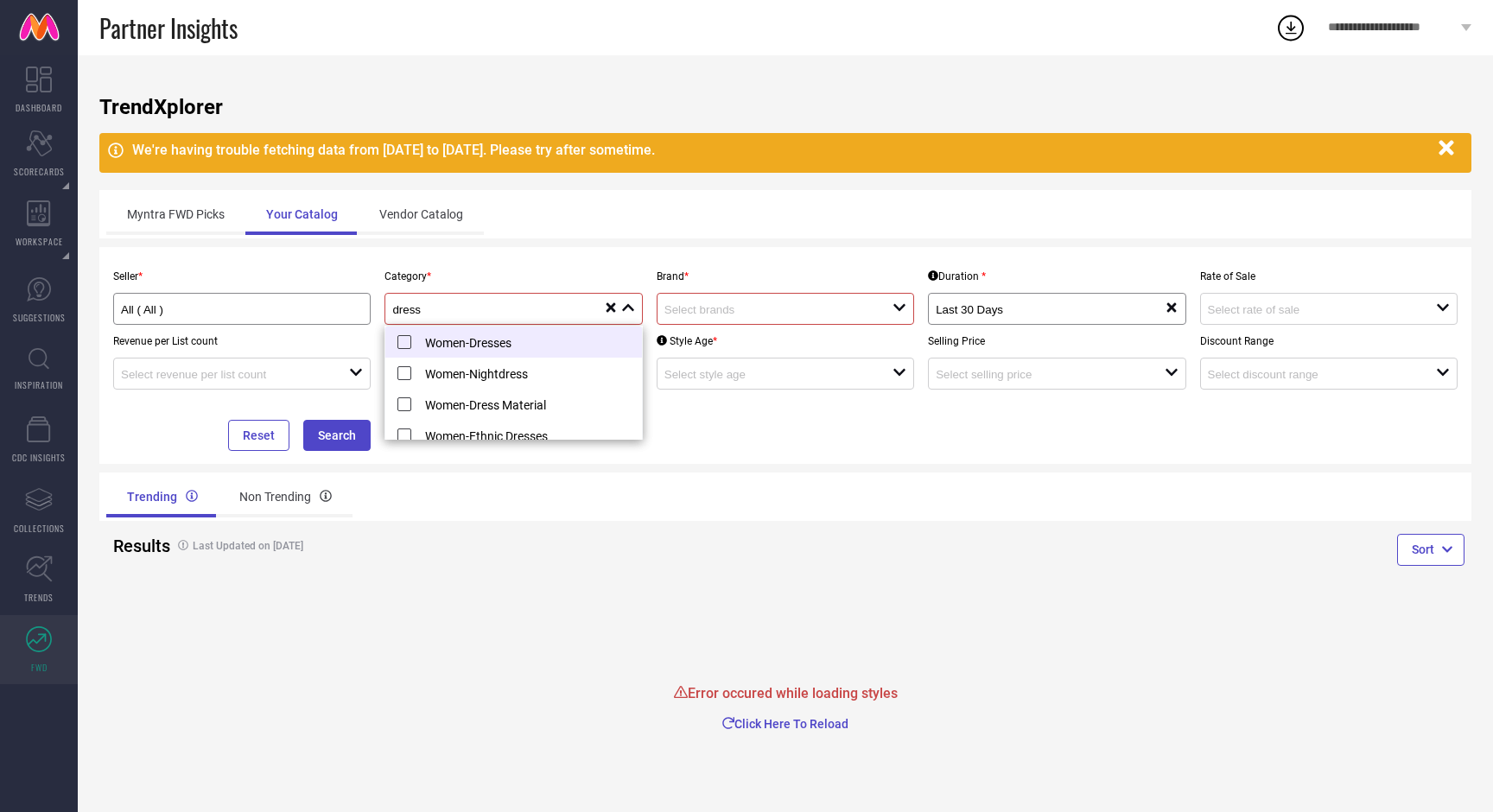
type input "dress"
click at [525, 342] on li "Women-Dresses" at bounding box center [514, 342] width 256 height 32
click at [806, 311] on input at bounding box center [768, 310] width 206 height 13
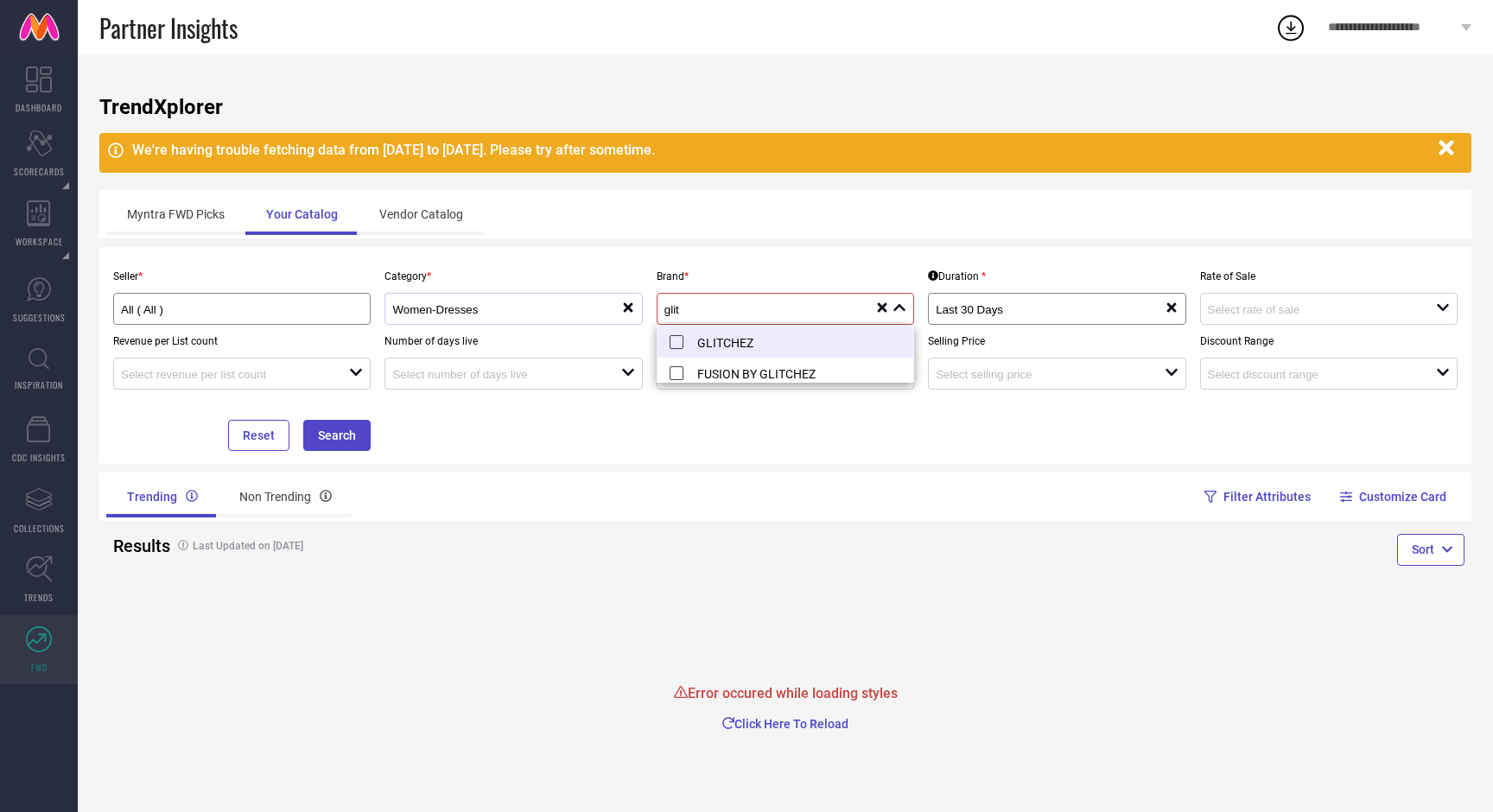
type input "glit"
click at [677, 336] on li "GLITCHEZ" at bounding box center [785, 342] width 256 height 32
click at [801, 512] on div "Filter Attributes Customize Card" at bounding box center [1129, 497] width 686 height 48
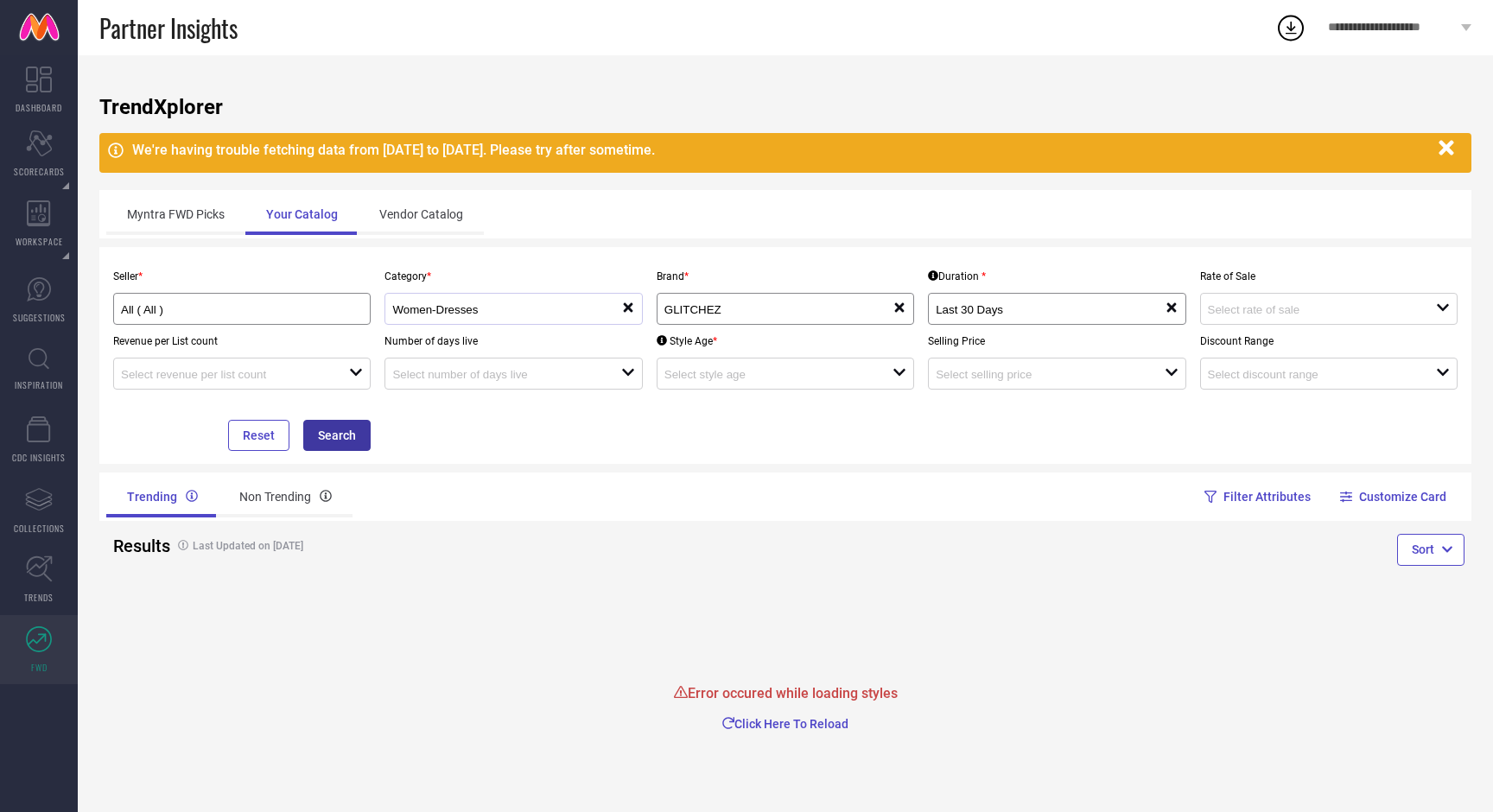
click at [342, 436] on button "Search" at bounding box center [337, 436] width 68 height 32
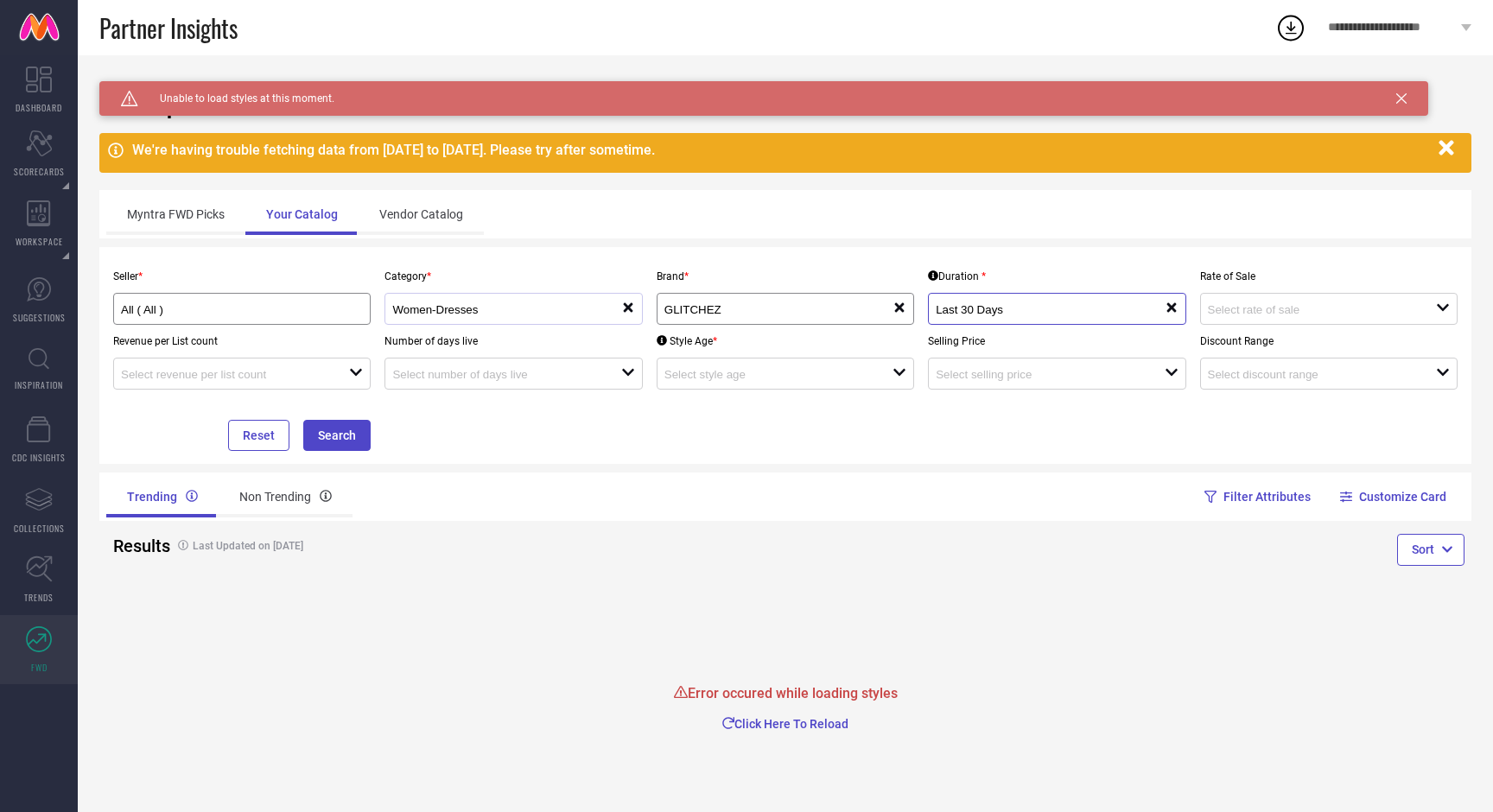
click at [1010, 311] on input "Last 30 Days" at bounding box center [1039, 310] width 206 height 13
click at [995, 619] on div "Error occured while loading styles Click Here To Reload" at bounding box center [785, 666] width 1372 height 161
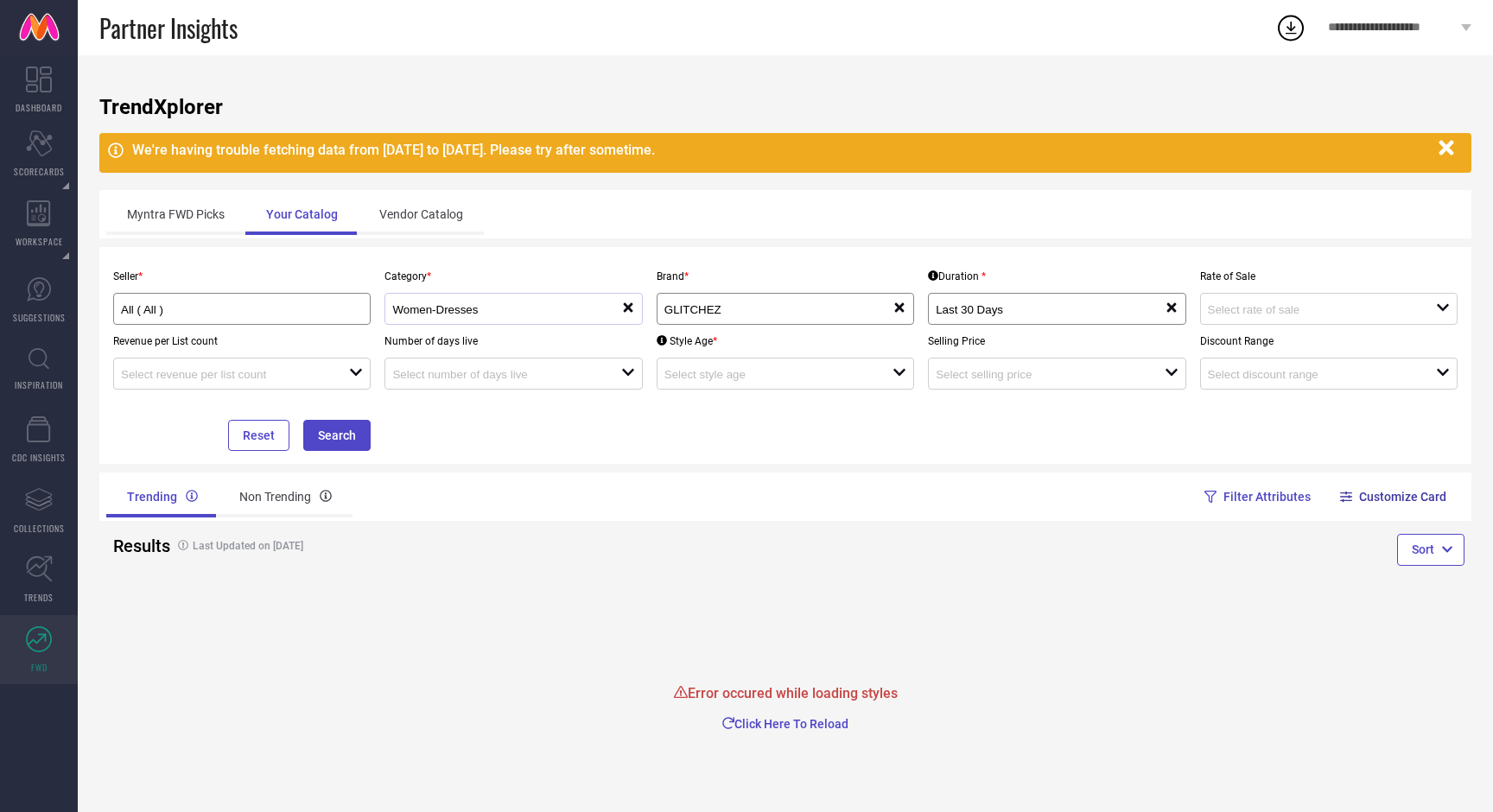
click at [1372, 492] on button "Customize Card" at bounding box center [1395, 497] width 105 height 48
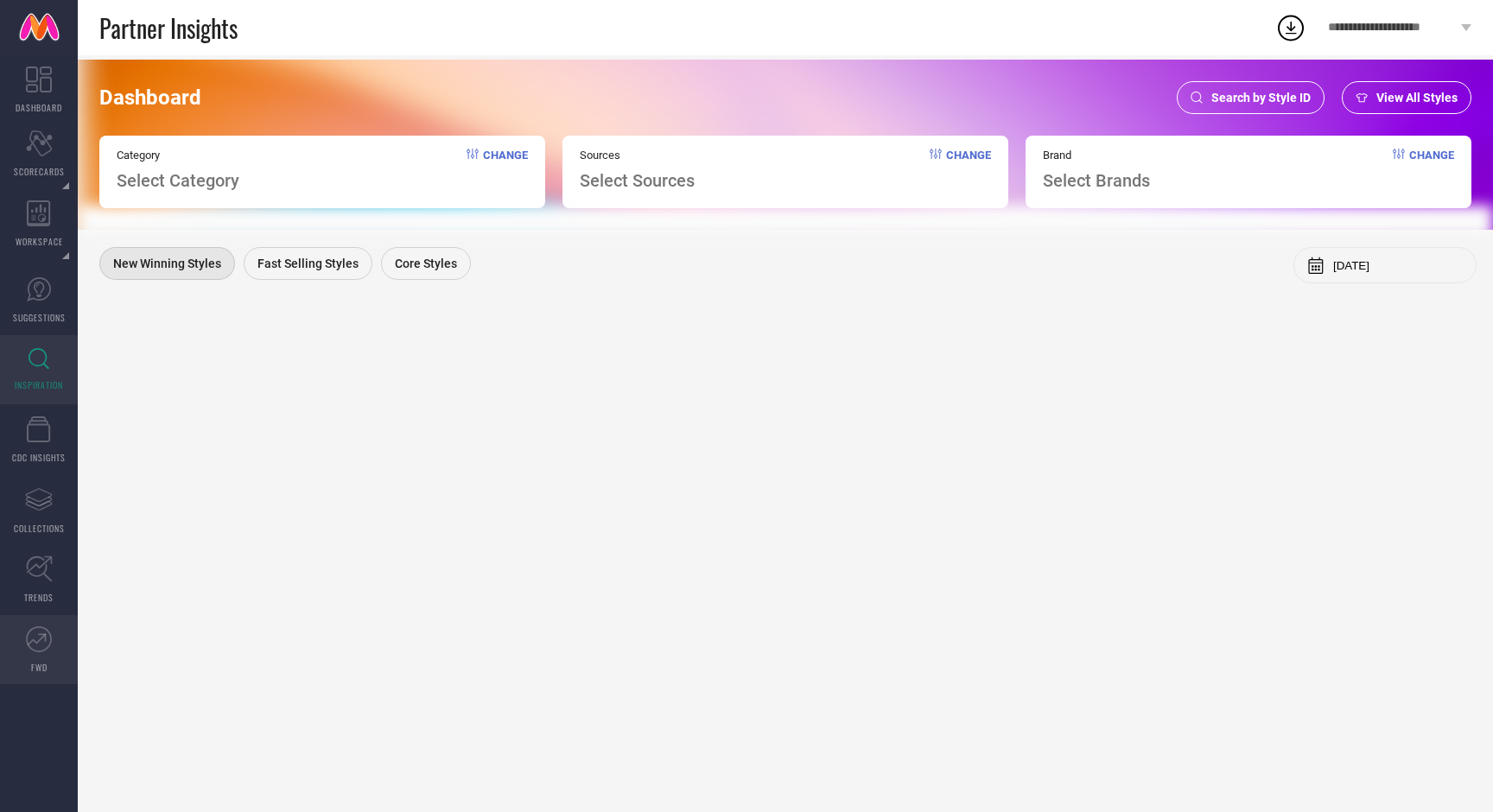
click at [35, 637] on icon at bounding box center [39, 640] width 26 height 26
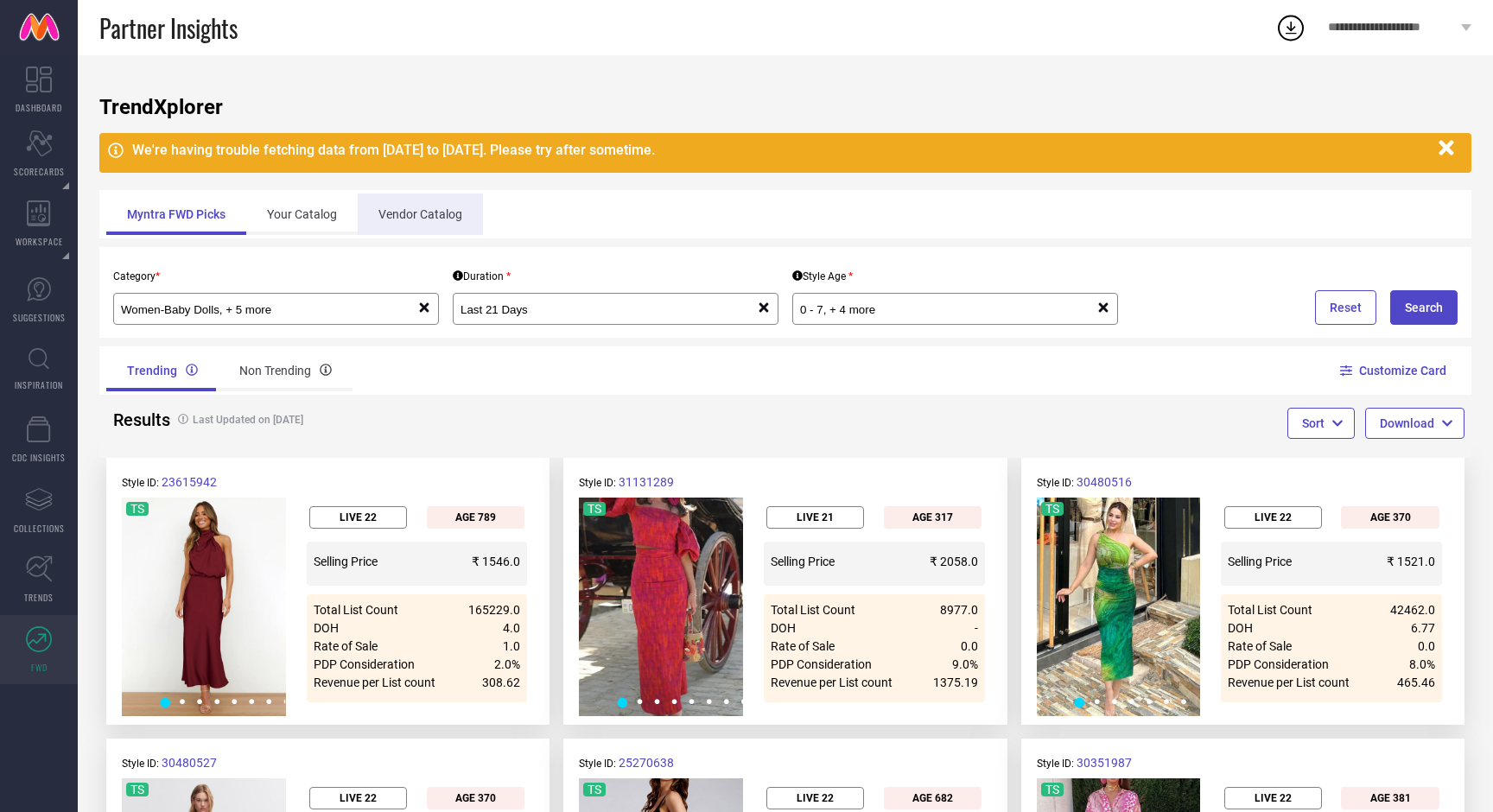
click at [427, 219] on div "Vendor Catalog" at bounding box center [420, 214] width 125 height 42
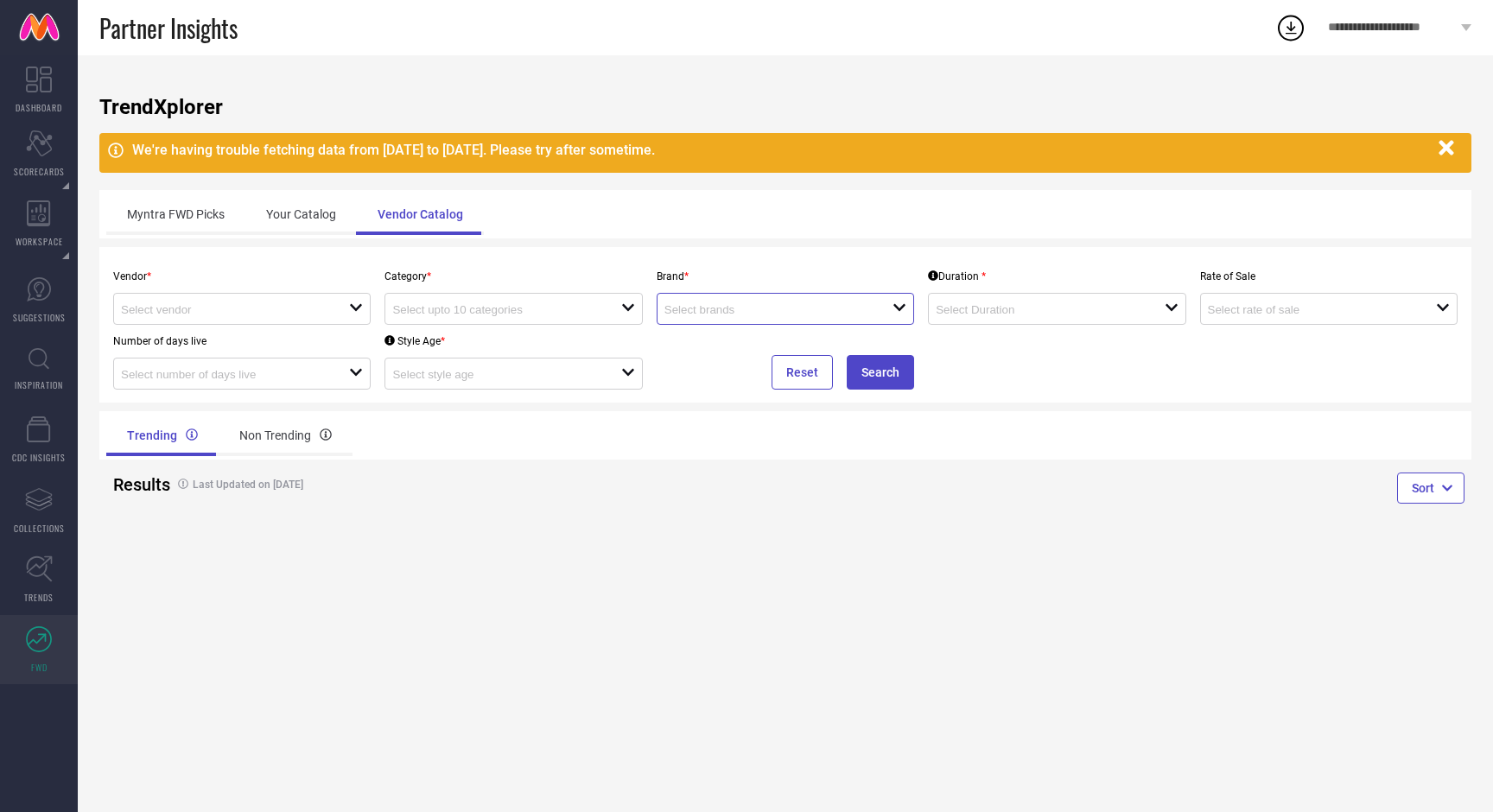
click at [685, 314] on input at bounding box center [768, 310] width 206 height 13
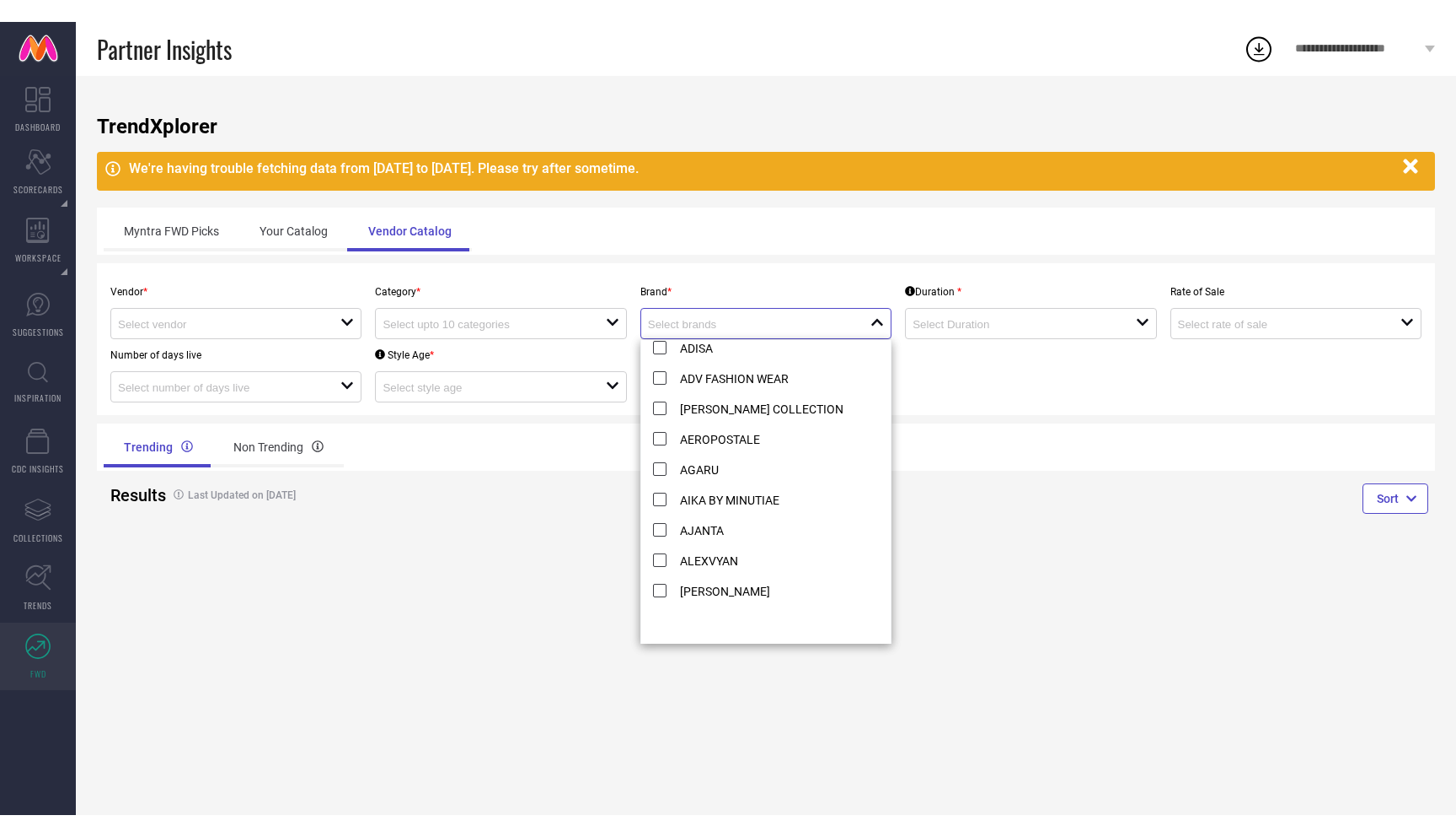
scroll to position [626, 0]
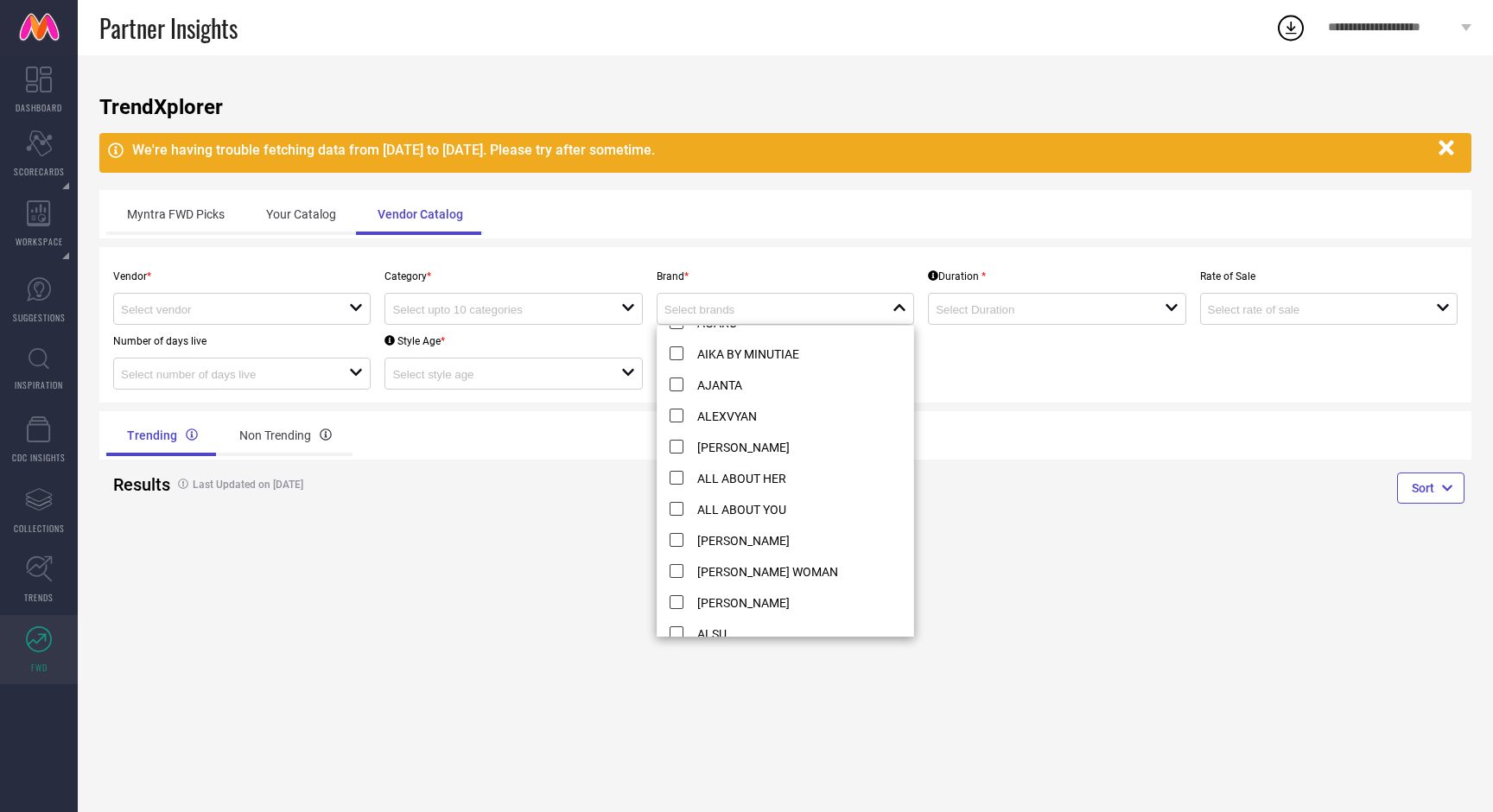
click at [440, 644] on div "TrendXplorer We're having trouble fetching data from [DATE] to [DATE]. Please t…" at bounding box center [785, 434] width 1416 height 756
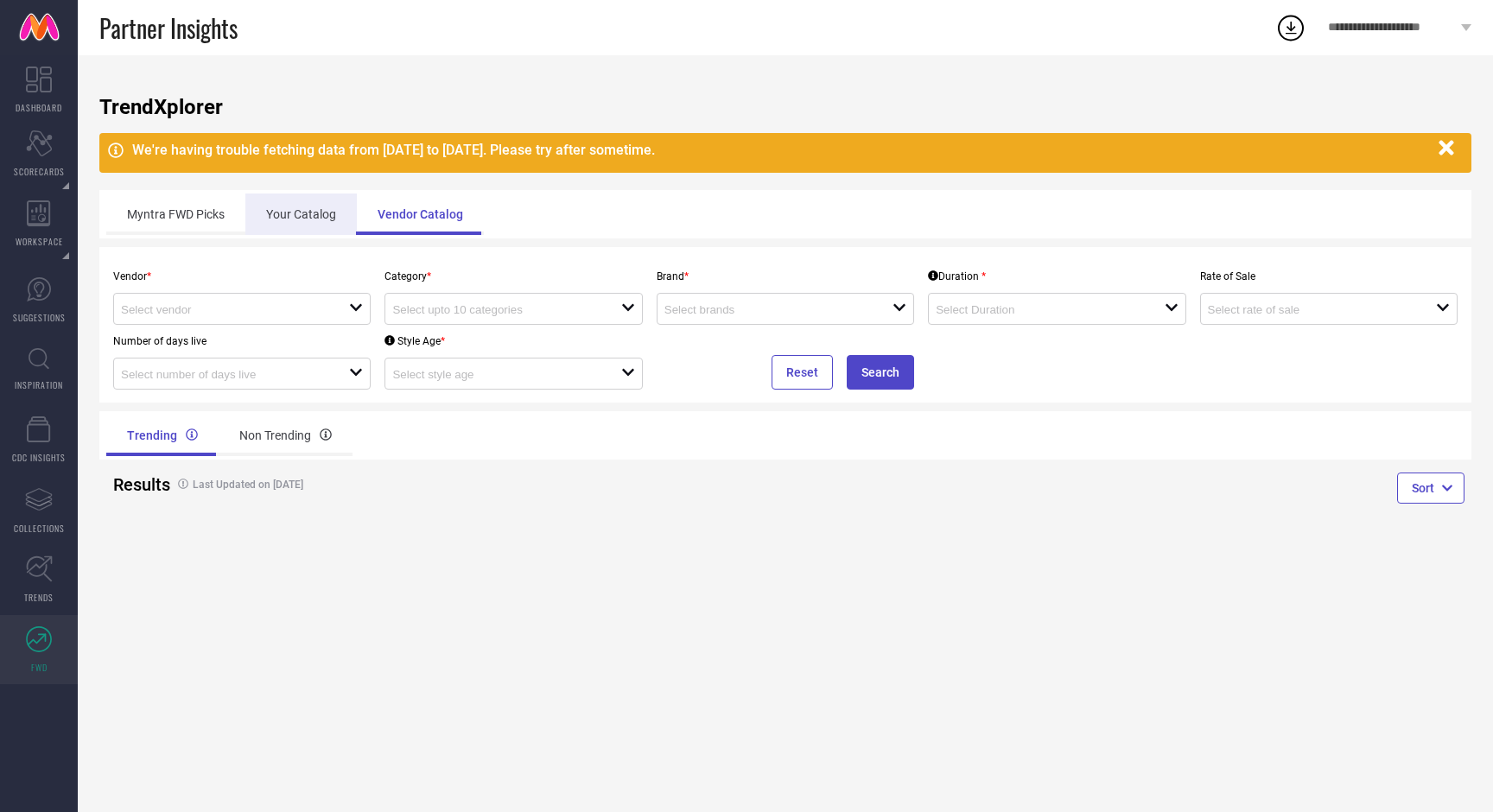
click at [321, 225] on div "Your Catalog" at bounding box center [301, 214] width 111 height 42
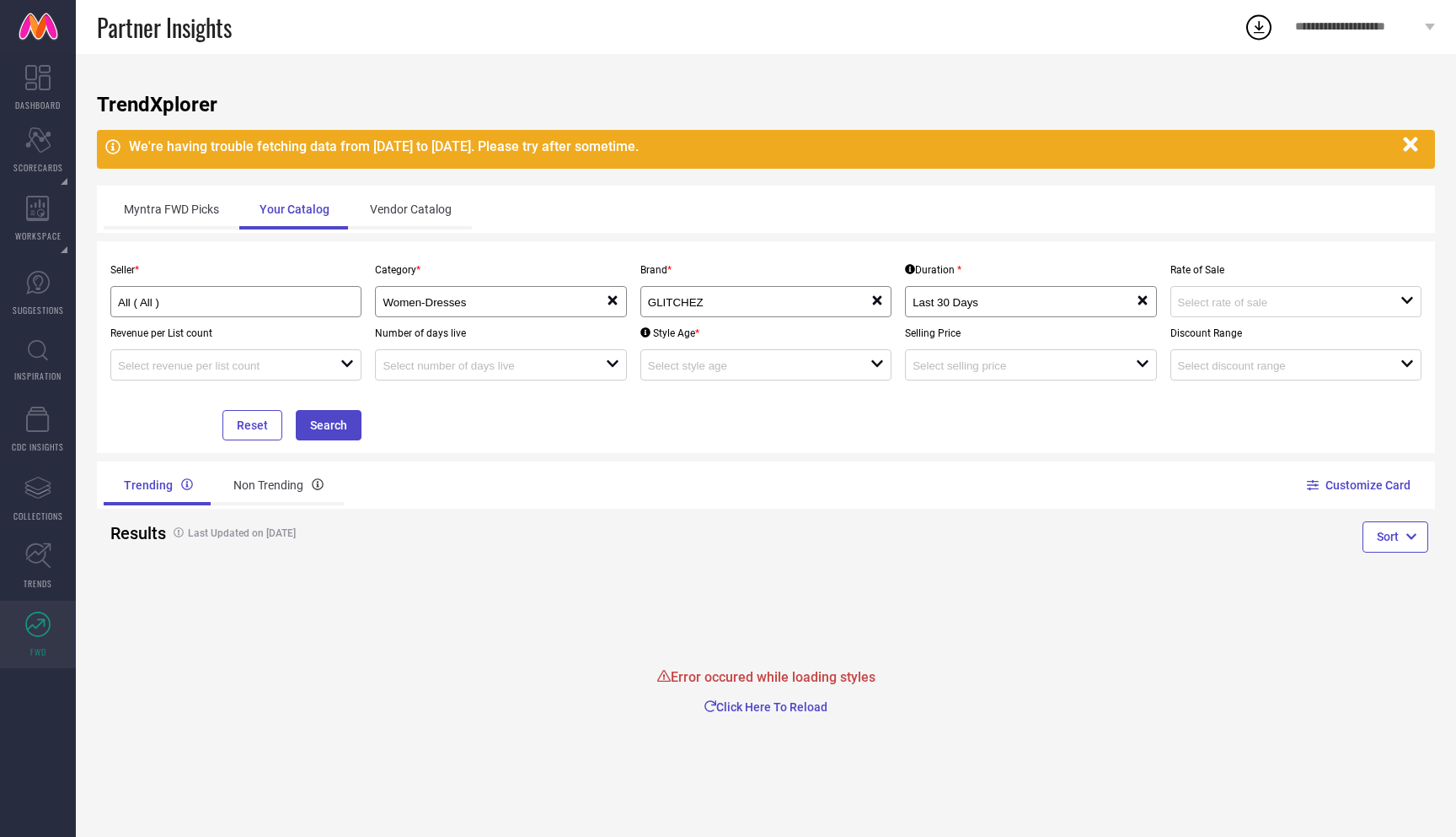
click at [267, 148] on div "We're having trouble fetching data from [DATE] to [DATE]. Please try after some…" at bounding box center [762, 147] width 1266 height 16
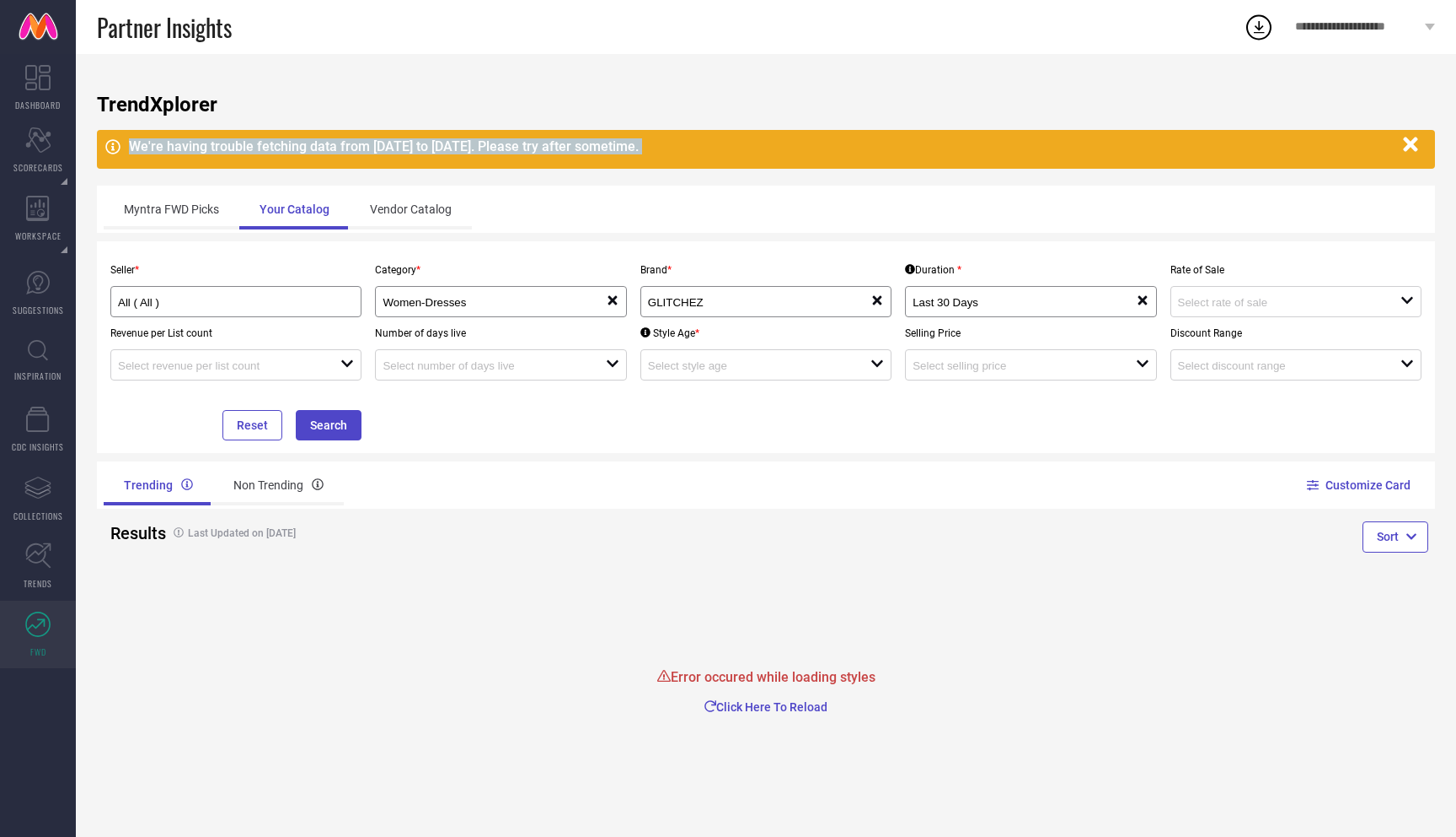
click at [267, 148] on div "We're having trouble fetching data from [DATE] to [DATE]. Please try after some…" at bounding box center [762, 147] width 1266 height 16
click at [711, 706] on icon "button" at bounding box center [710, 706] width 12 height 12
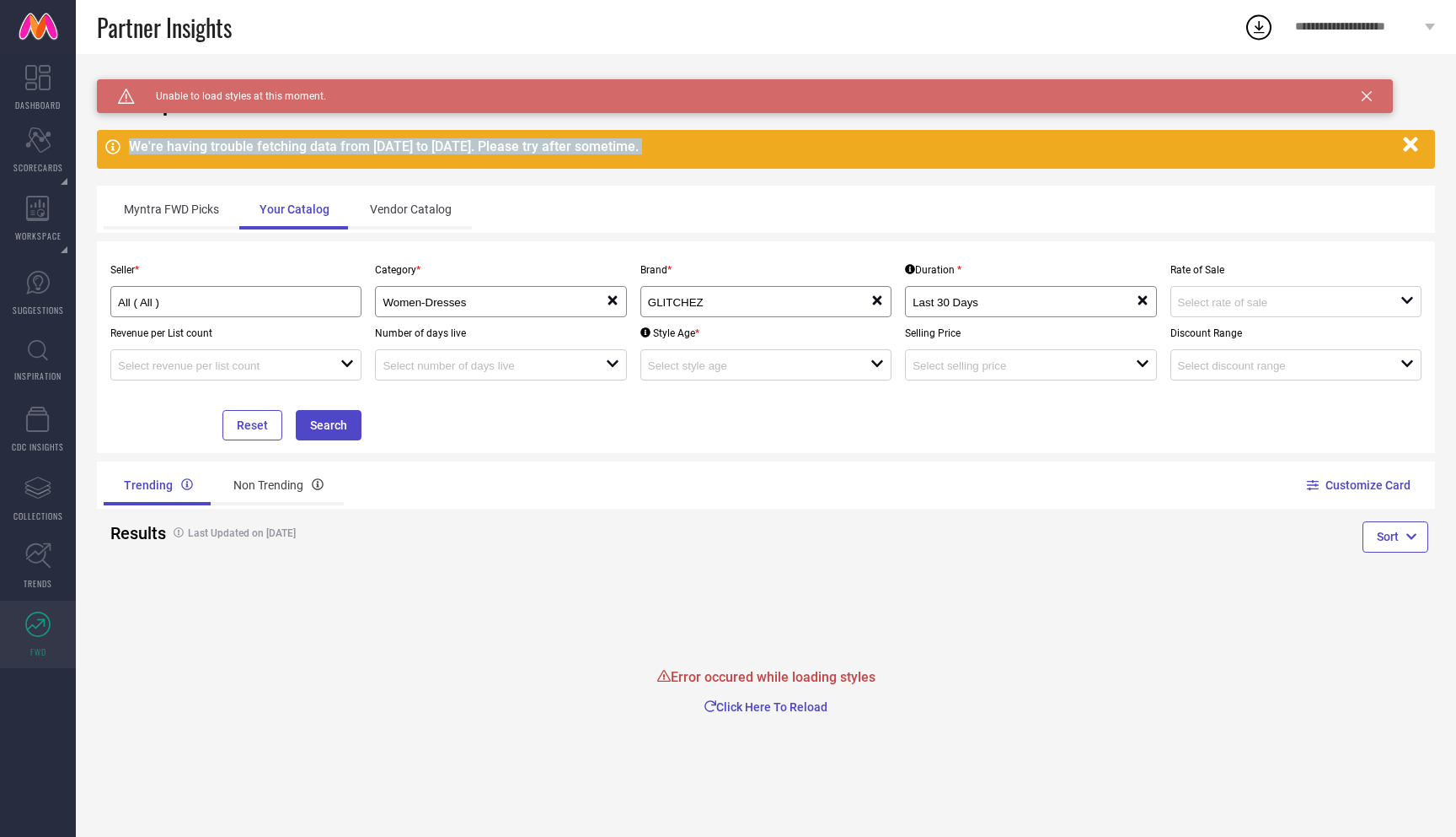
click at [1411, 142] on icon "button" at bounding box center [1411, 144] width 21 height 21
